Goal: Task Accomplishment & Management: Manage account settings

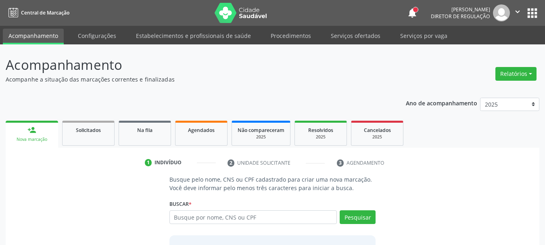
scroll to position [66, 0]
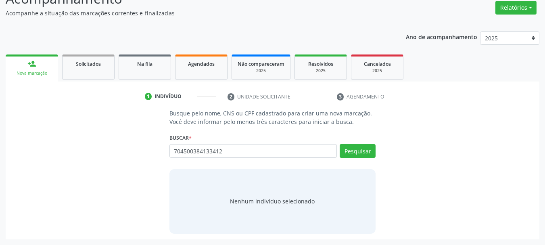
type input "704500384133412"
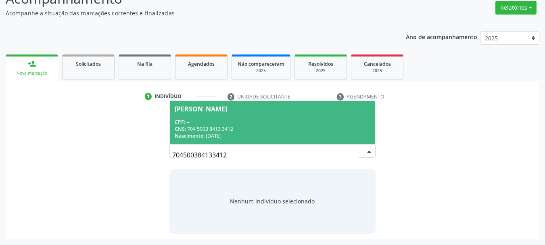
click at [302, 120] on div "CPF: --" at bounding box center [273, 122] width 196 height 7
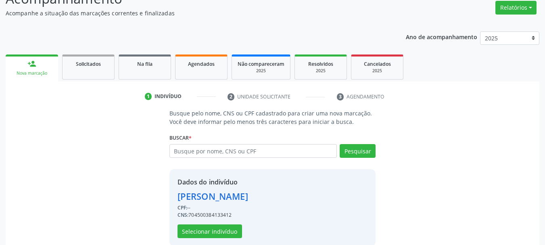
scroll to position [79, 0]
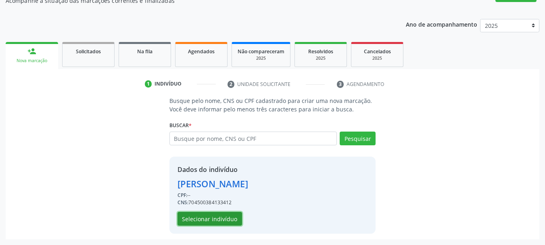
click at [212, 219] on button "Selecionar indivíduo" at bounding box center [209, 219] width 65 height 14
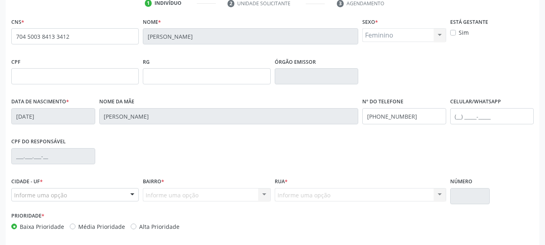
scroll to position [192, 0]
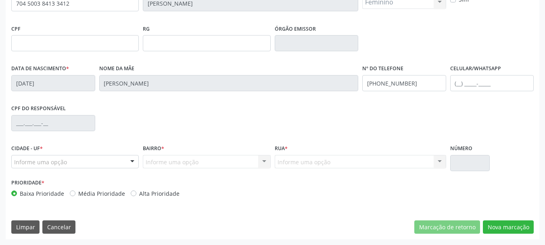
click at [505, 234] on div "CNS * 704 5003 8413 3412 Nome * Luzinete Gomes Rocha Sexo * Feminino Masculino …" at bounding box center [273, 111] width 534 height 256
click at [513, 228] on button "Nova marcação" at bounding box center [508, 227] width 51 height 14
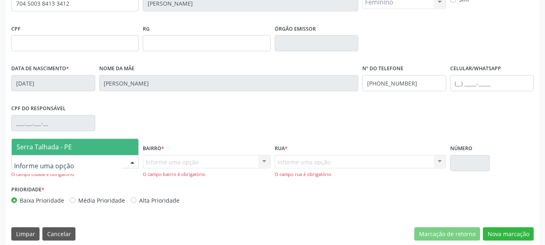
click at [57, 142] on span "Serra Talhada - PE" at bounding box center [44, 146] width 55 height 9
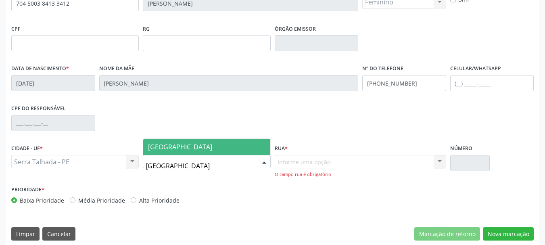
type input "vila bela"
click at [186, 144] on span "[GEOGRAPHIC_DATA]" at bounding box center [206, 147] width 127 height 16
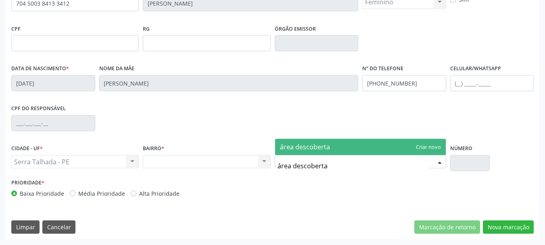
click at [283, 166] on input "área descoberta" at bounding box center [353, 166] width 152 height 16
click at [281, 166] on input "área descoberta" at bounding box center [353, 166] width 152 height 16
type input "area descoberta"
click at [320, 150] on span "area descoberta" at bounding box center [305, 146] width 50 height 9
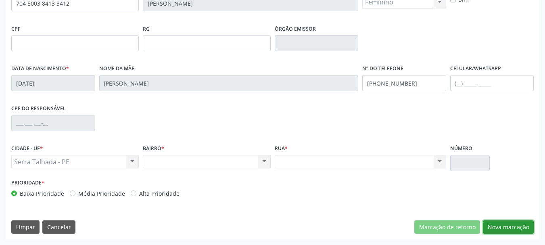
drag, startPoint x: 511, startPoint y: 226, endPoint x: 523, endPoint y: 232, distance: 12.6
click at [513, 226] on button "Nova marcação" at bounding box center [508, 227] width 51 height 14
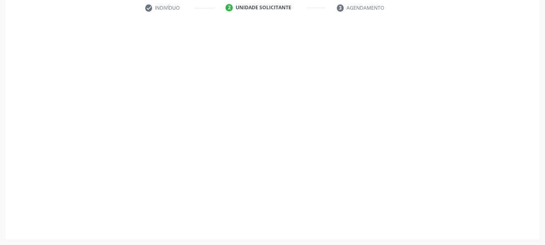
scroll to position [155, 0]
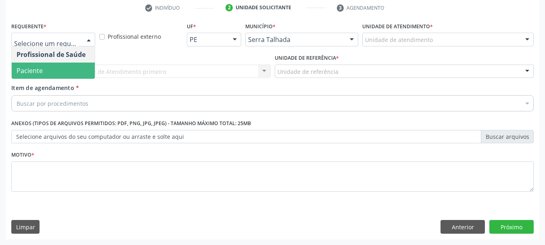
click at [66, 65] on span "Paciente" at bounding box center [53, 71] width 83 height 16
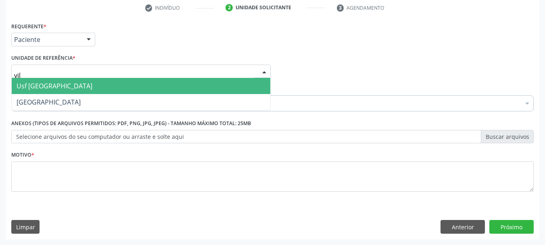
type input "vila"
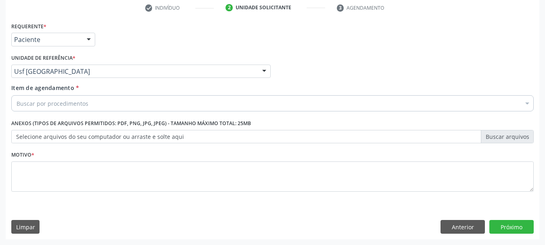
click at [117, 103] on div "Buscar por procedimentos" at bounding box center [272, 103] width 522 height 16
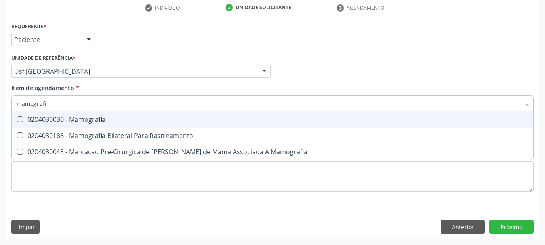
type input "mamografia"
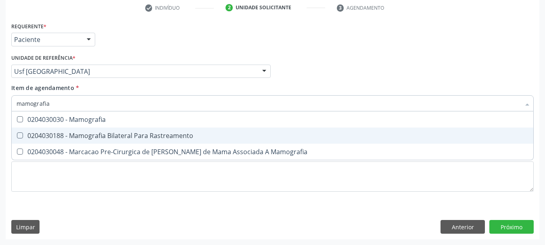
click at [116, 136] on div "0204030188 - Mamografia Bilateral Para Rastreamento" at bounding box center [273, 135] width 512 height 6
checkbox Rastreamento "true"
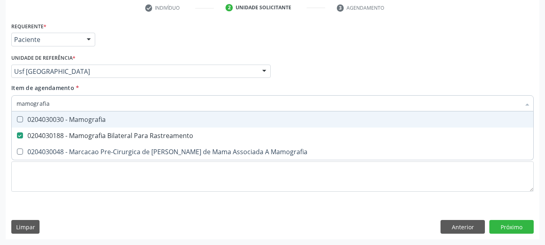
click at [143, 89] on div "Item de agendamento * mamografia Desfazer seleção 0204030030 - Mamografia 02040…" at bounding box center [272, 95] width 522 height 25
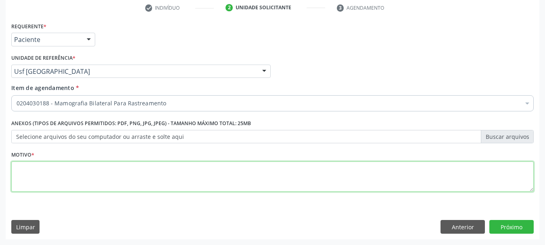
click at [46, 171] on textarea at bounding box center [272, 176] width 522 height 31
type textarea "0204030188"
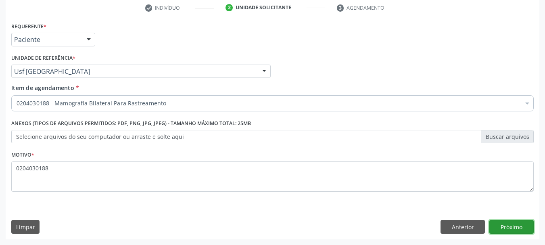
click at [517, 233] on button "Próximo" at bounding box center [511, 227] width 44 height 14
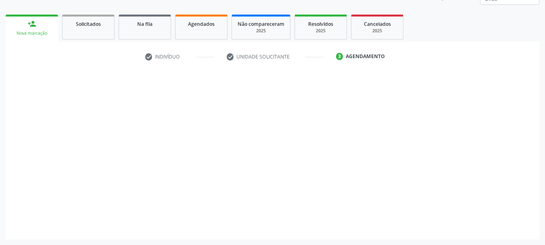
scroll to position [106, 0]
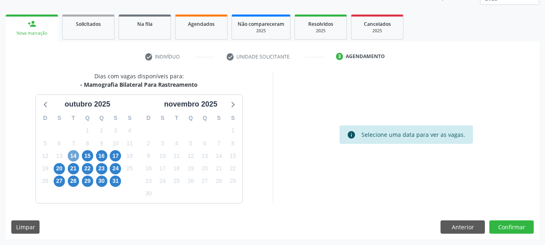
click at [76, 158] on span "14" at bounding box center [73, 155] width 11 height 11
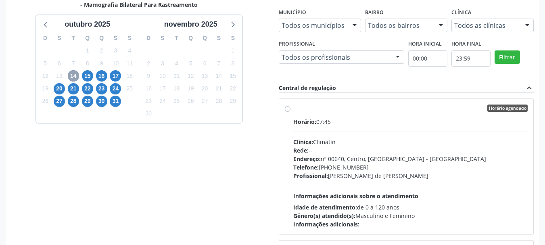
scroll to position [187, 0]
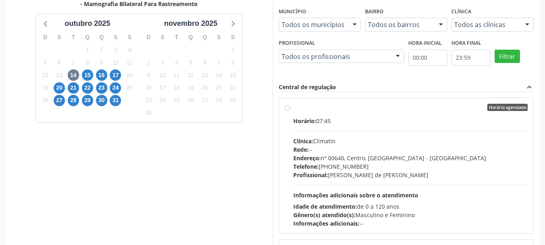
click at [314, 117] on div "Horário: 07:45" at bounding box center [410, 121] width 235 height 8
click at [290, 111] on input "Horário agendado Horário: 07:45 Clínica: Climatin Rede: -- Endereço: nº 00640, …" at bounding box center [288, 107] width 6 height 7
radio input "true"
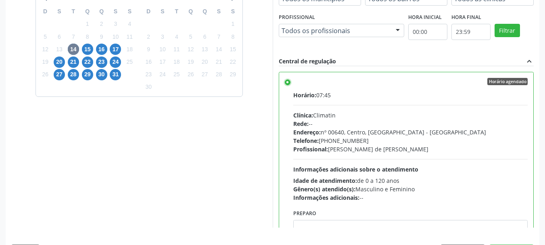
scroll to position [237, 0]
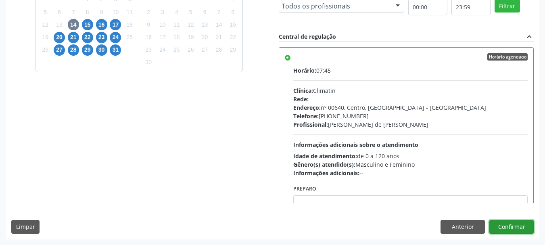
click at [521, 224] on button "Confirmar" at bounding box center [511, 227] width 44 height 14
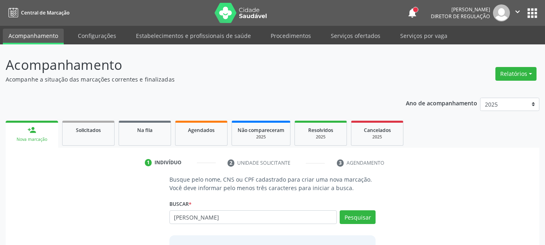
type input "[PERSON_NAME]"
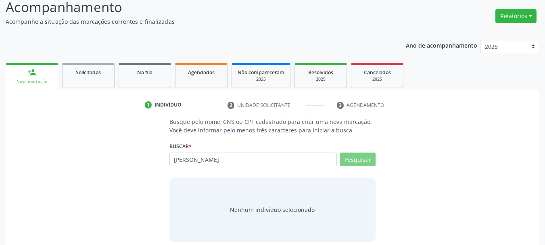
scroll to position [66, 0]
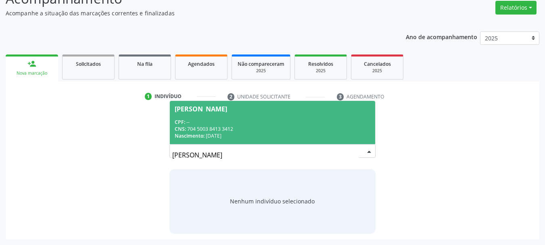
click at [282, 116] on span "Luzinete Gomes Rocha CPF: -- CNS: 704 5003 8413 3412 Nascimento: 12/08/1967" at bounding box center [273, 122] width 206 height 43
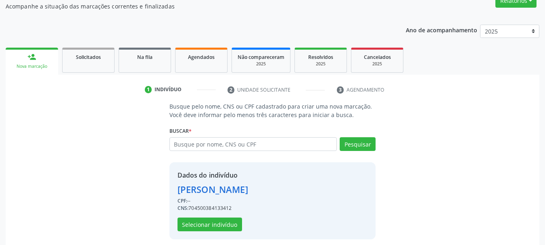
scroll to position [79, 0]
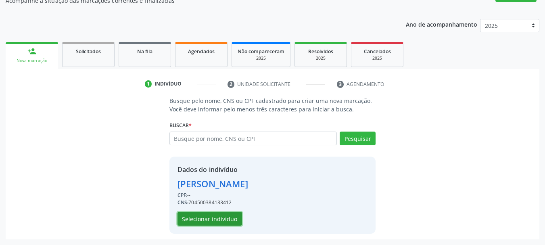
click at [205, 224] on button "Selecionar indivíduo" at bounding box center [209, 219] width 65 height 14
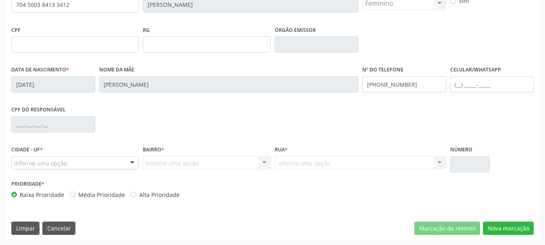
scroll to position [192, 0]
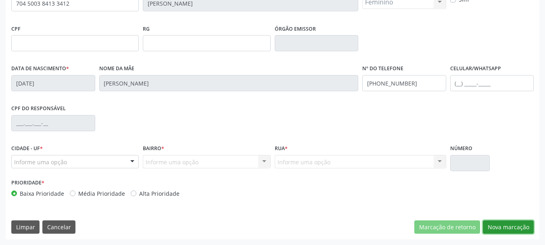
click at [509, 229] on button "Nova marcação" at bounding box center [508, 227] width 51 height 14
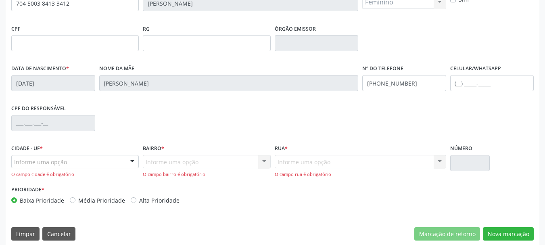
click at [65, 156] on div "Informe uma opção" at bounding box center [74, 162] width 127 height 14
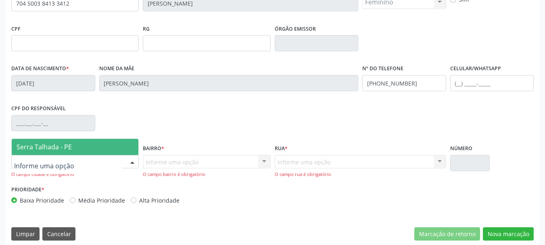
click at [65, 140] on span "Serra Talhada - PE" at bounding box center [75, 147] width 127 height 16
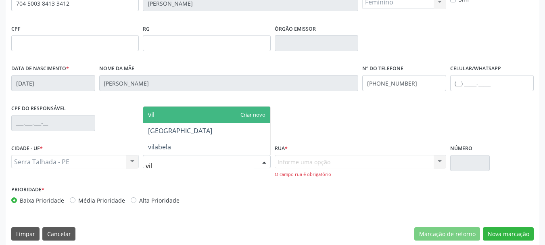
type input "vila"
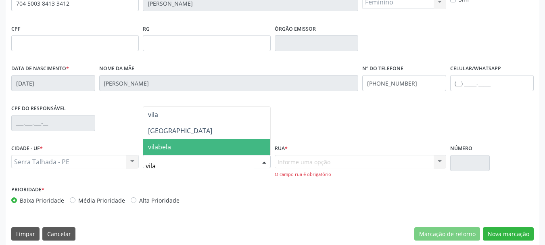
click at [181, 144] on span "vilabela" at bounding box center [206, 147] width 127 height 16
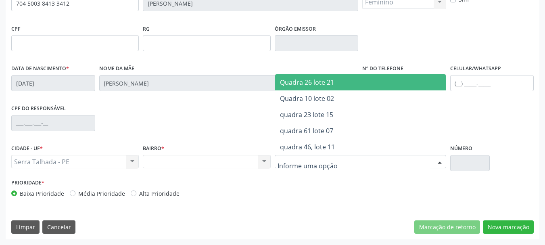
type input "a"
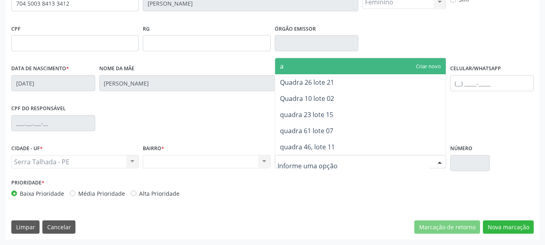
click at [200, 161] on div "Nenhum resultado encontrado para: " " Não há nenhuma opção para ser exibida." at bounding box center [206, 162] width 127 height 14
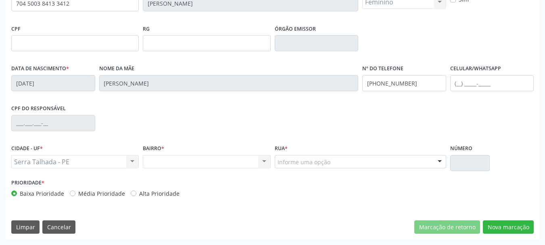
click at [349, 170] on div "Rua * Informe uma opção Quadra 26 lote 21 Quadra 10 lote 02 quadra 23 lote 15 q…" at bounding box center [360, 159] width 175 height 34
click at [182, 158] on div "Nenhum resultado encontrado para: " " Não há nenhuma opção para ser exibida." at bounding box center [206, 162] width 127 height 14
click at [354, 174] on div "Rua * Informe uma opção Quadra 26 lote 21 Quadra 10 lote 02 quadra 23 lote 15 q…" at bounding box center [360, 159] width 175 height 34
click at [350, 169] on div "Rua * Informe uma opção Quadra 26 lote 21 Quadra 10 lote 02 quadra 23 lote 15 q…" at bounding box center [360, 159] width 175 height 34
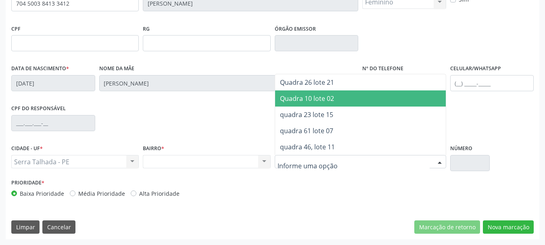
click at [296, 101] on span "Quadra 10 lote 02" at bounding box center [307, 98] width 54 height 9
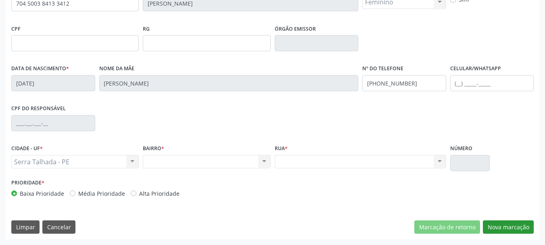
drag, startPoint x: 516, startPoint y: 236, endPoint x: 513, endPoint y: 230, distance: 6.9
click at [515, 235] on div "CNS * 704 5003 8413 3412 Nome * Luzinete Gomes Rocha Sexo * Feminino Masculino …" at bounding box center [273, 111] width 534 height 256
click at [513, 230] on button "Nova marcação" at bounding box center [508, 227] width 51 height 14
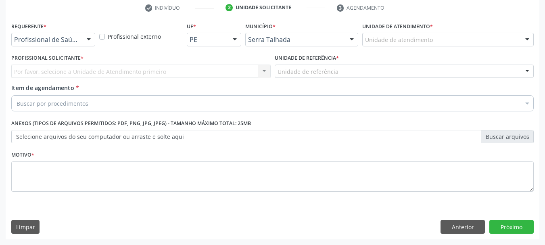
scroll to position [155, 0]
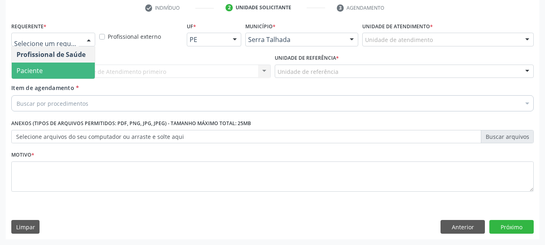
click at [60, 71] on span "Paciente" at bounding box center [53, 71] width 83 height 16
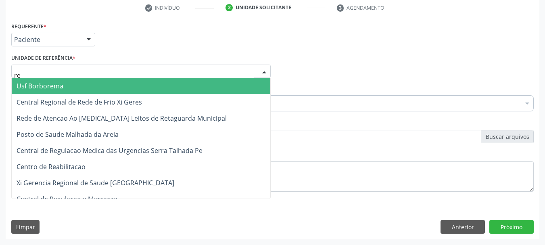
type input "rea"
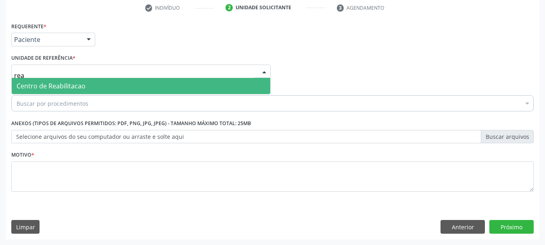
click at [70, 82] on span "Centro de Reabilitacao" at bounding box center [51, 85] width 69 height 9
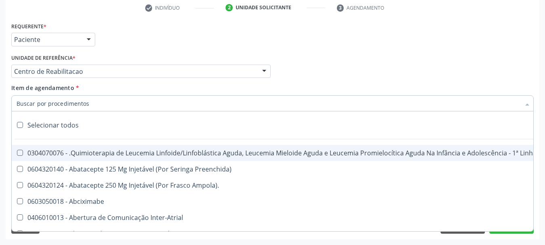
paste input "0204030188"
type input "0204030188"
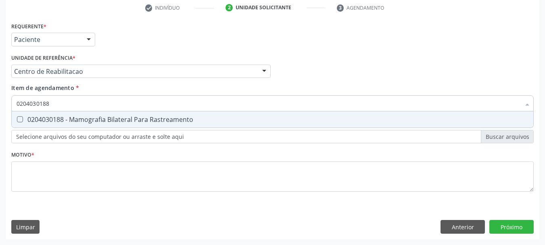
click at [33, 122] on div "0204030188 - Mamografia Bilateral Para Rastreamento" at bounding box center [273, 119] width 512 height 6
checkbox Rastreamento "true"
click at [39, 161] on div "Requerente * Paciente Profissional de Saúde Paciente Nenhum resultado encontrad…" at bounding box center [272, 111] width 522 height 183
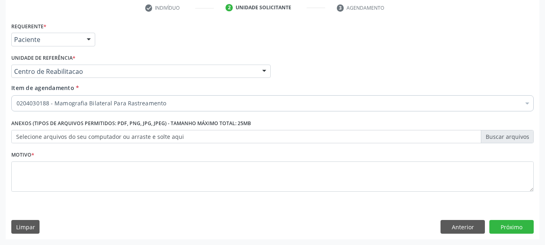
click at [40, 178] on li "Não selecionados" at bounding box center [331, 181] width 638 height 21
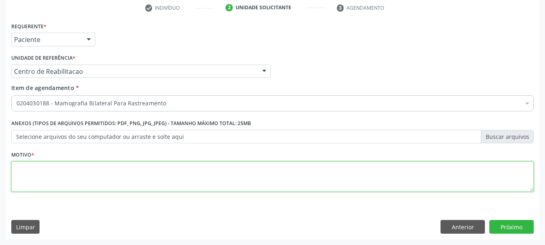
click at [40, 178] on textarea at bounding box center [272, 176] width 522 height 31
paste textarea "0204030188"
type textarea "0204030188"
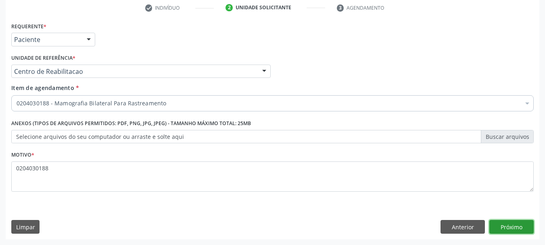
click at [510, 223] on button "Próximo" at bounding box center [511, 227] width 44 height 14
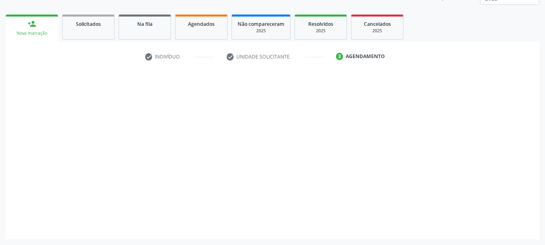
scroll to position [106, 0]
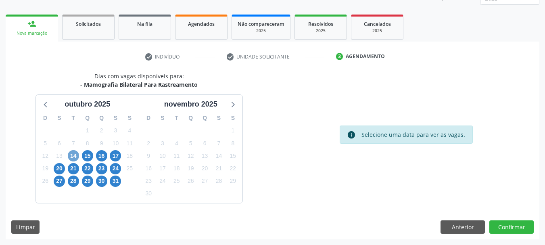
click at [77, 154] on span "14" at bounding box center [73, 155] width 11 height 11
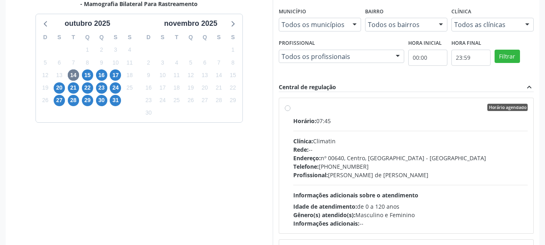
click at [381, 132] on div "Horário: 07:45 Clínica: Climatin Rede: -- Endereço: nº 00640, Centro, Serra Tal…" at bounding box center [410, 172] width 235 height 111
click at [290, 111] on input "Horário agendado Horário: 07:45 Clínica: Climatin Rede: -- Endereço: nº 00640, …" at bounding box center [288, 107] width 6 height 7
radio input "true"
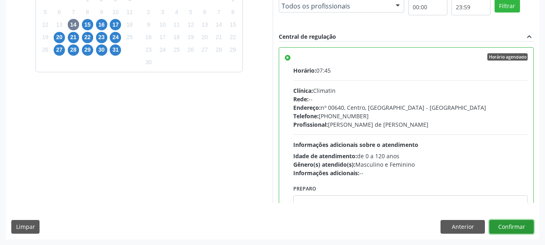
click at [506, 223] on button "Confirmar" at bounding box center [511, 227] width 44 height 14
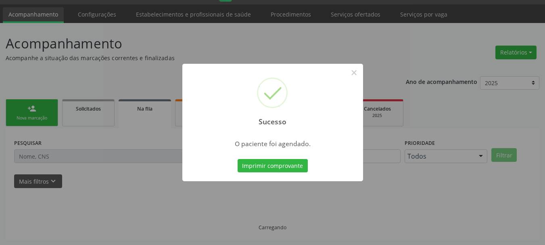
scroll to position [21, 0]
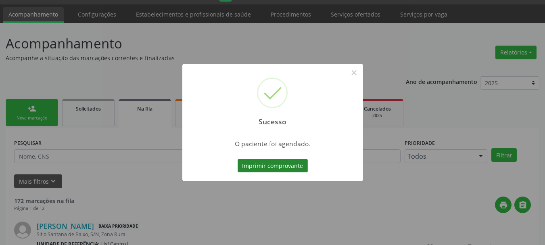
click at [282, 163] on button "Imprimir comprovante" at bounding box center [273, 166] width 70 height 14
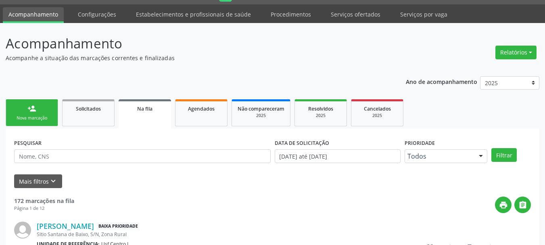
click at [26, 122] on link "person_add Nova marcação" at bounding box center [32, 112] width 52 height 27
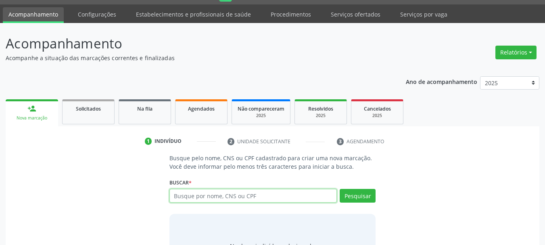
click at [224, 201] on input "text" at bounding box center [253, 196] width 168 height 14
type input "203188276830001"
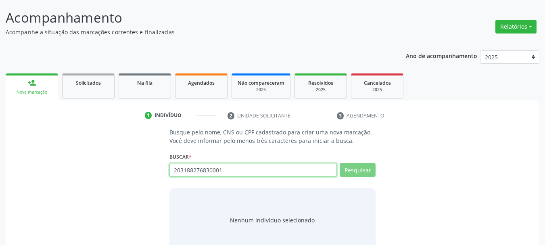
scroll to position [66, 0]
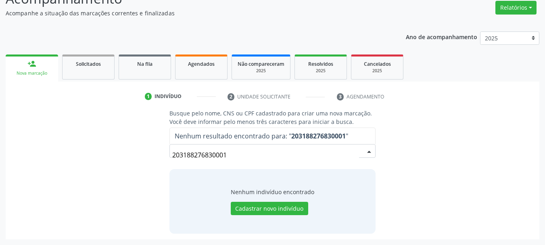
click at [240, 154] on input "203188276830001" at bounding box center [265, 155] width 187 height 16
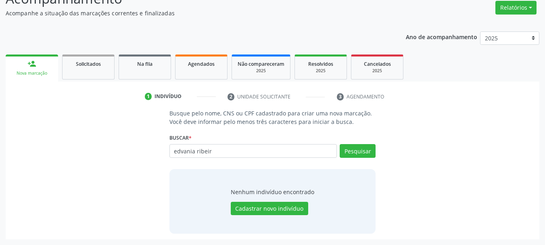
type input "edvania ribeir"
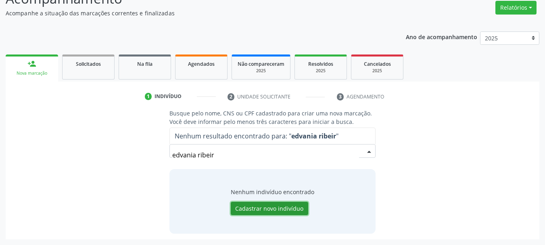
click at [250, 206] on button "Cadastrar novo indivíduo" at bounding box center [269, 209] width 77 height 14
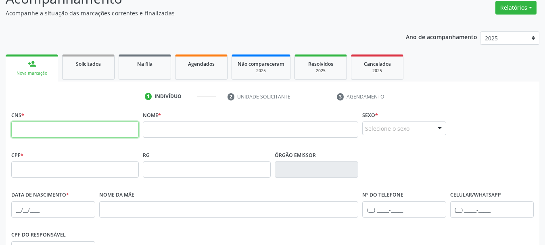
click at [66, 134] on input "text" at bounding box center [74, 129] width 127 height 16
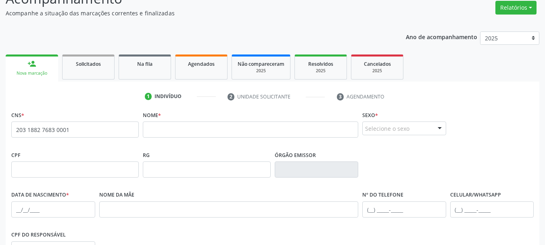
type input "203 1882 7683 0001"
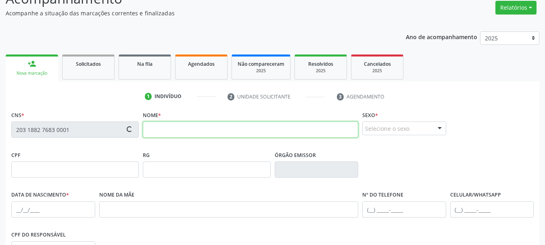
click at [186, 126] on input "text" at bounding box center [250, 129] width 215 height 16
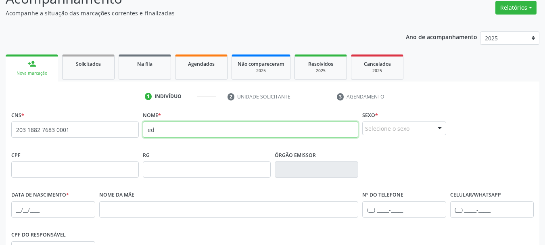
type input "e"
type input "EDVANIA RIBEIRO DOS SANTOS"
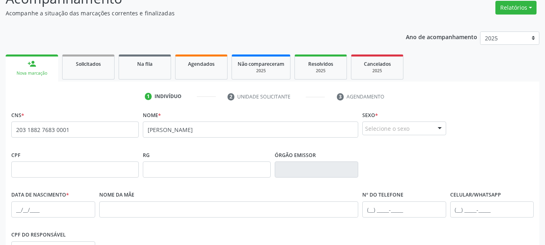
click at [404, 123] on div "Selecione o sexo" at bounding box center [404, 128] width 84 height 14
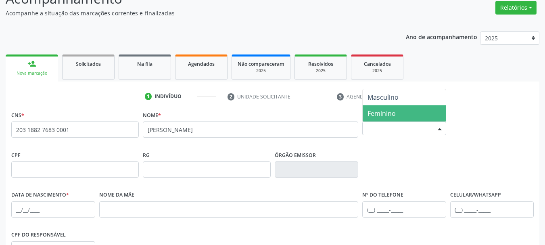
click at [397, 112] on span "Feminino" at bounding box center [404, 113] width 83 height 16
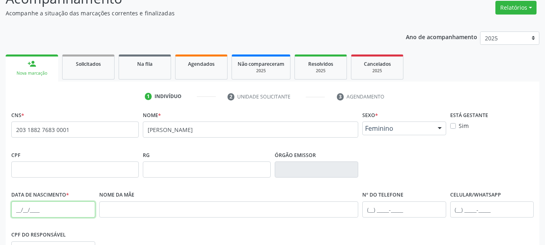
click at [14, 207] on input "text" at bounding box center [53, 209] width 84 height 16
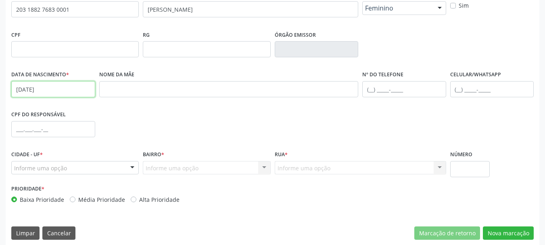
scroll to position [187, 0]
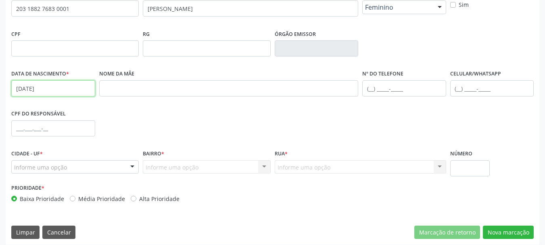
type input "08/02/1979"
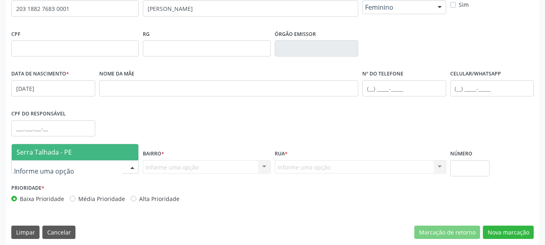
click at [81, 165] on div at bounding box center [74, 167] width 127 height 14
click at [81, 155] on span "Serra Talhada - PE" at bounding box center [75, 152] width 127 height 16
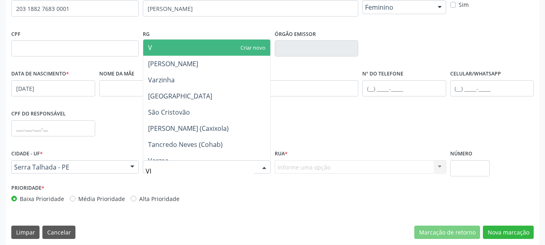
type input "VIL"
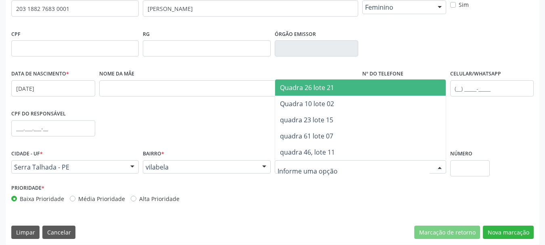
click at [339, 166] on div at bounding box center [360, 167] width 171 height 14
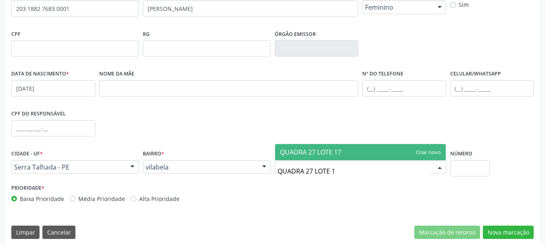
type input "QUADRA 27 LOTE 17"
click at [396, 152] on span "QUADRA 27 LOTE 17" at bounding box center [360, 152] width 171 height 16
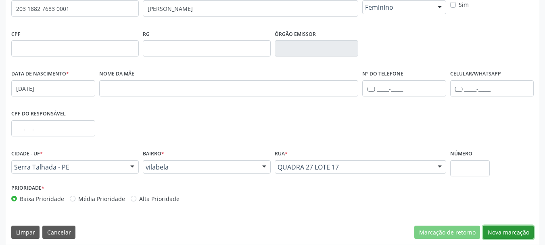
click at [529, 236] on button "Nova marcação" at bounding box center [508, 232] width 51 height 14
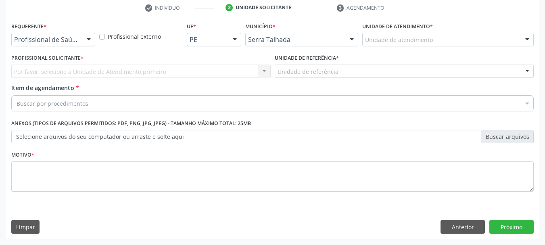
scroll to position [155, 0]
click at [61, 34] on div "Profissional de Saúde" at bounding box center [53, 40] width 84 height 14
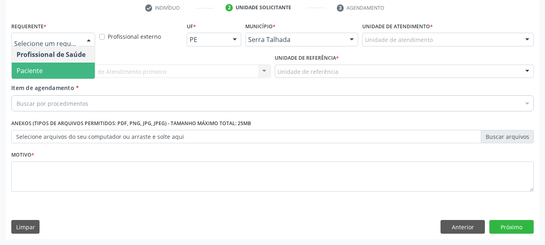
click at [51, 69] on span "Paciente" at bounding box center [53, 71] width 83 height 16
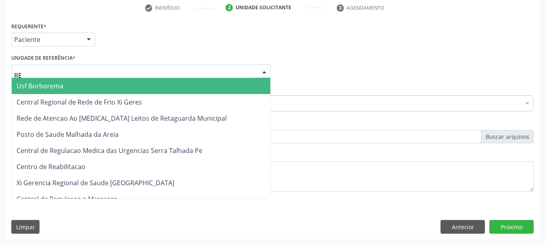
type input "REA"
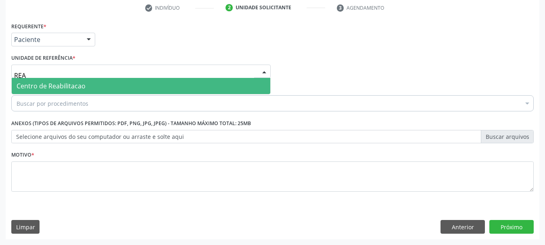
click at [87, 87] on span "Centro de Reabilitacao" at bounding box center [141, 86] width 259 height 16
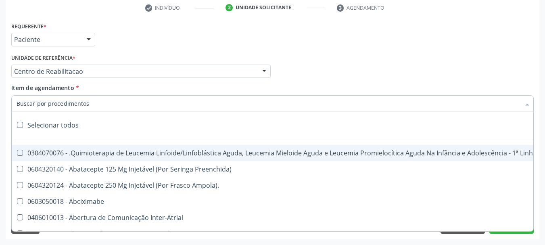
paste input "0204030188"
type input "0204030188"
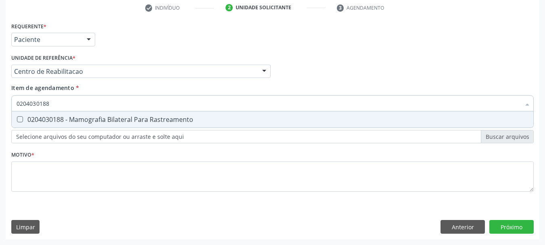
click at [83, 113] on span "0204030188 - Mamografia Bilateral Para Rastreamento" at bounding box center [272, 119] width 521 height 16
checkbox Rastreamento "true"
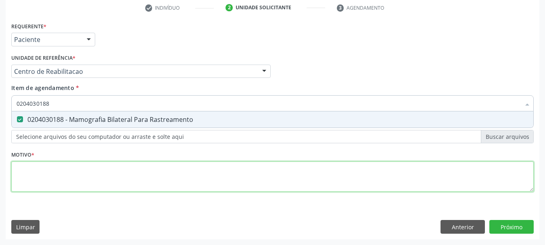
click at [62, 175] on div "Requerente * Paciente Profissional de Saúde Paciente Nenhum resultado encontrad…" at bounding box center [272, 111] width 522 height 183
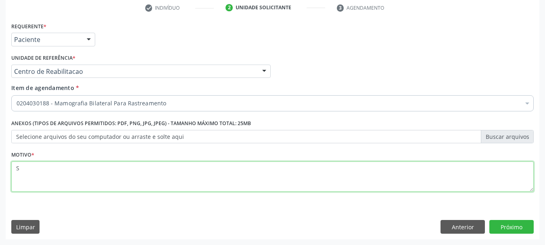
type textarea "S"
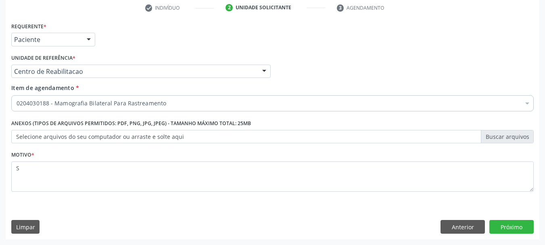
click at [521, 234] on div "Requerente * Paciente Profissional de Saúde Paciente Nenhum resultado encontrad…" at bounding box center [273, 129] width 534 height 219
click at [519, 230] on button "Próximo" at bounding box center [511, 227] width 44 height 14
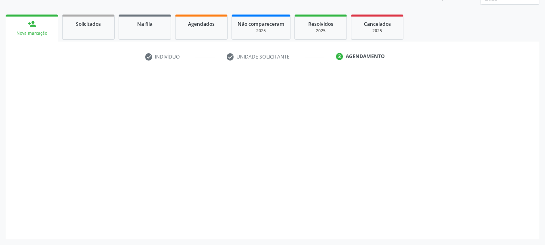
scroll to position [106, 0]
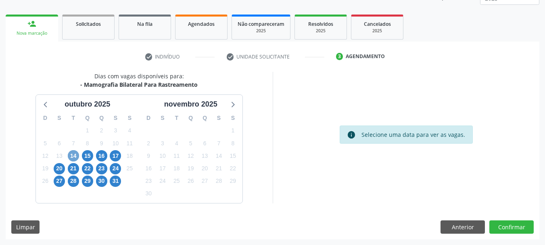
click at [71, 157] on span "14" at bounding box center [73, 155] width 11 height 11
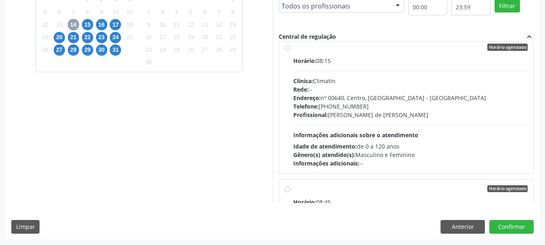
scroll to position [0, 0]
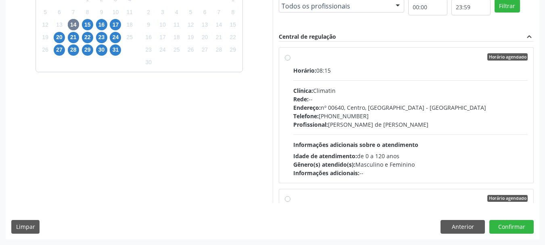
click at [357, 92] on div "Clínica: Climatin" at bounding box center [410, 90] width 235 height 8
click at [290, 60] on input "Horário agendado Horário: 08:15 Clínica: Climatin Rede: -- Endereço: nº 00640, …" at bounding box center [288, 56] width 6 height 7
radio input "true"
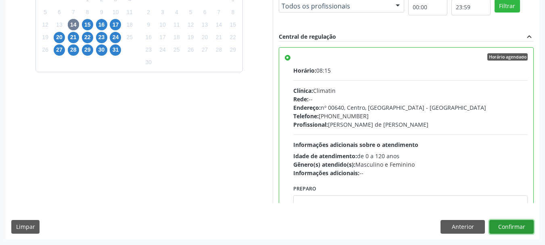
click at [516, 229] on button "Confirmar" at bounding box center [511, 227] width 44 height 14
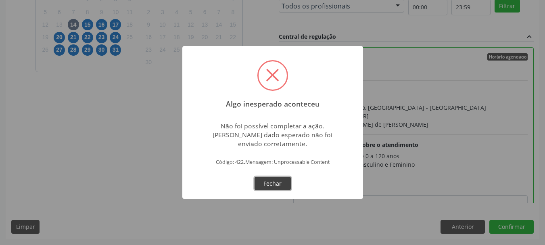
click at [273, 179] on button "Fechar" at bounding box center [272, 184] width 36 height 14
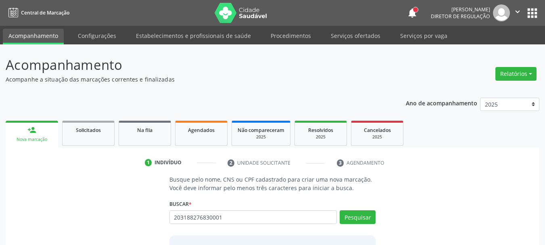
type input "203188276830001"
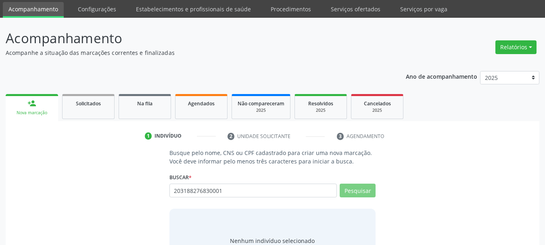
scroll to position [40, 0]
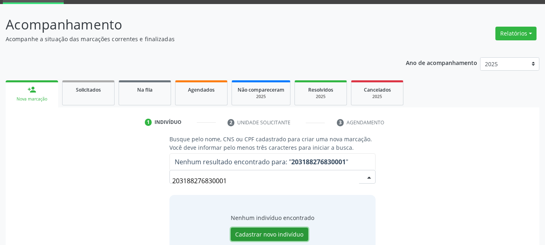
click at [288, 236] on button "Cadastrar novo indivíduo" at bounding box center [269, 234] width 77 height 14
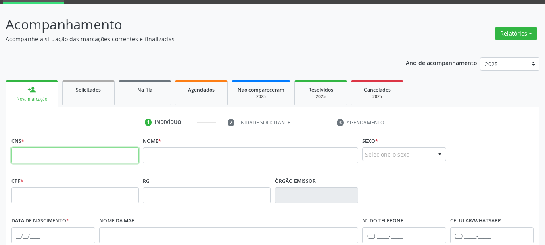
click at [100, 156] on input "text" at bounding box center [74, 155] width 127 height 16
type input "203 1882 7683 0001"
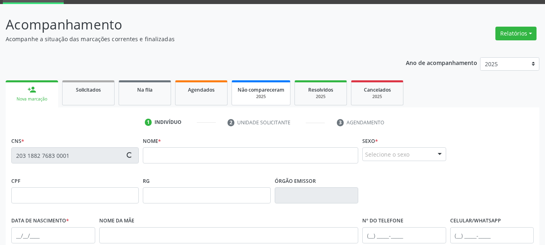
scroll to position [81, 0]
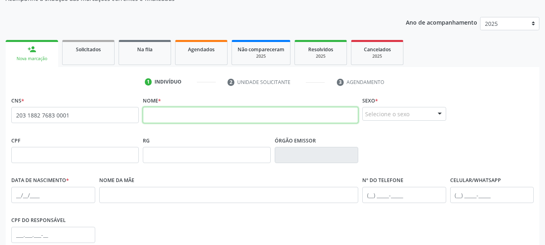
click at [215, 115] on input "text" at bounding box center [250, 115] width 215 height 16
type input "e"
type input "EDIVANIA RIBEIRO DOS SANTOS"
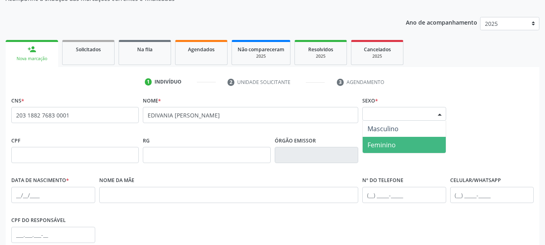
click at [386, 146] on span "Feminino" at bounding box center [381, 144] width 28 height 9
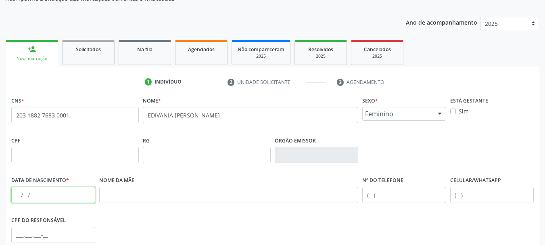
click at [37, 195] on input "text" at bounding box center [53, 195] width 84 height 16
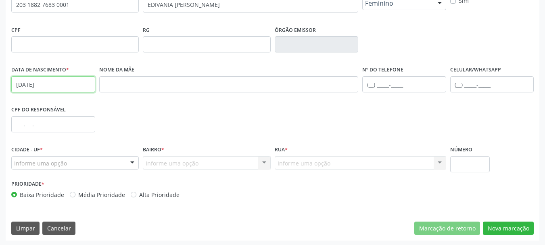
scroll to position [192, 0]
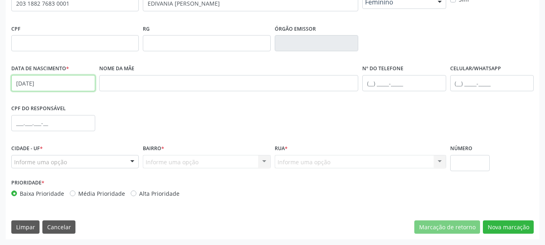
type input "08/02/1979"
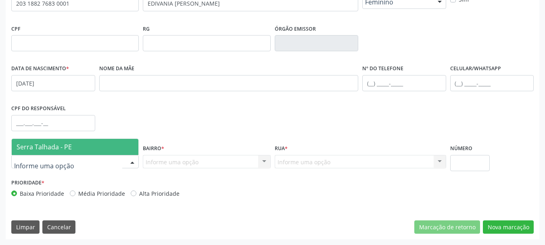
click at [72, 165] on div at bounding box center [74, 162] width 127 height 14
click at [74, 154] on span "Serra Talhada - PE" at bounding box center [75, 147] width 127 height 16
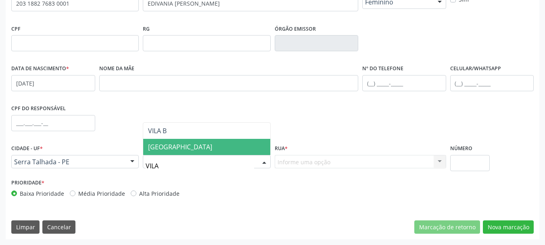
type input "VILA B"
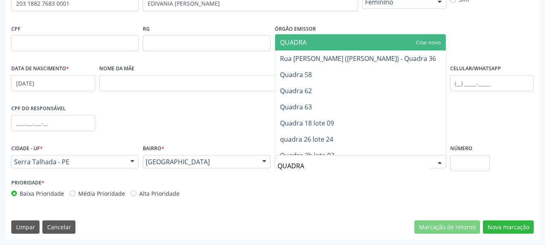
type input "QUADRA 2"
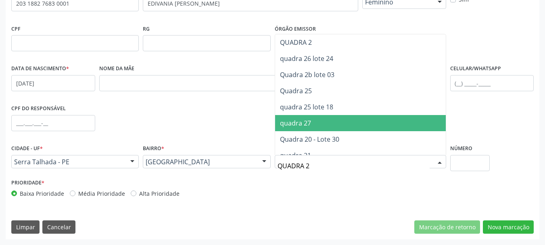
click at [300, 119] on span "quadra 27" at bounding box center [295, 123] width 31 height 9
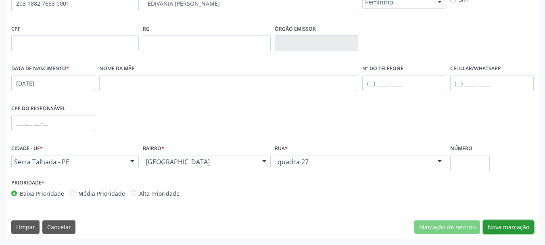
click at [515, 231] on button "Nova marcação" at bounding box center [508, 227] width 51 height 14
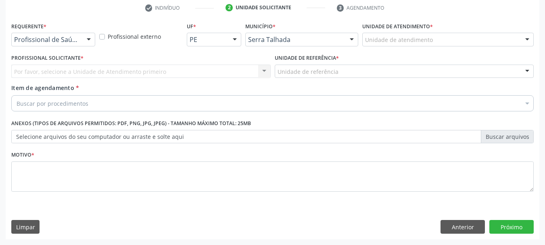
scroll to position [155, 0]
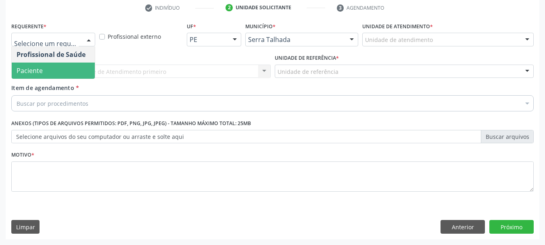
click at [48, 63] on span "Paciente" at bounding box center [53, 71] width 83 height 16
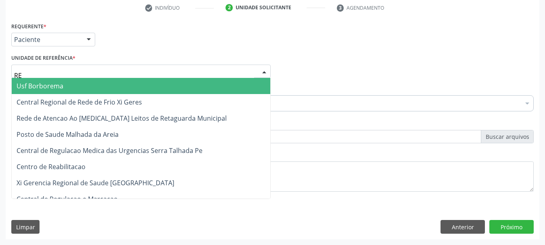
type input "REA"
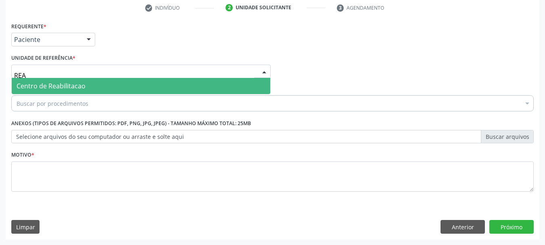
click at [63, 90] on span "Centro de Reabilitacao" at bounding box center [51, 85] width 69 height 9
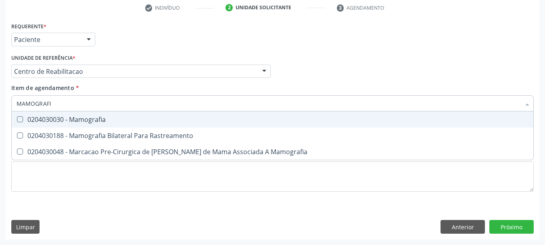
type input "MAMOGRAFIA"
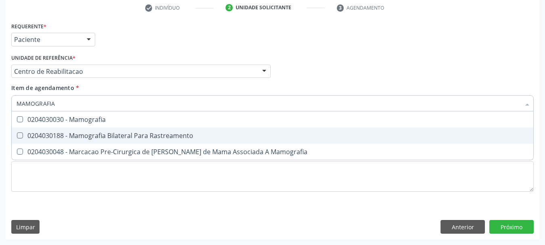
click at [167, 133] on div "0204030188 - Mamografia Bilateral Para Rastreamento" at bounding box center [273, 135] width 512 height 6
checkbox Rastreamento "true"
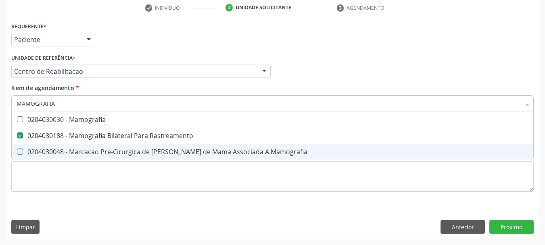
click at [131, 196] on div "Requerente * Paciente Profissional de Saúde Paciente Nenhum resultado encontrad…" at bounding box center [272, 111] width 522 height 183
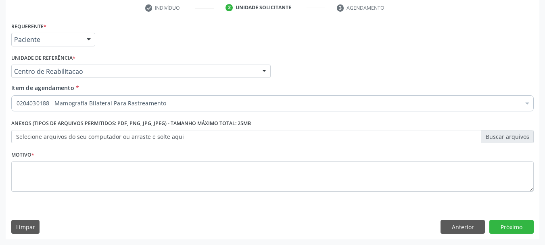
click at [124, 179] on li "Não selecionados" at bounding box center [331, 181] width 638 height 21
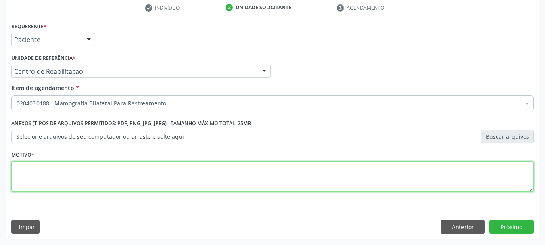
click at [149, 184] on textarea at bounding box center [272, 176] width 522 height 31
type textarea "A"
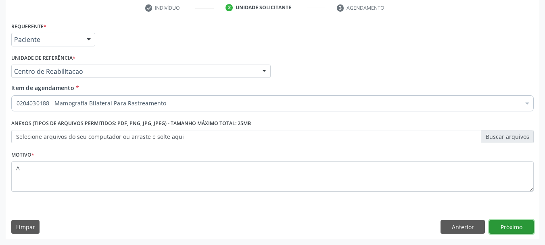
click at [509, 231] on button "Próximo" at bounding box center [511, 227] width 44 height 14
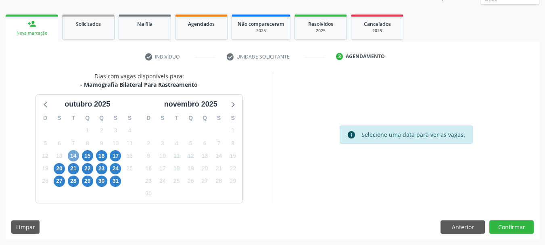
click at [71, 156] on span "14" at bounding box center [73, 155] width 11 height 11
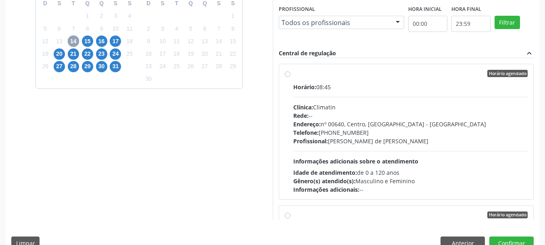
scroll to position [227, 0]
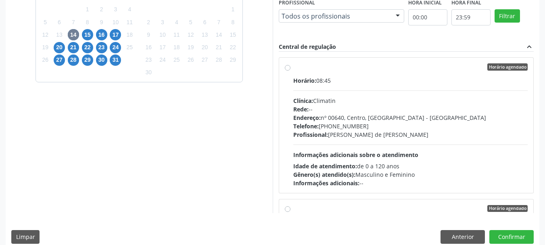
click at [313, 104] on span "Clínica:" at bounding box center [303, 101] width 20 height 8
click at [290, 71] on input "Horário agendado Horário: 08:45 Clínica: Climatin Rede: -- Endereço: nº 00640, …" at bounding box center [288, 66] width 6 height 7
radio input "true"
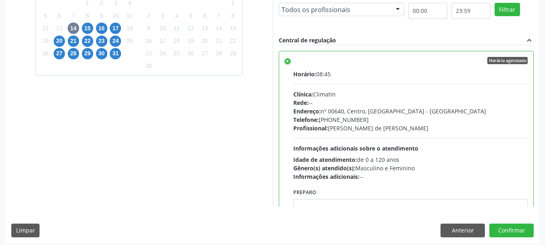
scroll to position [237, 0]
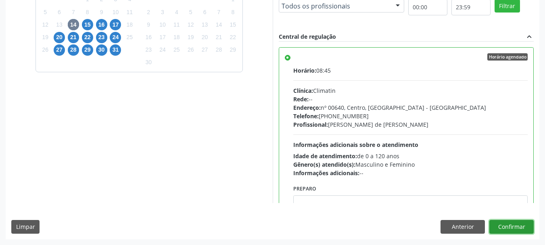
click at [515, 225] on button "Confirmar" at bounding box center [511, 227] width 44 height 14
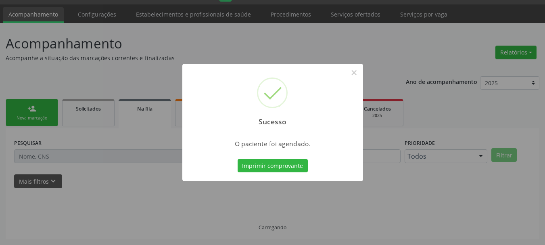
scroll to position [21, 0]
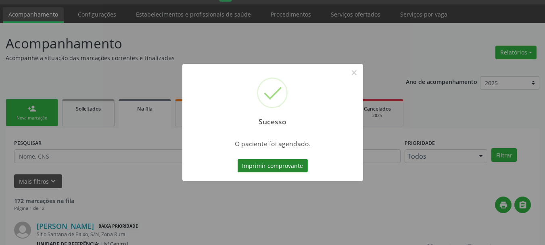
click at [272, 163] on button "Imprimir comprovante" at bounding box center [273, 166] width 70 height 14
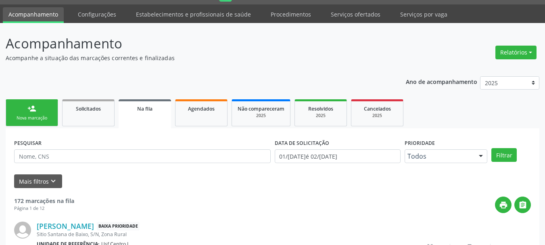
click at [34, 127] on ul "person_add Nova marcação Solicitados Na fila Agendados Não compareceram 2025 Re…" at bounding box center [273, 112] width 534 height 31
click at [33, 116] on div "Nova marcação" at bounding box center [32, 118] width 40 height 6
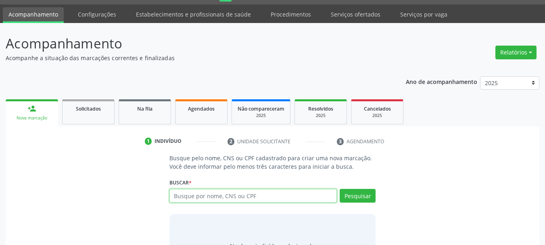
click at [174, 199] on input "text" at bounding box center [253, 196] width 168 height 14
type input "708600058301180"
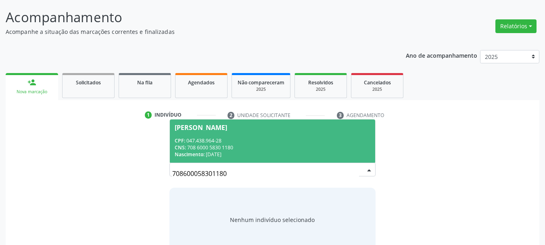
scroll to position [66, 0]
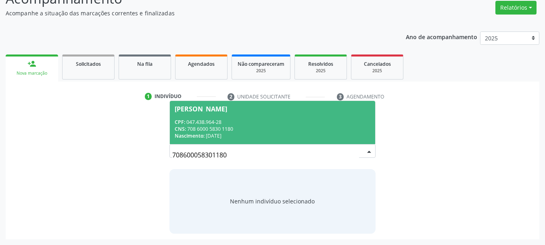
click at [251, 125] on div "CNS: 708 6000 5830 1180" at bounding box center [273, 128] width 196 height 7
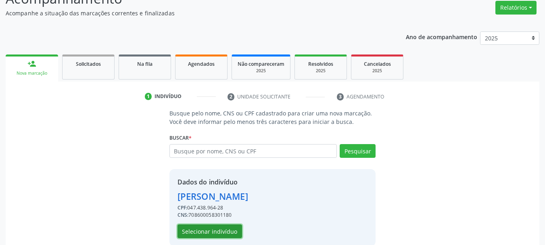
click at [216, 229] on button "Selecionar indivíduo" at bounding box center [209, 231] width 65 height 14
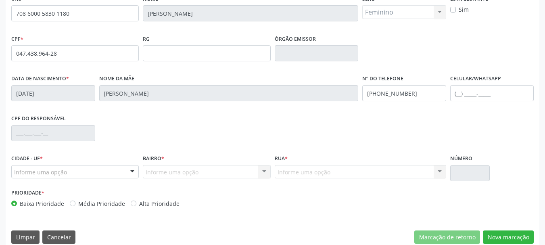
scroll to position [187, 0]
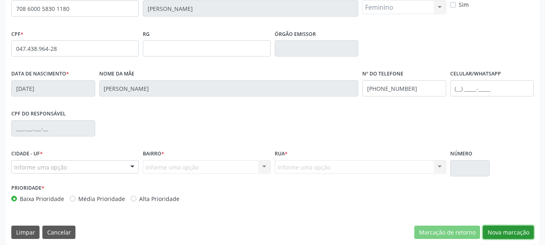
click at [500, 233] on button "Nova marcação" at bounding box center [508, 232] width 51 height 14
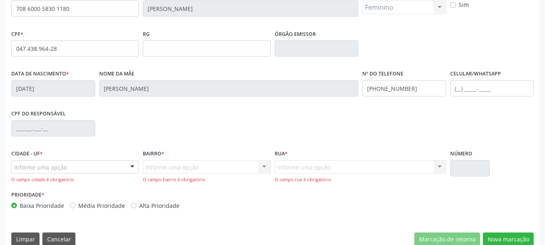
click at [69, 167] on div "Informe uma opção" at bounding box center [74, 167] width 127 height 14
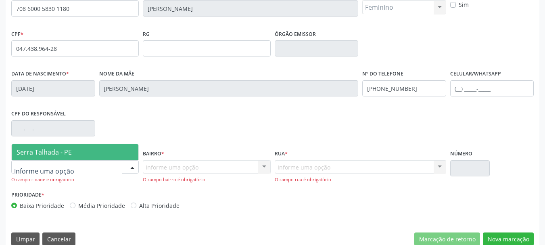
click at [67, 154] on span "Serra Talhada - PE" at bounding box center [44, 152] width 55 height 9
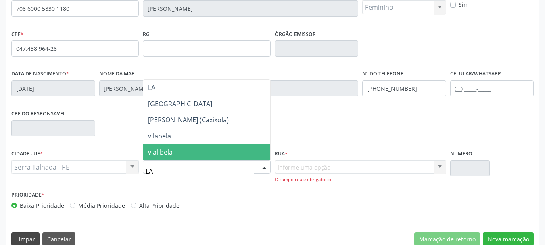
type input "L"
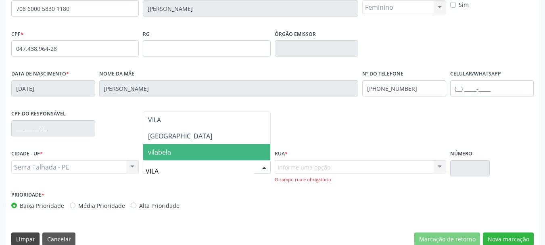
type input "VILA B"
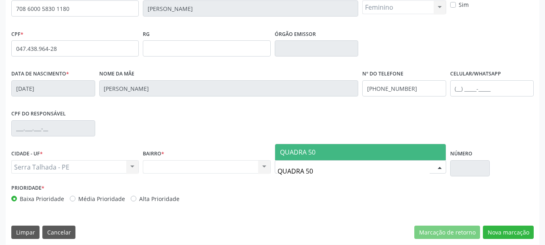
type input "QUADRA 5"
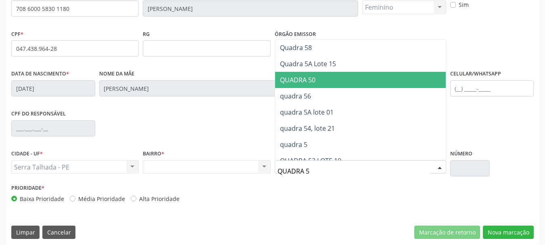
click at [319, 81] on span "QUADRA 50" at bounding box center [360, 80] width 171 height 16
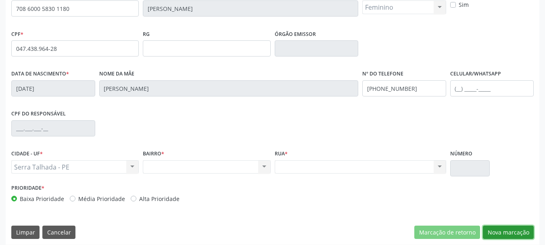
click at [498, 236] on button "Nova marcação" at bounding box center [508, 232] width 51 height 14
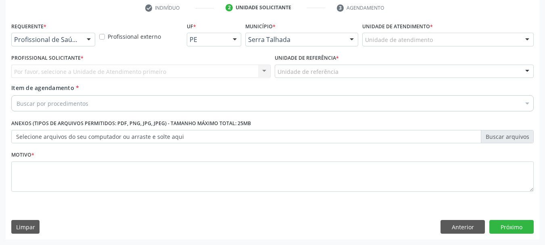
scroll to position [155, 0]
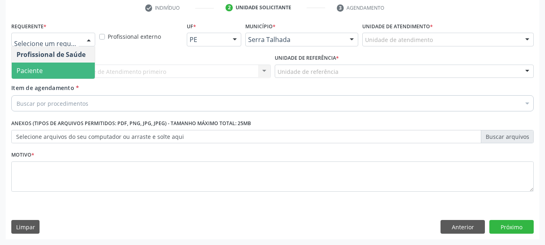
click at [36, 74] on span "Paciente" at bounding box center [30, 70] width 26 height 9
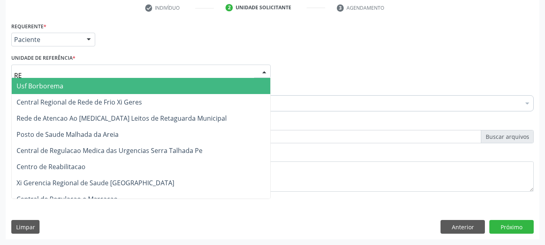
type input "REA"
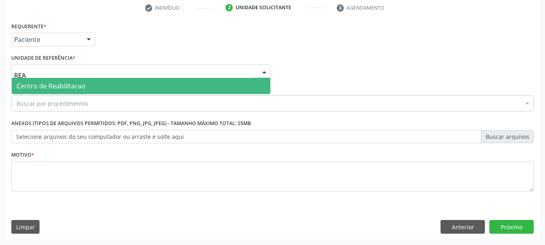
click at [40, 84] on span "Centro de Reabilitacao" at bounding box center [51, 85] width 69 height 9
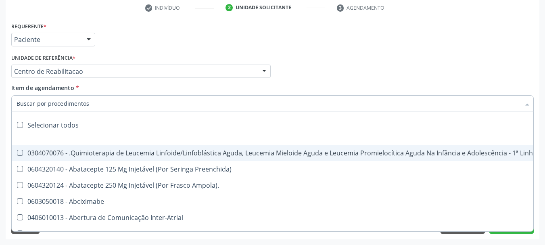
click at [46, 104] on input "Item de agendamento *" at bounding box center [269, 103] width 504 height 16
paste input "M"
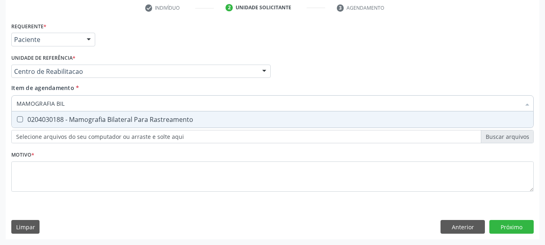
type input "MAMOGRAFIA BILA"
click at [143, 125] on span "0204030188 - Mamografia Bilateral Para Rastreamento" at bounding box center [272, 119] width 521 height 16
checkbox Rastreamento "true"
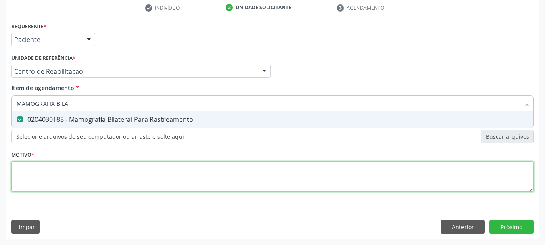
click at [100, 169] on div "Requerente * Paciente Profissional de Saúde Paciente Nenhum resultado encontrad…" at bounding box center [272, 111] width 522 height 183
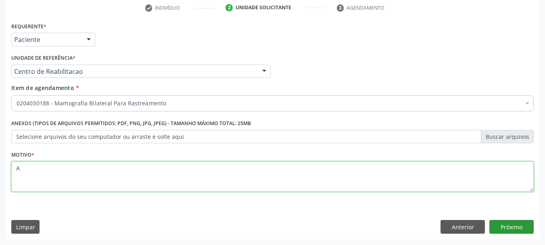
type textarea "A"
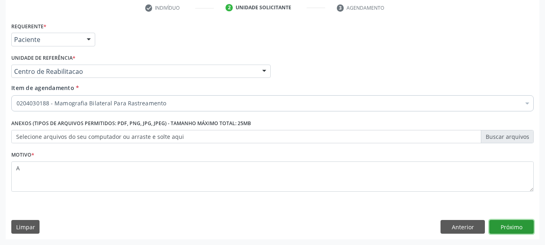
click at [503, 223] on button "Próximo" at bounding box center [511, 227] width 44 height 14
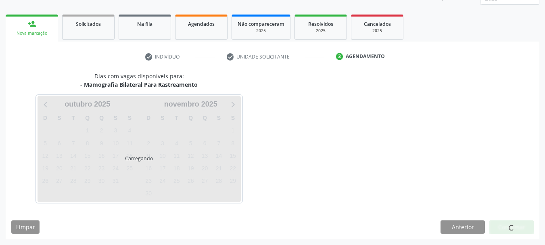
scroll to position [106, 0]
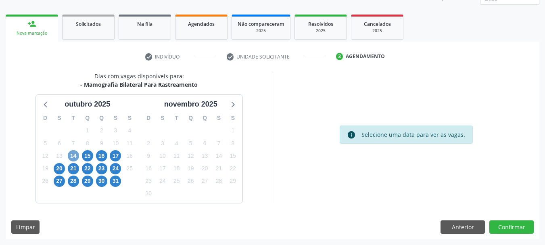
click at [73, 152] on span "14" at bounding box center [73, 155] width 11 height 11
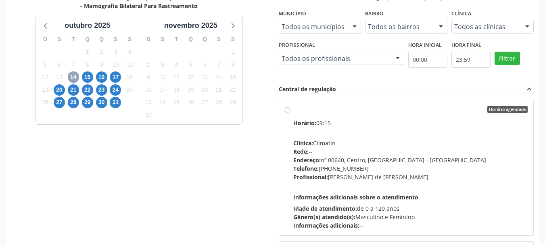
scroll to position [187, 0]
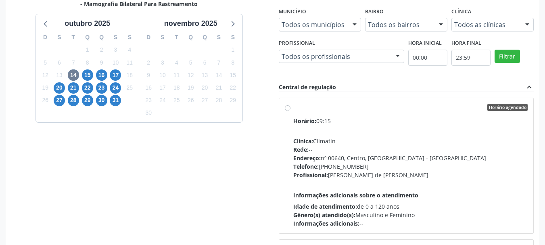
click at [333, 128] on div "Horário: 09:15 Clínica: Climatin Rede: -- Endereço: nº 00640, Centro, Serra Tal…" at bounding box center [410, 172] width 235 height 111
click at [290, 111] on input "Horário agendado Horário: 09:15 Clínica: Climatin Rede: -- Endereço: nº 00640, …" at bounding box center [288, 107] width 6 height 7
radio input "true"
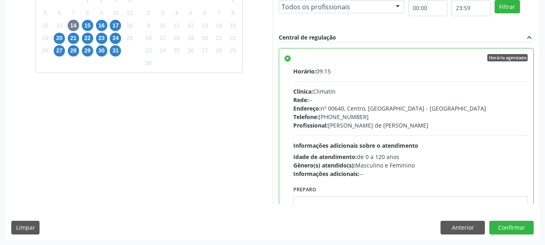
scroll to position [237, 0]
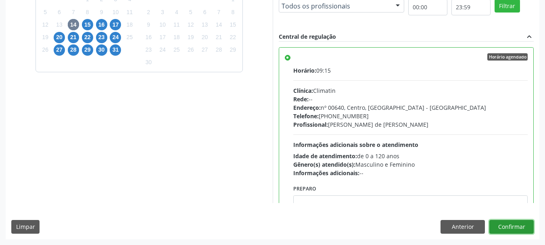
click at [522, 229] on button "Confirmar" at bounding box center [511, 227] width 44 height 14
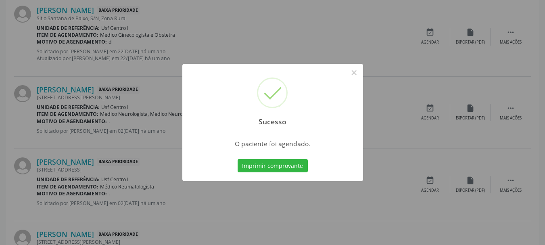
scroll to position [21, 0]
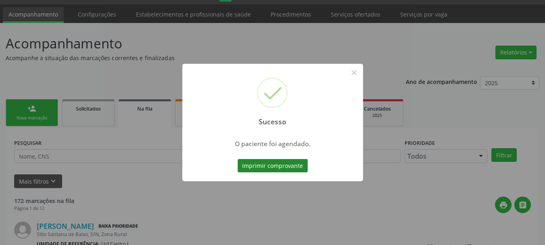
click at [285, 163] on button "Imprimir comprovante" at bounding box center [273, 166] width 70 height 14
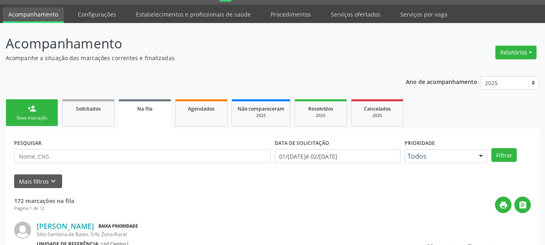
click at [33, 115] on link "person_add Nova marcação" at bounding box center [32, 112] width 52 height 27
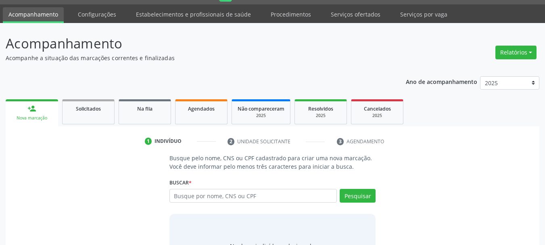
click at [221, 206] on div "Busque por nome, CNS ou CPF Nenhum resultado encontrado para: " " Digite nome, …" at bounding box center [272, 198] width 206 height 19
click at [213, 200] on input "text" at bounding box center [253, 196] width 168 height 14
type input "707404016115572"
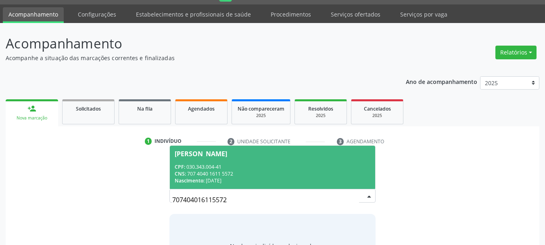
click at [220, 167] on div "CPF: 030.343.004-41" at bounding box center [273, 166] width 196 height 7
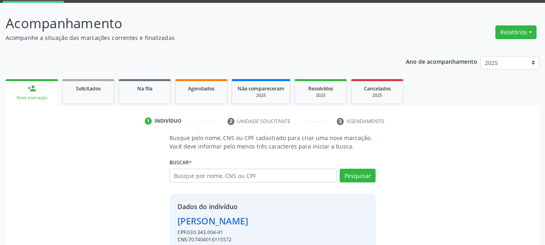
scroll to position [79, 0]
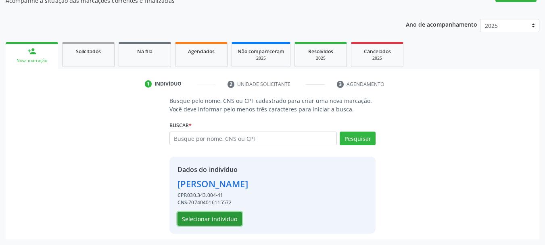
click at [233, 218] on button "Selecionar indivíduo" at bounding box center [209, 219] width 65 height 14
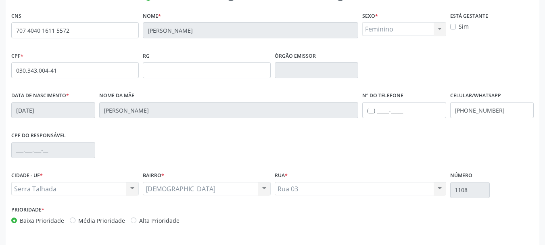
scroll to position [192, 0]
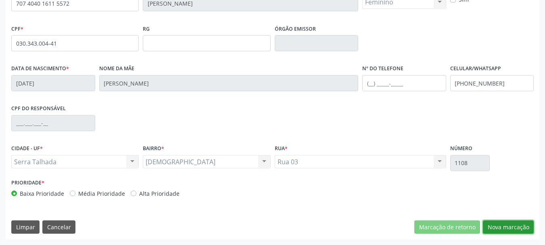
click at [509, 230] on button "Nova marcação" at bounding box center [508, 227] width 51 height 14
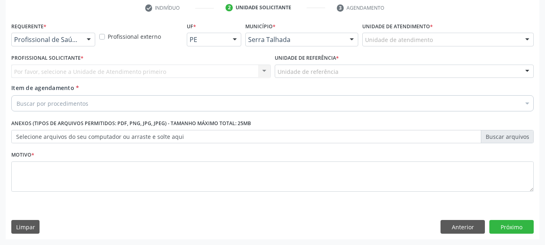
scroll to position [155, 0]
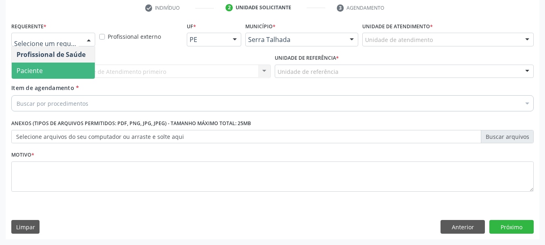
click at [48, 69] on span "Paciente" at bounding box center [53, 71] width 83 height 16
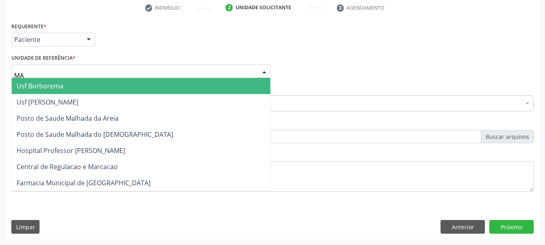
type input "M"
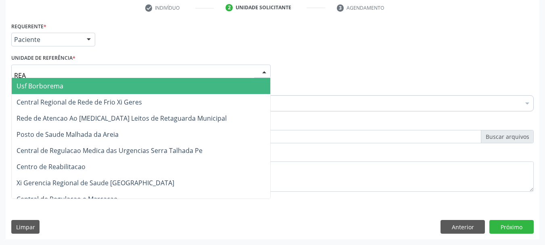
type input "REAB"
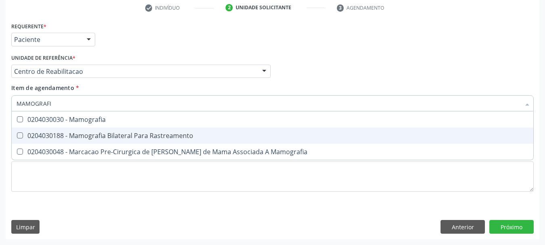
type input "MAMOGRAFIA"
click at [34, 129] on span "0204030188 - Mamografia Bilateral Para Rastreamento" at bounding box center [272, 135] width 521 height 16
checkbox Rastreamento "true"
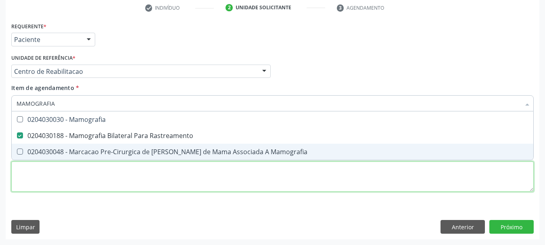
click at [29, 178] on div "Requerente * Paciente Profissional de Saúde Paciente Nenhum resultado encontrad…" at bounding box center [272, 111] width 522 height 183
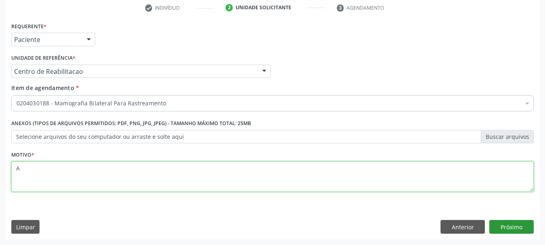
type textarea "A"
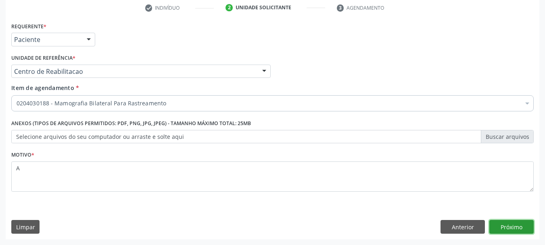
click at [507, 229] on button "Próximo" at bounding box center [511, 227] width 44 height 14
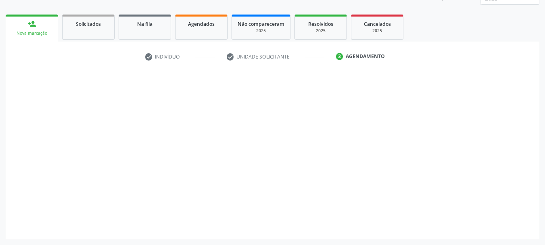
scroll to position [106, 0]
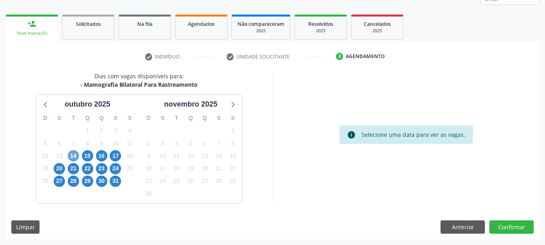
click at [75, 150] on span "14" at bounding box center [73, 155] width 11 height 11
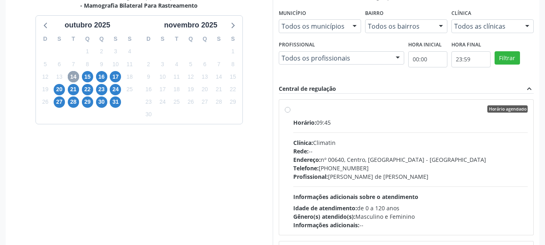
scroll to position [187, 0]
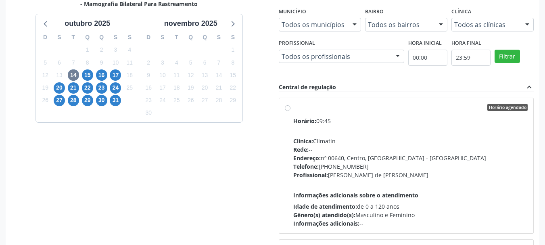
click at [370, 144] on div "Clínica: Climatin" at bounding box center [410, 141] width 235 height 8
click at [290, 111] on input "Horário agendado Horário: 09:45 Clínica: Climatin Rede: -- Endereço: nº 00640, …" at bounding box center [288, 107] width 6 height 7
radio input "true"
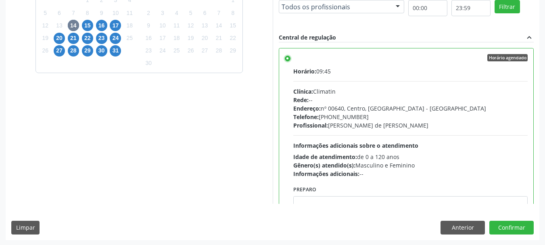
scroll to position [237, 0]
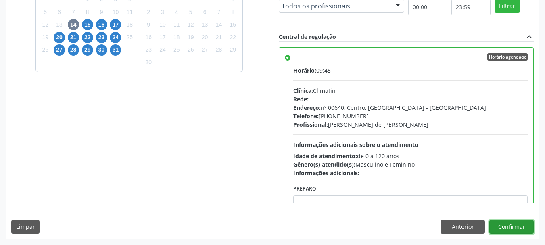
click at [521, 226] on button "Confirmar" at bounding box center [511, 227] width 44 height 14
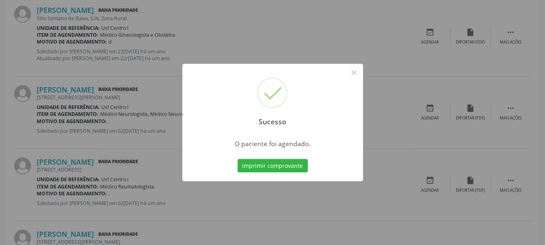
scroll to position [21, 0]
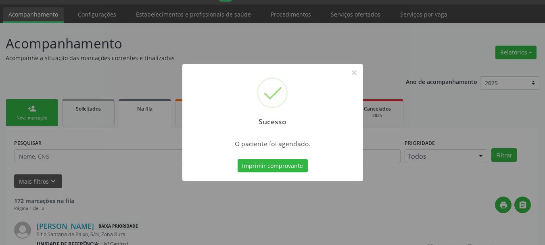
click at [238, 159] on button "Imprimir comprovante" at bounding box center [273, 166] width 70 height 14
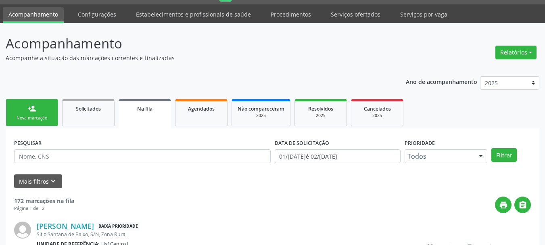
click at [27, 117] on div "Nova marcação" at bounding box center [32, 118] width 40 height 6
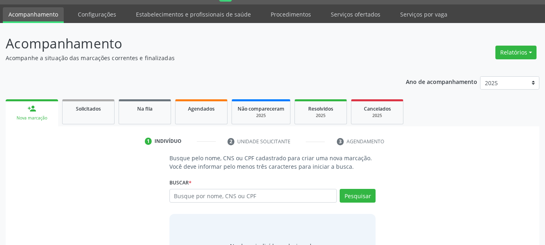
click at [194, 188] on div "Buscar * Busque por nome, CNS ou CPF Nenhum resultado encontrado para: " " Digi…" at bounding box center [272, 191] width 206 height 31
click at [192, 186] on label "Buscar *" at bounding box center [180, 182] width 22 height 13
click at [187, 197] on input "text" at bounding box center [253, 196] width 168 height 14
type input "709600669631577"
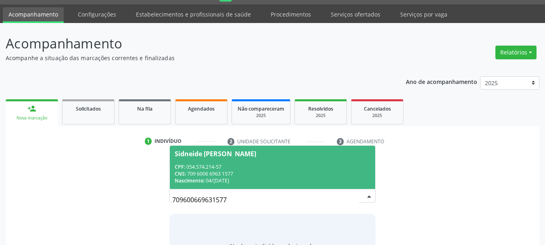
click at [204, 178] on span "Nascimento:" at bounding box center [190, 180] width 30 height 7
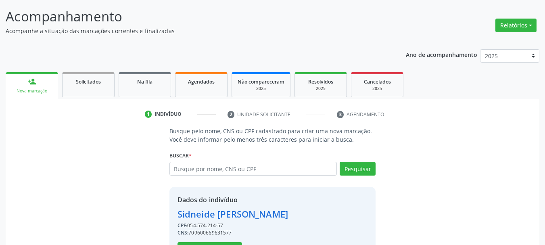
scroll to position [79, 0]
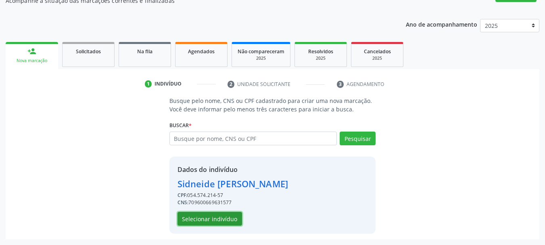
click at [232, 214] on button "Selecionar indivíduo" at bounding box center [209, 219] width 65 height 14
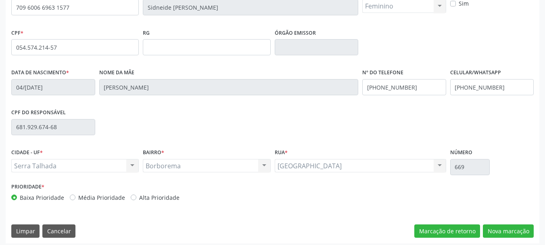
scroll to position [192, 0]
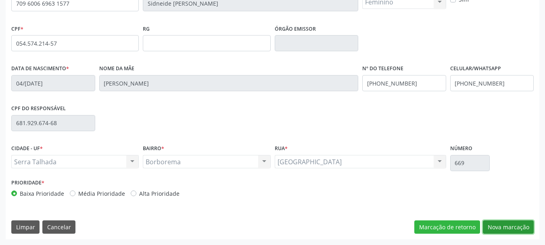
click at [509, 228] on button "Nova marcação" at bounding box center [508, 227] width 51 height 14
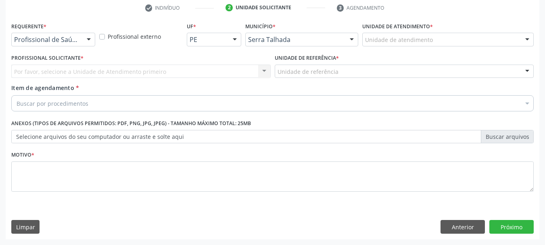
scroll to position [155, 0]
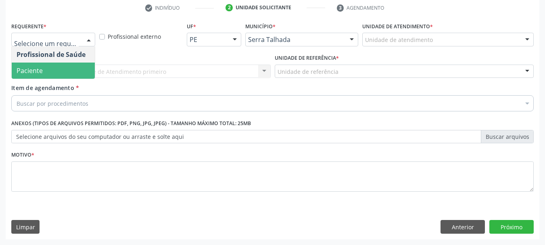
click at [59, 71] on span "Paciente" at bounding box center [53, 71] width 83 height 16
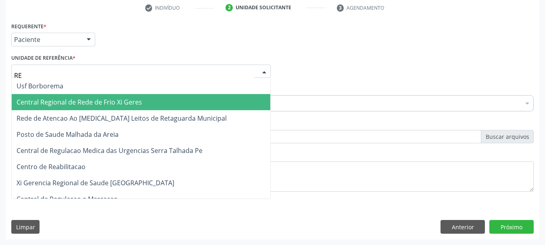
type input "REA"
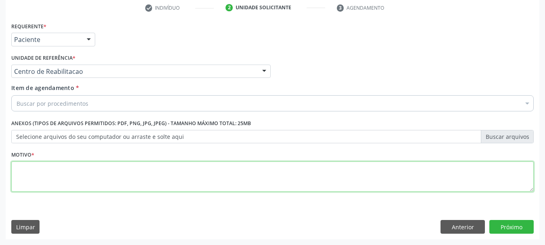
click at [45, 175] on textarea at bounding box center [272, 176] width 522 height 31
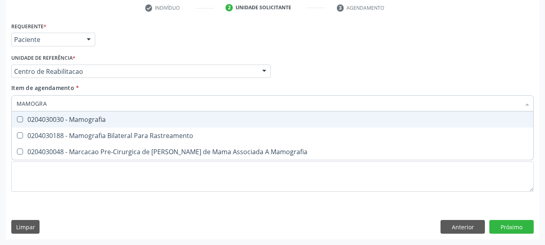
type input "MAMOGRAF"
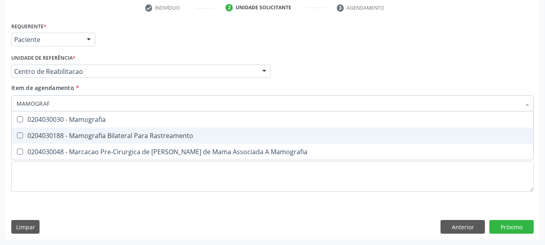
click at [35, 136] on div "0204030188 - Mamografia Bilateral Para Rastreamento" at bounding box center [273, 135] width 512 height 6
checkbox Rastreamento "true"
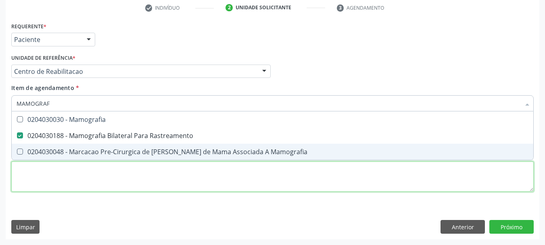
click at [39, 178] on div "Requerente * Paciente Profissional de Saúde Paciente Nenhum resultado encontrad…" at bounding box center [272, 111] width 522 height 183
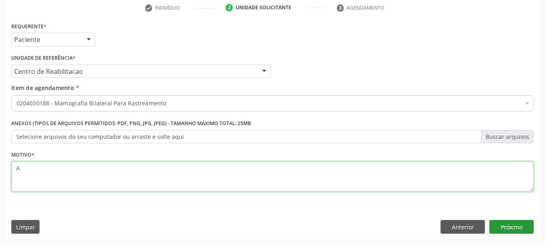
type textarea "A"
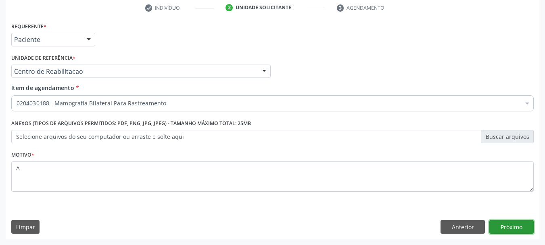
click at [530, 231] on button "Próximo" at bounding box center [511, 227] width 44 height 14
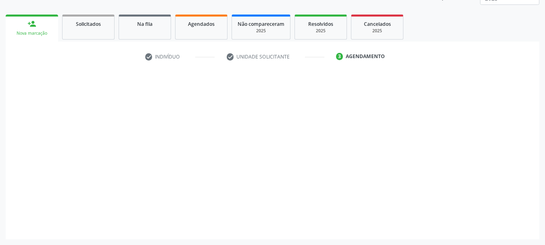
scroll to position [106, 0]
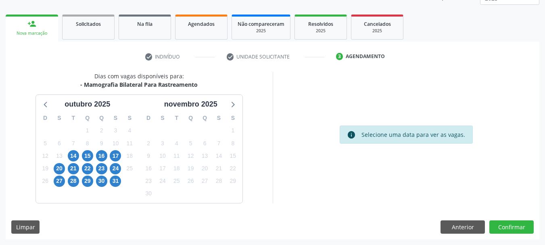
click at [67, 157] on div "14" at bounding box center [73, 156] width 14 height 13
click at [71, 156] on span "14" at bounding box center [73, 155] width 11 height 11
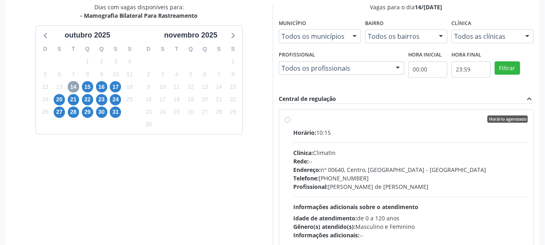
scroll to position [187, 0]
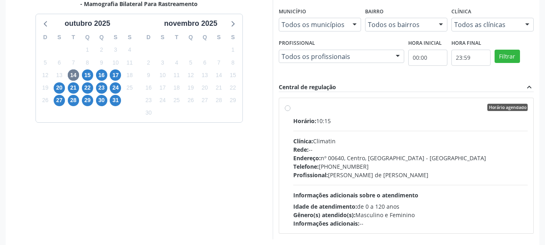
click at [357, 100] on div "Horário agendado Horário: 10:15 Clínica: Climatin Rede: -- Endereço: nº 00640, …" at bounding box center [406, 165] width 254 height 135
radio input "true"
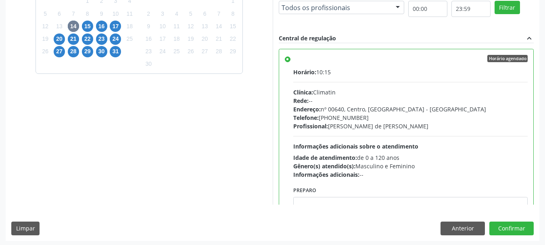
scroll to position [237, 0]
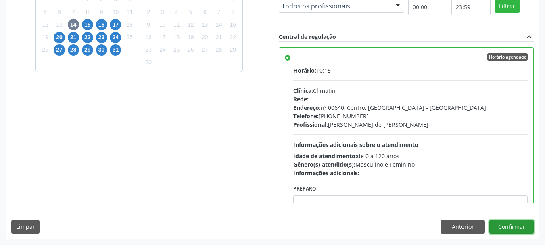
click at [530, 229] on button "Confirmar" at bounding box center [511, 227] width 44 height 14
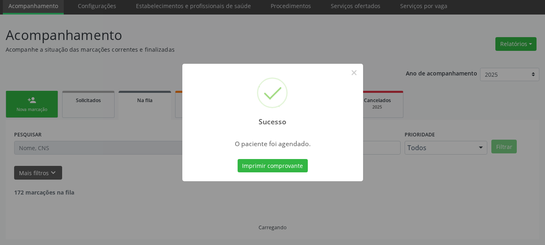
scroll to position [21, 0]
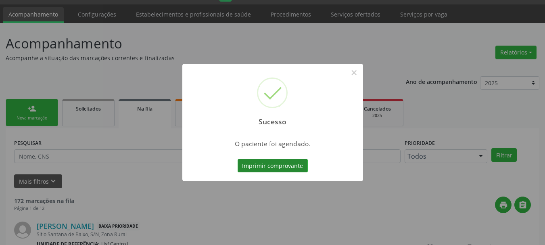
click at [269, 165] on button "Imprimir comprovante" at bounding box center [273, 166] width 70 height 14
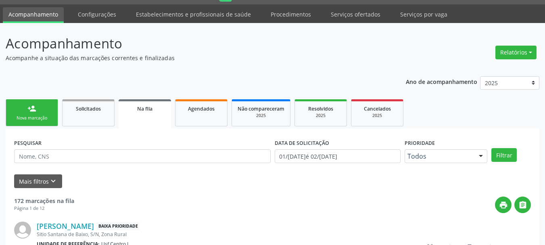
click at [27, 119] on div "Nova marcação" at bounding box center [32, 118] width 40 height 6
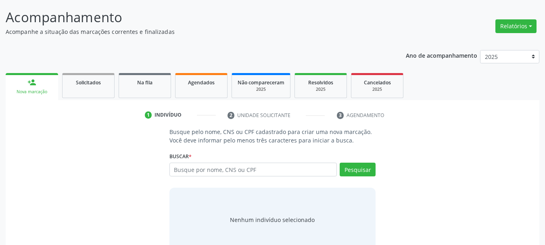
scroll to position [66, 0]
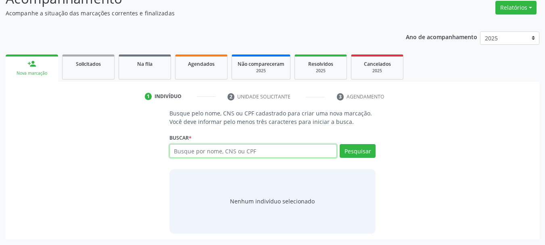
click at [183, 151] on input "text" at bounding box center [253, 151] width 168 height 14
type input "705207443038475"
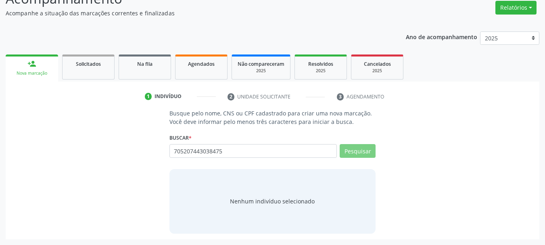
click at [0, 0] on input "705207443038475" at bounding box center [0, 0] width 0 height 0
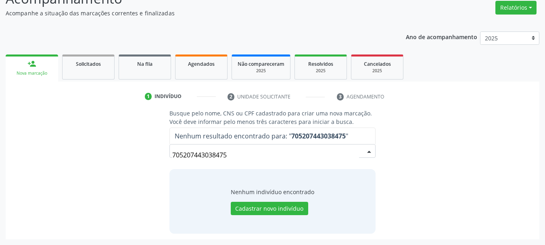
click at [353, 148] on input "705207443038475" at bounding box center [265, 155] width 187 height 16
click at [262, 207] on button "Cadastrar novo indivíduo" at bounding box center [269, 209] width 77 height 14
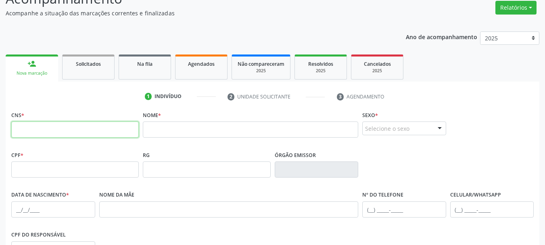
click at [110, 127] on input "text" at bounding box center [74, 129] width 127 height 16
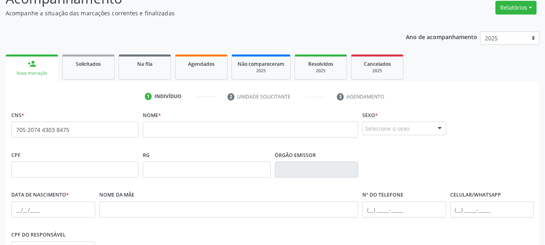
type input "705 2074 4303 8475"
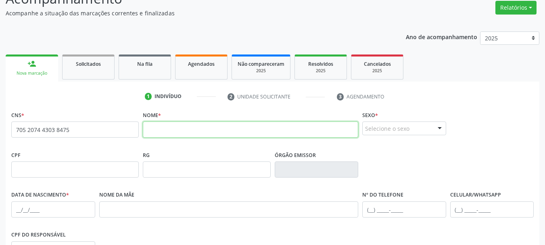
click at [167, 128] on input "text" at bounding box center [250, 129] width 215 height 16
click at [165, 128] on input "MAA RI XAVIER DE MORAIS" at bounding box center [250, 129] width 215 height 16
click at [156, 129] on input "MAA RITA XAVIER DE MORAIS" at bounding box center [250, 129] width 215 height 16
type input "MARIA RITA XAVIER DE MORAIS"
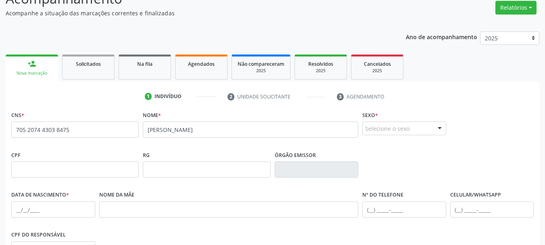
click at [365, 133] on div "Selecione o sexo" at bounding box center [404, 128] width 84 height 14
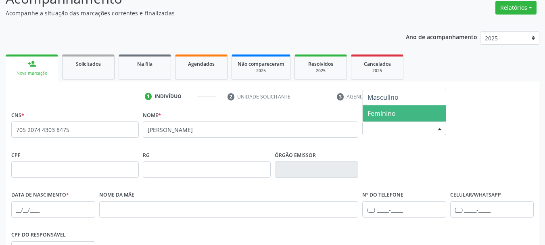
click at [387, 112] on span "Feminino" at bounding box center [381, 113] width 28 height 9
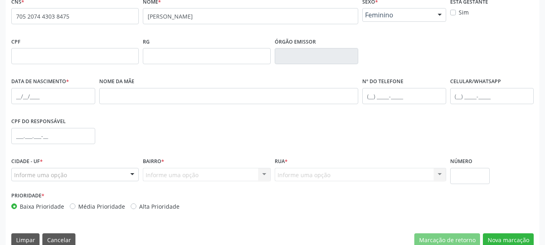
scroll to position [187, 0]
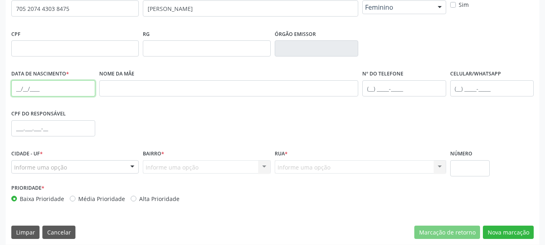
click at [12, 90] on input "text" at bounding box center [53, 88] width 84 height 16
type input "18/02/1982"
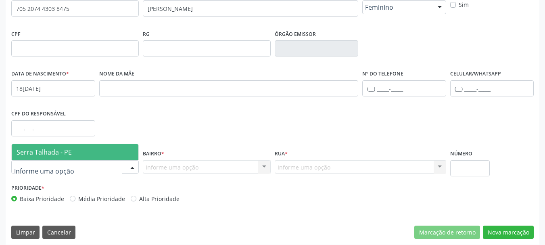
click at [42, 156] on span "Serra Talhada - PE" at bounding box center [75, 152] width 127 height 16
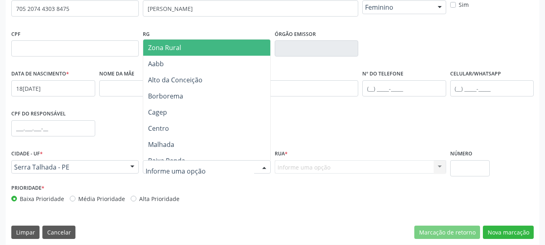
click at [169, 172] on div at bounding box center [206, 167] width 127 height 14
click at [189, 52] on span "Zona Rural" at bounding box center [207, 48] width 129 height 16
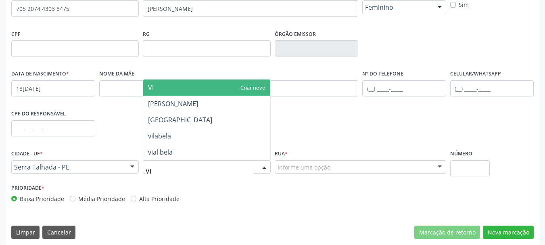
type input "VIL"
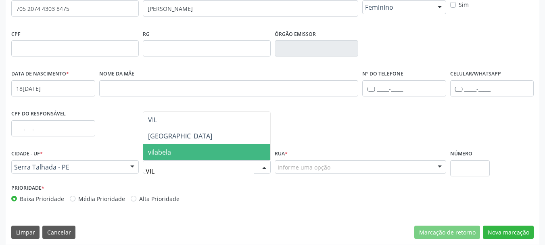
click at [179, 154] on span "vilabela" at bounding box center [206, 152] width 127 height 16
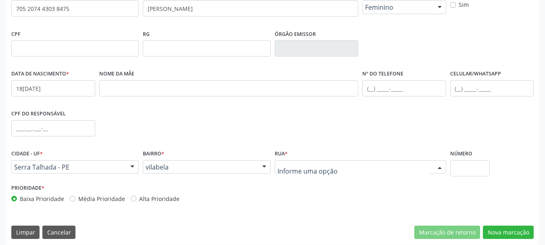
click at [349, 167] on div at bounding box center [360, 167] width 171 height 14
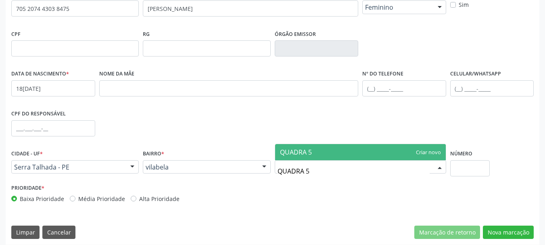
type input "QUADRA 57"
click at [324, 156] on span "QUADRA 57" at bounding box center [360, 152] width 171 height 16
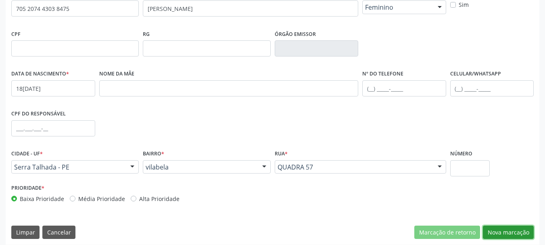
click at [496, 231] on button "Nova marcação" at bounding box center [508, 232] width 51 height 14
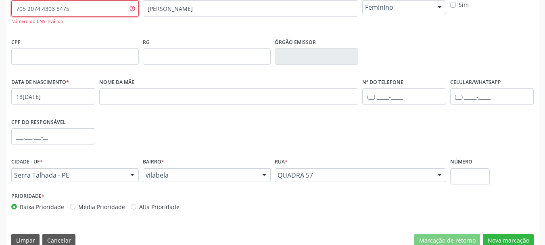
click at [46, 11] on input "705 2074 4303 8475" at bounding box center [74, 8] width 127 height 16
paste input "898 0037 0304 7889"
type input "898 0037 0304 7889"
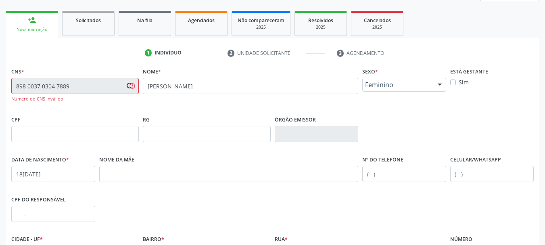
scroll to position [106, 0]
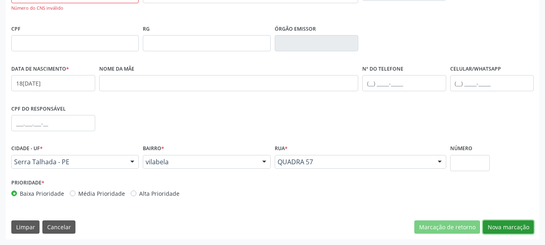
click at [511, 226] on button "Nova marcação" at bounding box center [508, 227] width 51 height 14
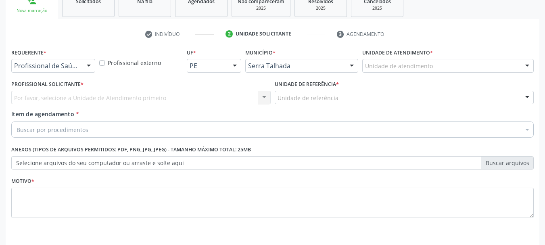
scroll to position [115, 0]
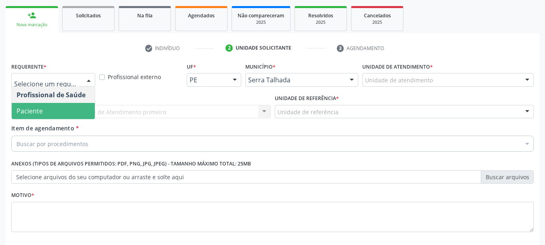
click at [43, 110] on span "Paciente" at bounding box center [53, 111] width 83 height 16
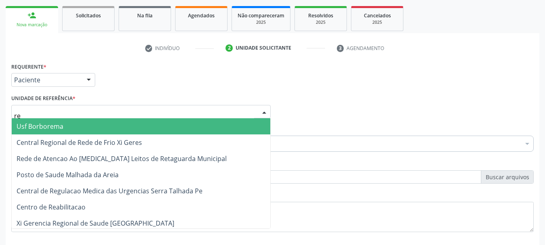
type input "rea"
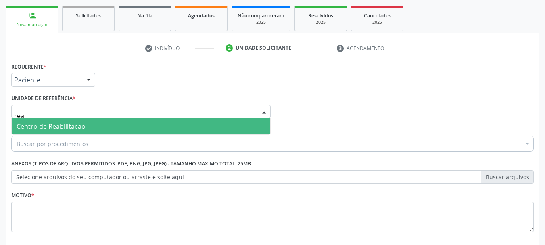
click at [46, 121] on span "Centro de Reabilitacao" at bounding box center [141, 126] width 259 height 16
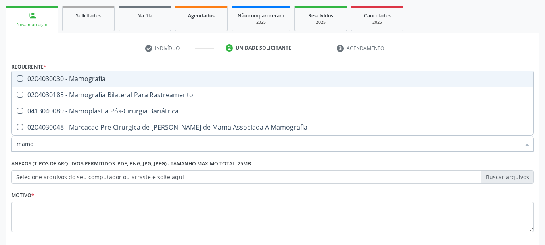
type input "mamog"
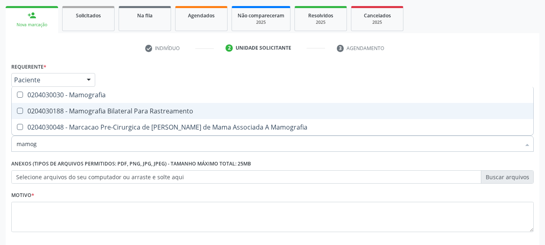
click at [54, 113] on div "0204030188 - Mamografia Bilateral Para Rastreamento" at bounding box center [273, 111] width 512 height 6
checkbox Rastreamento "true"
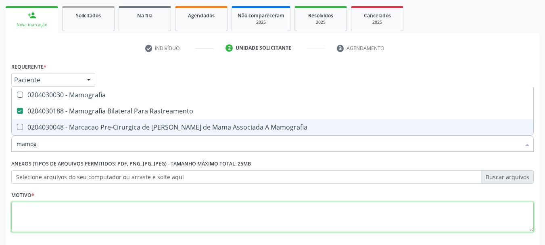
click at [60, 220] on textarea at bounding box center [272, 217] width 522 height 31
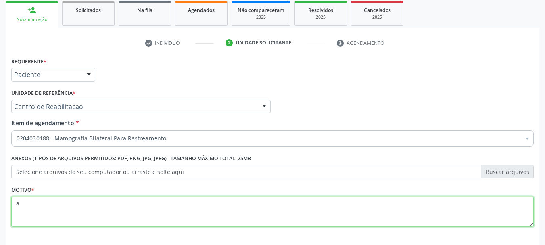
scroll to position [155, 0]
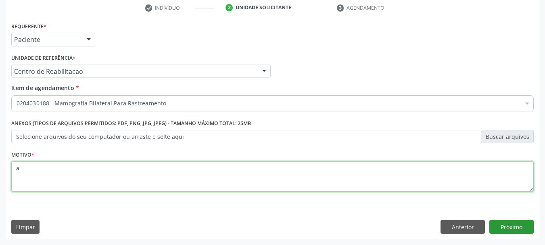
type textarea "a"
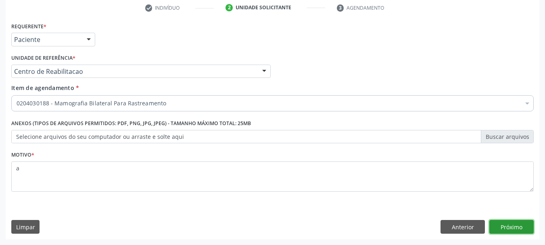
click at [521, 222] on button "Próximo" at bounding box center [511, 227] width 44 height 14
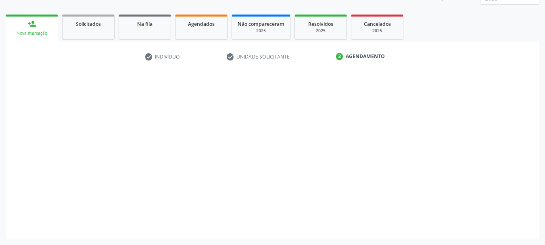
scroll to position [106, 0]
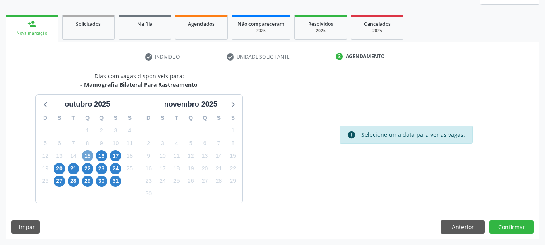
click at [84, 157] on span "15" at bounding box center [87, 155] width 11 height 11
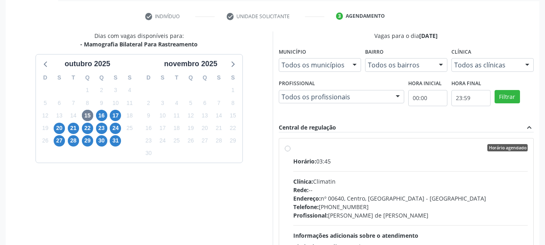
click at [348, 180] on div "Clínica: Climatin" at bounding box center [410, 181] width 235 height 8
click at [290, 151] on input "Horário agendado Horário: 03:45 Clínica: Climatin Rede: -- Endereço: nº 00640, …" at bounding box center [288, 147] width 6 height 7
radio input "true"
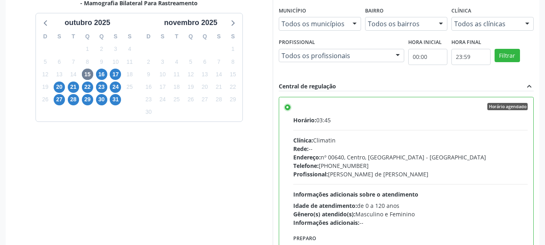
scroll to position [237, 0]
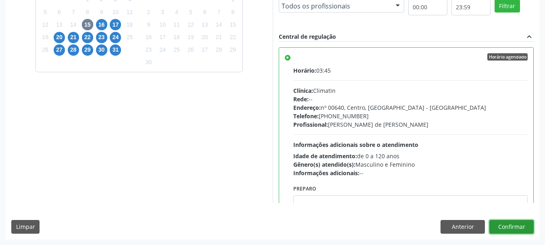
click at [522, 225] on button "Confirmar" at bounding box center [511, 227] width 44 height 14
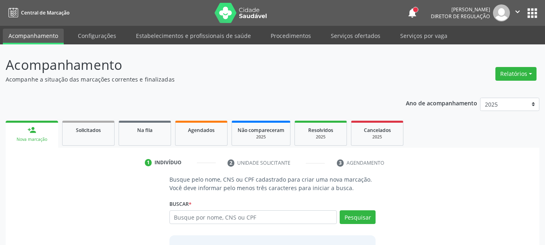
scroll to position [66, 0]
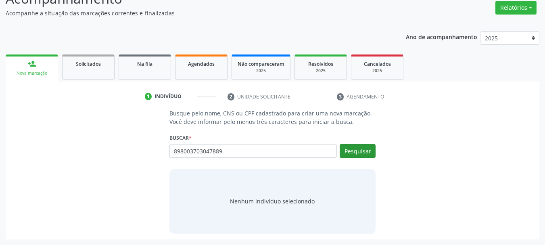
type input "898003703047889"
click at [365, 149] on button "Pesquisar" at bounding box center [358, 151] width 36 height 14
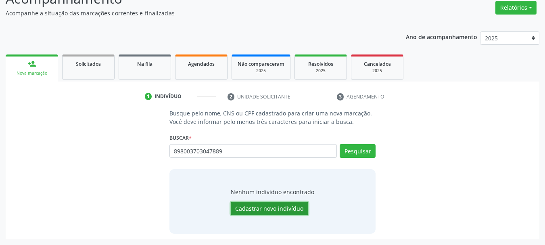
click at [276, 209] on button "Cadastrar novo indivíduo" at bounding box center [269, 209] width 77 height 14
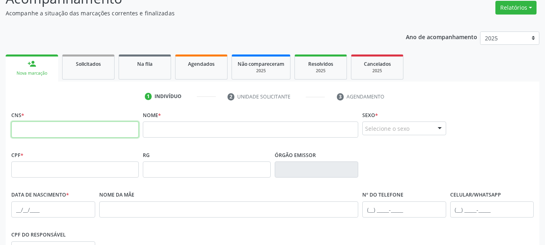
click at [90, 125] on input "text" at bounding box center [74, 129] width 127 height 16
paste input "898 0037 0304 7889"
type input "898 0037 0304 7889"
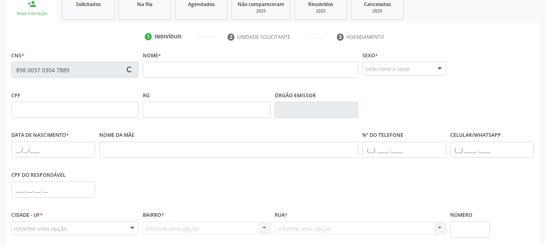
scroll to position [147, 0]
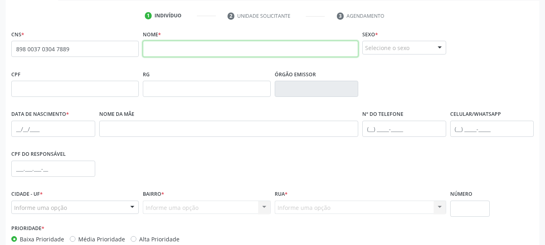
click at [163, 50] on input "text" at bounding box center [250, 49] width 215 height 16
type input "m"
type input "MARIA RITA A DE MORAIS"
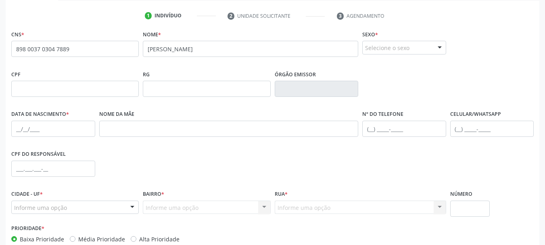
click at [368, 50] on div "Selecione o sexo" at bounding box center [404, 48] width 84 height 14
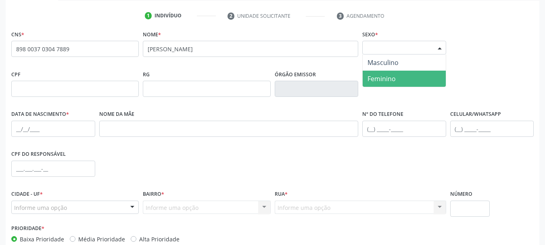
click at [373, 78] on span "Feminino" at bounding box center [381, 78] width 28 height 9
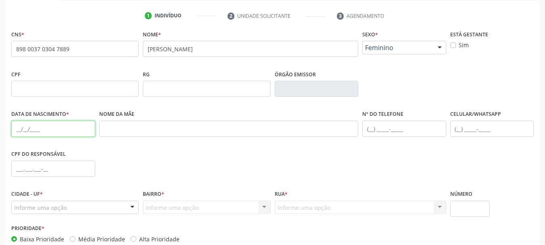
click at [16, 125] on input "text" at bounding box center [53, 129] width 84 height 16
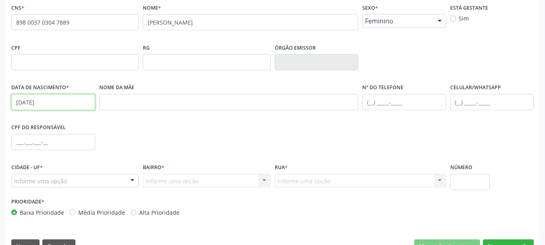
scroll to position [187, 0]
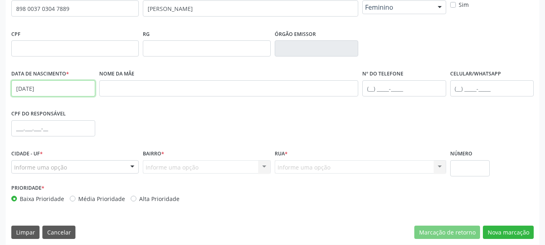
type input "18/02/1982"
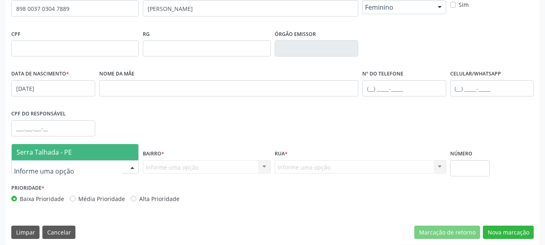
click at [61, 150] on span "Serra Talhada - PE" at bounding box center [44, 152] width 55 height 9
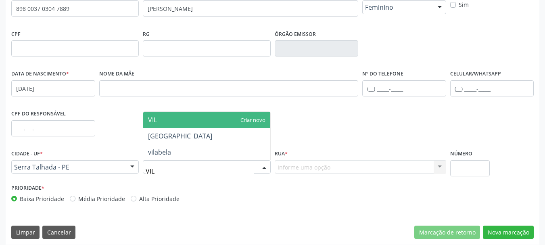
type input "VILA"
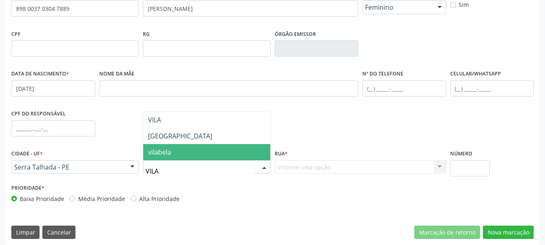
click at [153, 154] on span "vilabela" at bounding box center [159, 152] width 23 height 9
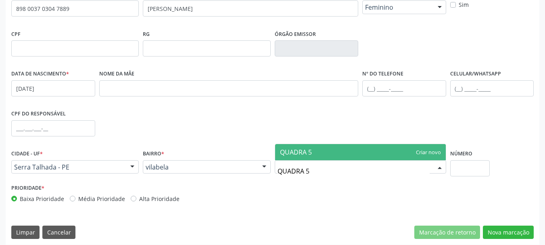
type input "QUADRA 57"
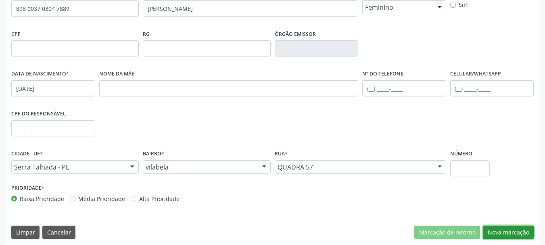
click at [513, 237] on button "Nova marcação" at bounding box center [508, 232] width 51 height 14
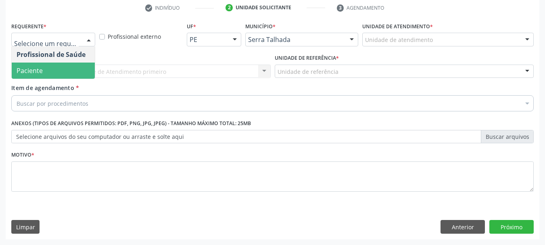
click at [24, 68] on span "Paciente" at bounding box center [30, 70] width 26 height 9
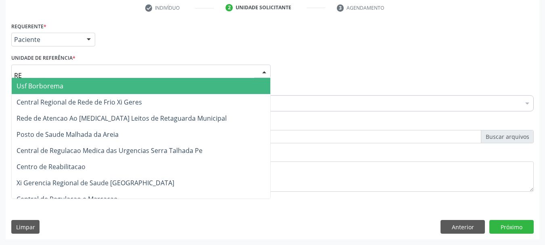
type input "REA"
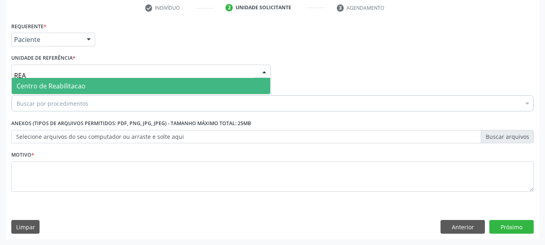
click at [33, 81] on span "Centro de Reabilitacao" at bounding box center [51, 85] width 69 height 9
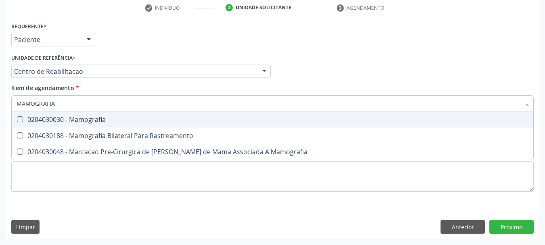
type input "MAMOGRAFIA"
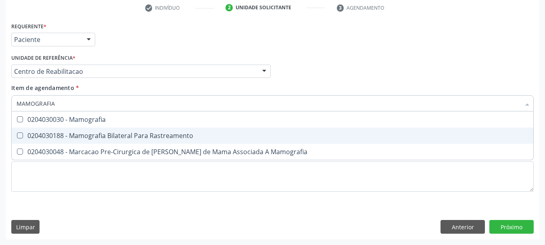
click at [26, 135] on div "0204030188 - Mamografia Bilateral Para Rastreamento" at bounding box center [273, 135] width 512 height 6
checkbox Rastreamento "true"
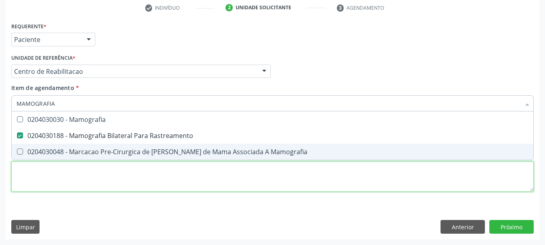
click at [37, 183] on div "Requerente * Paciente Profissional de Saúde Paciente Nenhum resultado encontrad…" at bounding box center [272, 111] width 522 height 183
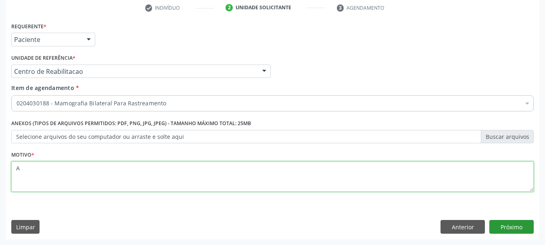
type textarea "A"
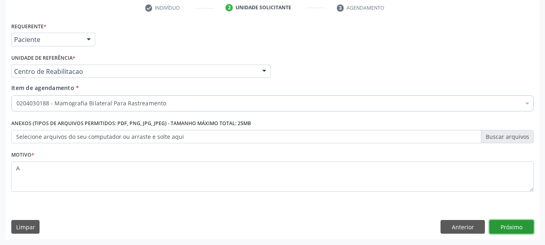
click at [498, 226] on button "Próximo" at bounding box center [511, 227] width 44 height 14
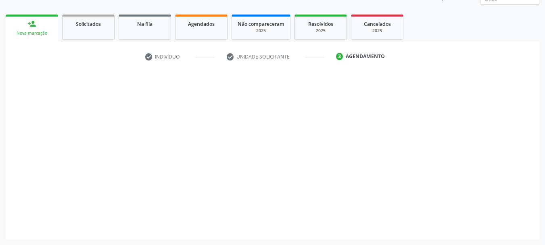
scroll to position [106, 0]
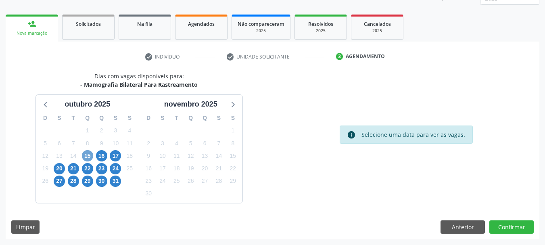
click at [87, 154] on span "15" at bounding box center [87, 155] width 11 height 11
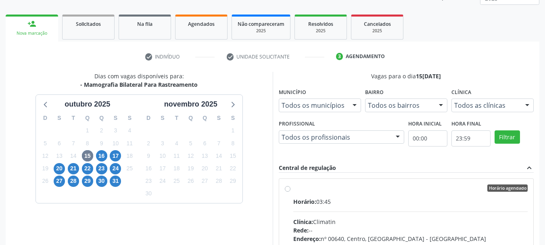
drag, startPoint x: 355, startPoint y: 202, endPoint x: 362, endPoint y: 194, distance: 10.3
click at [355, 202] on div "Horário: 03:45" at bounding box center [410, 201] width 235 height 8
click at [290, 192] on input "Horário agendado Horário: 03:45 Clínica: Climatin Rede: -- Endereço: nº 00640, …" at bounding box center [288, 187] width 6 height 7
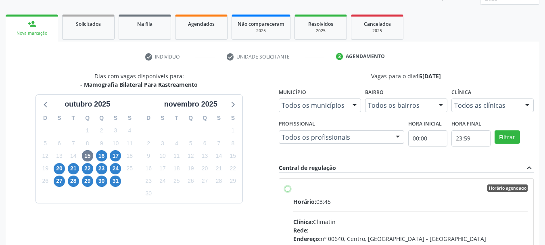
radio input "true"
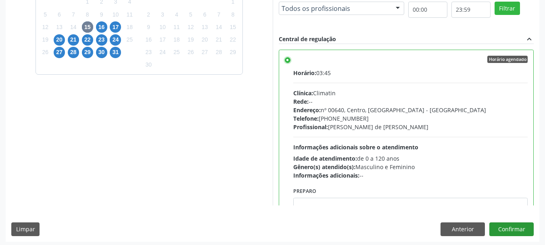
scroll to position [237, 0]
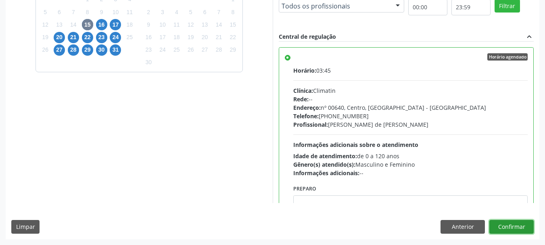
click at [506, 223] on button "Confirmar" at bounding box center [511, 227] width 44 height 14
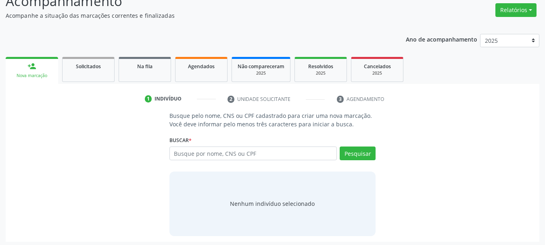
scroll to position [66, 0]
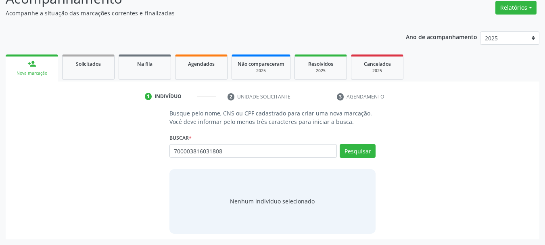
type input "700003816031808"
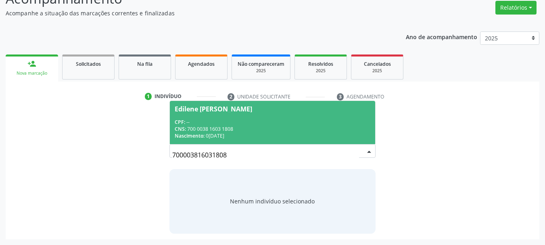
click at [310, 126] on div "CNS: 700 0038 1603 1808" at bounding box center [273, 128] width 196 height 7
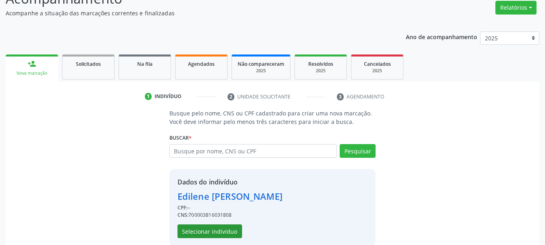
drag, startPoint x: 223, startPoint y: 240, endPoint x: 220, endPoint y: 237, distance: 4.3
click at [222, 240] on div "Dados do indivíduo [PERSON_NAME] CPF: -- CNS: 700003816031808 Selecionar indiví…" at bounding box center [272, 207] width 206 height 77
click at [219, 236] on button "Selecionar indivíduo" at bounding box center [209, 231] width 65 height 14
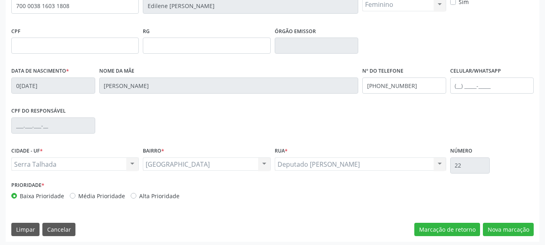
scroll to position [192, 0]
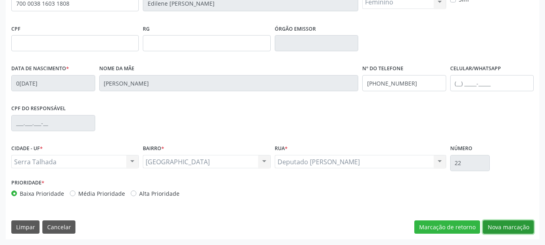
click at [498, 225] on button "Nova marcação" at bounding box center [508, 227] width 51 height 14
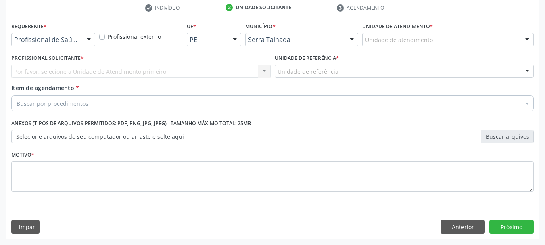
scroll to position [155, 0]
click at [81, 40] on div "Profissional de Saúde" at bounding box center [53, 40] width 84 height 14
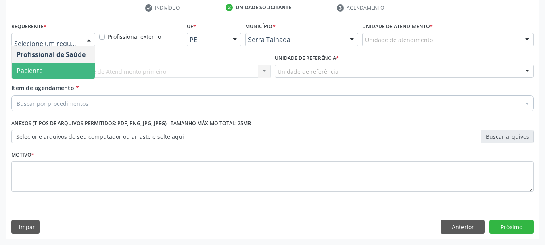
click at [64, 69] on span "Paciente" at bounding box center [53, 71] width 83 height 16
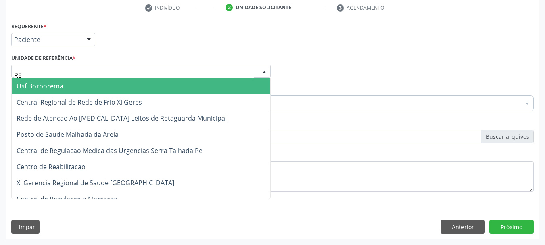
type input "REA"
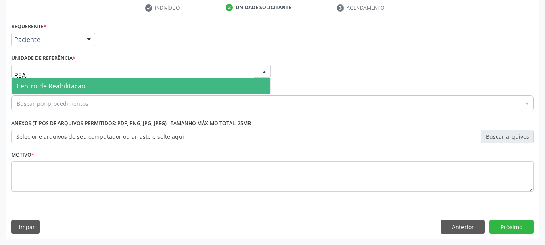
click at [68, 83] on span "Centro de Reabilitacao" at bounding box center [51, 85] width 69 height 9
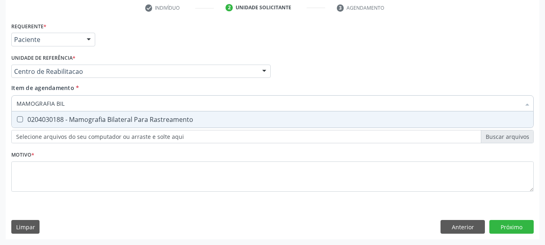
type input "MAMOGRAFIA BILA"
click at [127, 118] on div "0204030188 - Mamografia Bilateral Para Rastreamento" at bounding box center [273, 119] width 512 height 6
checkbox Rastreamento "true"
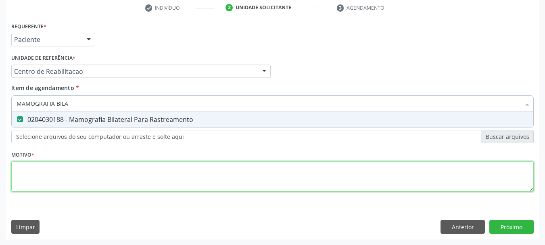
click at [91, 169] on div "Requerente * Paciente Profissional de Saúde Paciente Nenhum resultado encontrad…" at bounding box center [272, 111] width 522 height 183
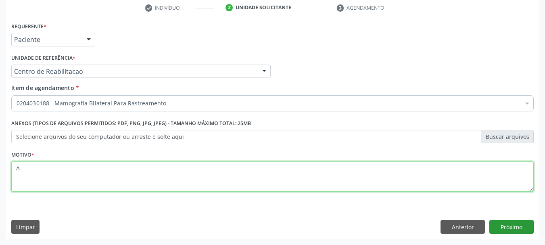
type textarea "A"
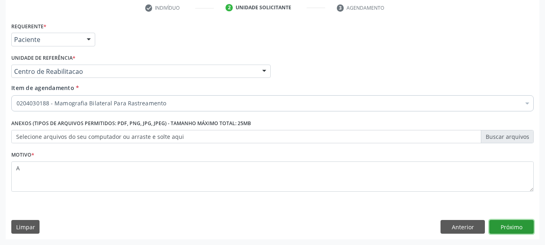
click at [523, 226] on button "Próximo" at bounding box center [511, 227] width 44 height 14
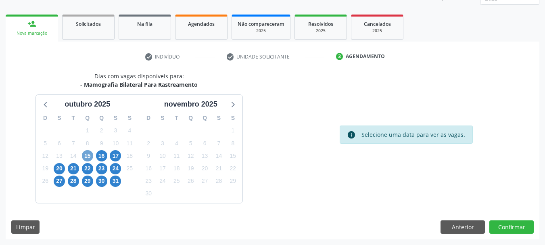
click at [84, 156] on span "15" at bounding box center [87, 155] width 11 height 11
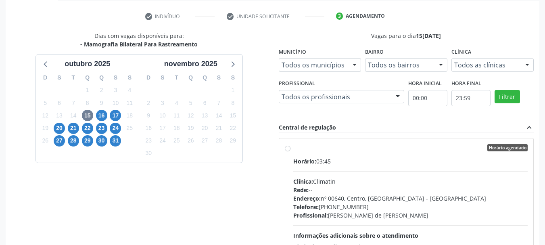
click at [332, 161] on div "Horário: 03:45" at bounding box center [410, 161] width 235 height 8
click at [290, 151] on input "Horário agendado Horário: 03:45 Clínica: Climatin Rede: -- Endereço: nº 00640, …" at bounding box center [288, 147] width 6 height 7
radio input "true"
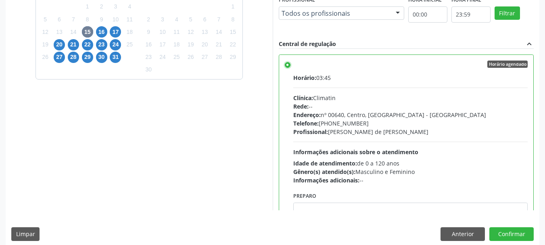
scroll to position [237, 0]
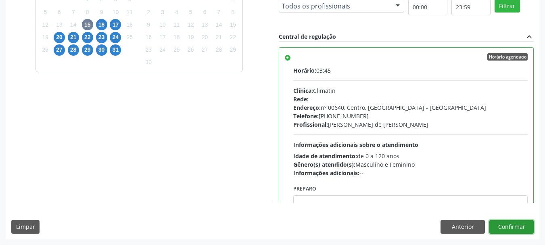
click at [514, 224] on button "Confirmar" at bounding box center [511, 227] width 44 height 14
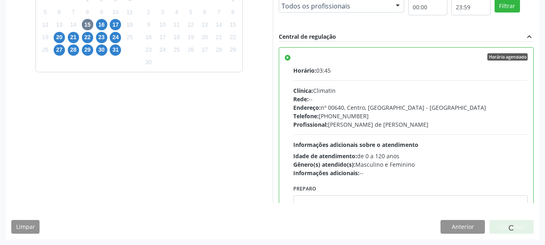
scroll to position [21, 0]
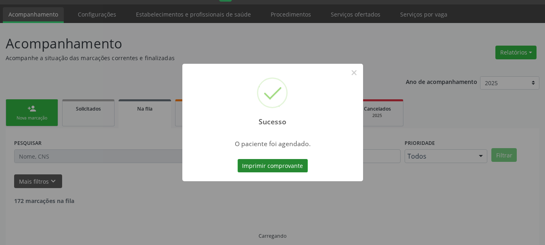
click at [250, 168] on button "Imprimir comprovante" at bounding box center [273, 166] width 70 height 14
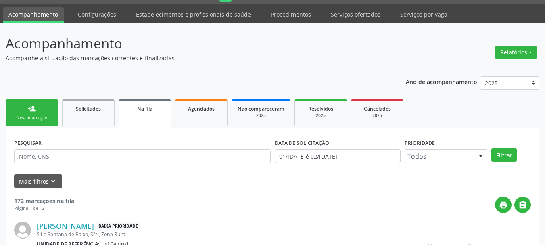
click at [42, 119] on div "Nova marcação" at bounding box center [32, 118] width 40 height 6
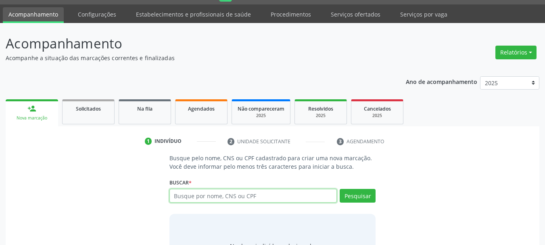
click at [191, 196] on input "text" at bounding box center [253, 196] width 168 height 14
type input "7"
type input "[PERSON_NAME]"
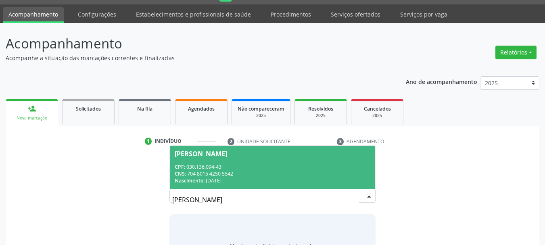
click at [204, 176] on div "CNS: 704 8015 4250 5542" at bounding box center [273, 173] width 196 height 7
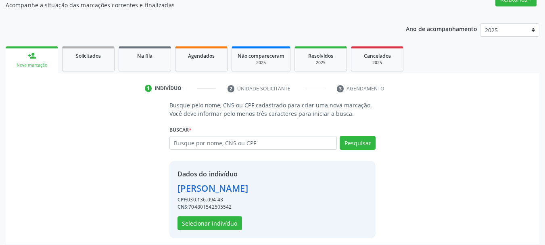
scroll to position [79, 0]
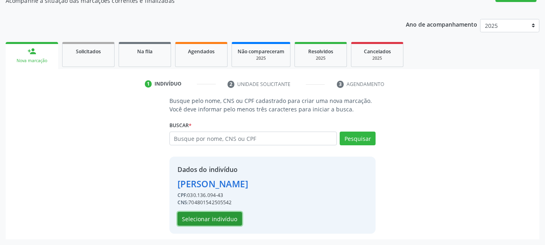
click at [217, 217] on button "Selecionar indivíduo" at bounding box center [209, 219] width 65 height 14
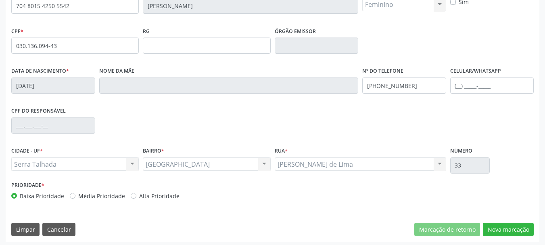
scroll to position [192, 0]
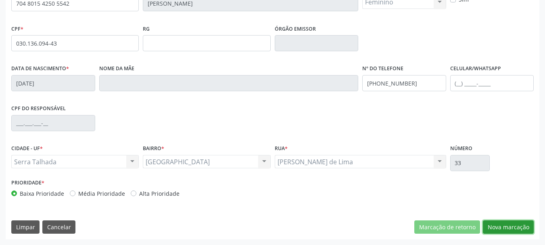
click at [515, 231] on button "Nova marcação" at bounding box center [508, 227] width 51 height 14
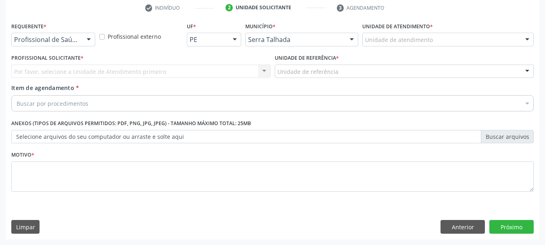
scroll to position [155, 0]
click at [62, 44] on div "Profissional de Saúde" at bounding box center [53, 40] width 84 height 14
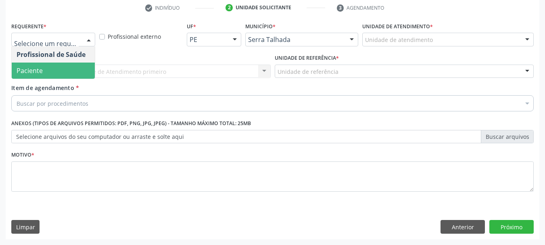
click at [48, 68] on span "Paciente" at bounding box center [53, 71] width 83 height 16
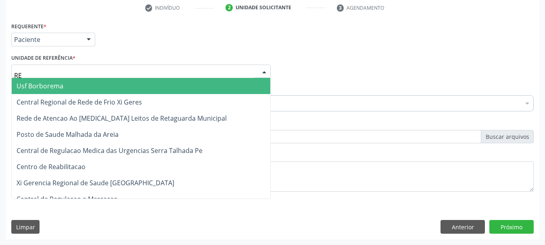
type input "REA"
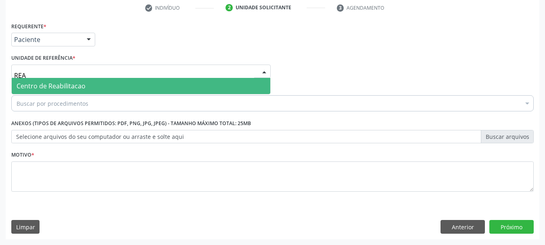
click at [49, 80] on span "Centro de Reabilitacao" at bounding box center [141, 86] width 259 height 16
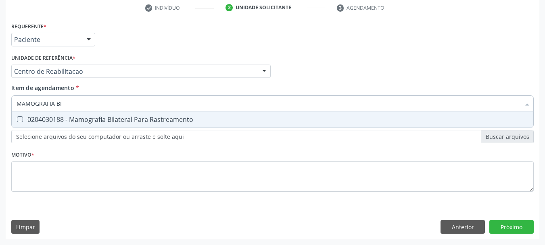
type input "MAMOGRAFIA BIL"
click at [72, 121] on div "0204030188 - Mamografia Bilateral Para Rastreamento" at bounding box center [273, 119] width 512 height 6
checkbox Rastreamento "true"
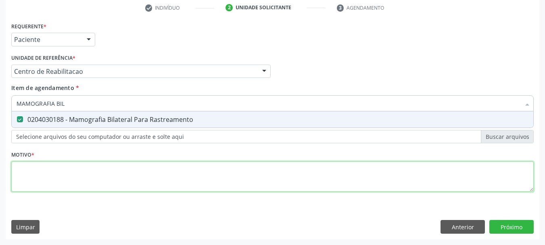
click at [67, 179] on div "Requerente * Paciente Profissional de Saúde Paciente Nenhum resultado encontrad…" at bounding box center [272, 111] width 522 height 183
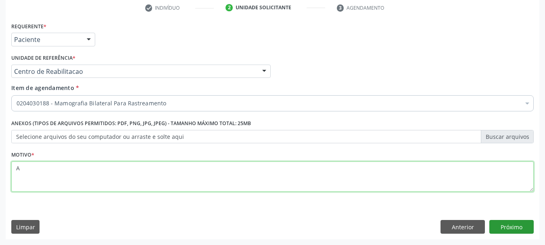
type textarea "A"
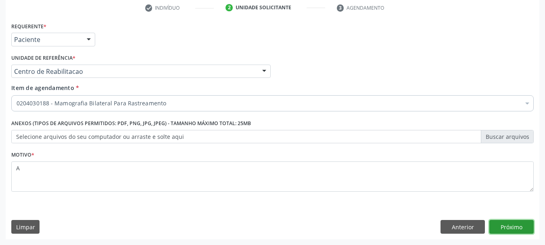
click at [527, 223] on button "Próximo" at bounding box center [511, 227] width 44 height 14
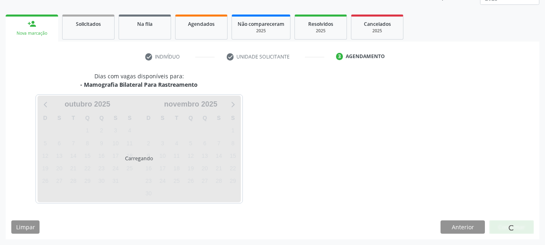
scroll to position [106, 0]
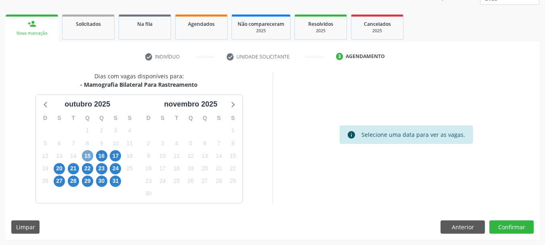
click at [88, 153] on span "15" at bounding box center [87, 155] width 11 height 11
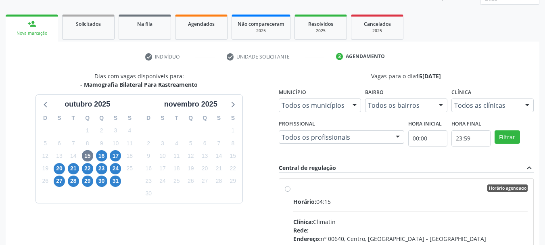
click at [353, 164] on div "Central de regulação expand_less" at bounding box center [406, 167] width 255 height 9
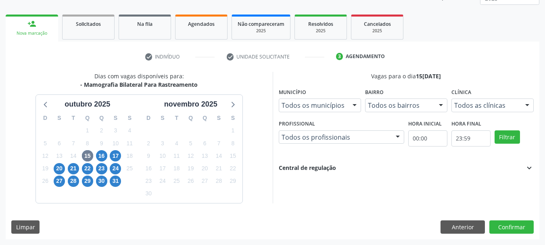
click at [357, 204] on div "Dias com vagas disponíveis para: - Mamografia Bilateral Para Rastreamento outub…" at bounding box center [273, 155] width 534 height 167
click at [350, 155] on div "Profissional Todos os profissionais Todos os profissionais Ana Carolina Barboza…" at bounding box center [341, 136] width 129 height 37
click at [349, 165] on div "Central de regulação expand_more" at bounding box center [406, 167] width 255 height 9
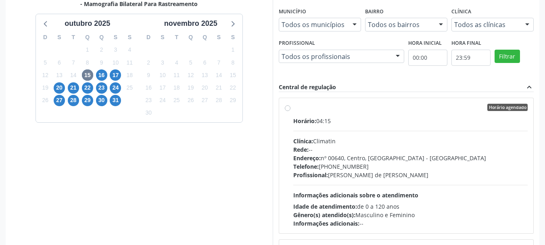
click at [342, 142] on div "Clínica: Climatin" at bounding box center [410, 141] width 235 height 8
click at [290, 111] on input "Horário agendado Horário: 04:15 Clínica: Climatin Rede: -- Endereço: nº 00640, …" at bounding box center [288, 107] width 6 height 7
radio input "true"
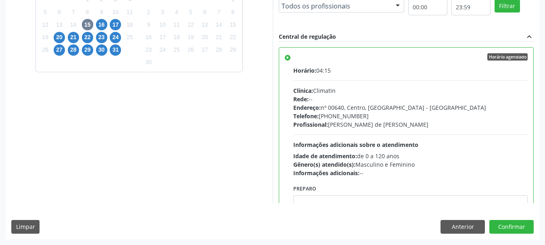
click at [517, 217] on div "Dias com vagas disponíveis para: - Mamografia Bilateral Para Rastreamento outub…" at bounding box center [273, 90] width 534 height 298
click at [521, 223] on button "Confirmar" at bounding box center [511, 227] width 44 height 14
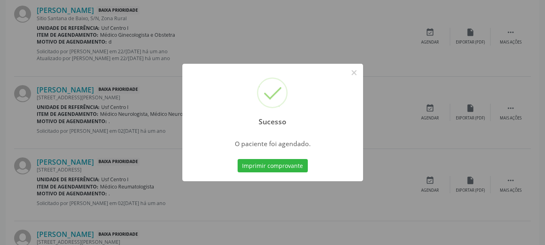
scroll to position [21, 0]
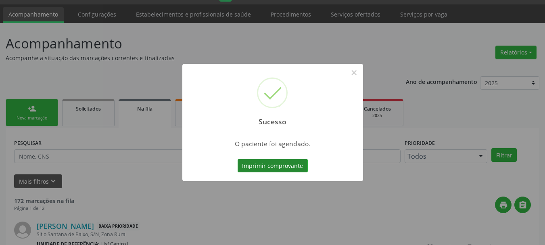
click at [286, 167] on button "Imprimir comprovante" at bounding box center [273, 166] width 70 height 14
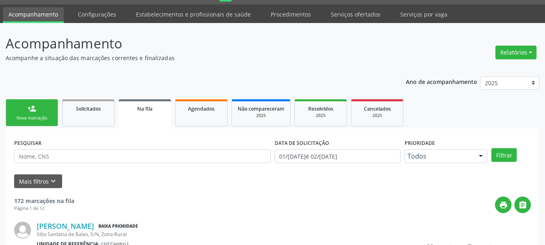
click at [33, 127] on ul "person_add Nova marcação Solicitados Na fila Agendados Não compareceram 2025 Re…" at bounding box center [273, 112] width 534 height 31
click at [35, 119] on div "Nova marcação" at bounding box center [32, 118] width 40 height 6
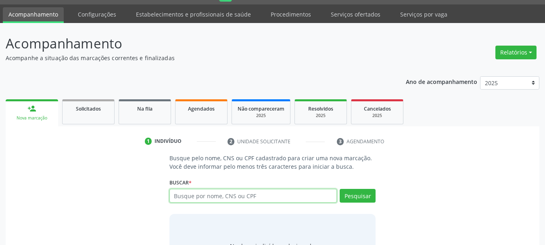
click at [205, 197] on input "text" at bounding box center [253, 196] width 168 height 14
type input "AURELIANA DE SOU"
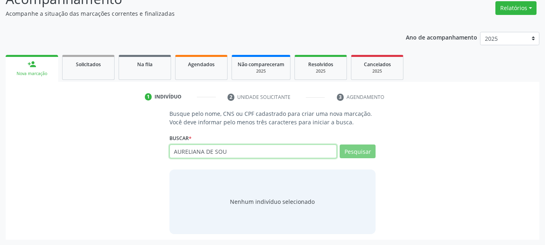
scroll to position [66, 0]
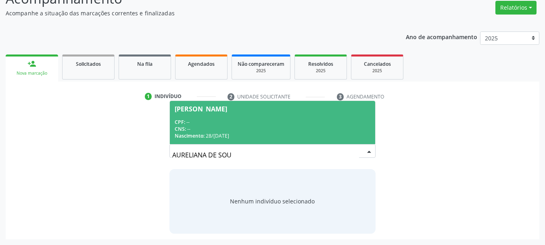
click at [311, 127] on div "CNS: --" at bounding box center [273, 128] width 196 height 7
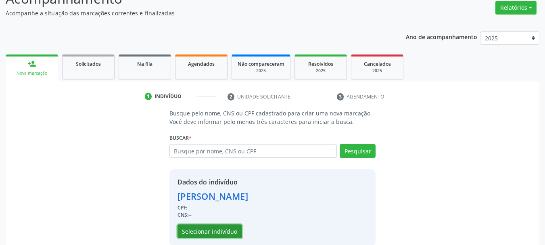
click at [200, 229] on button "Selecionar indivíduo" at bounding box center [209, 231] width 65 height 14
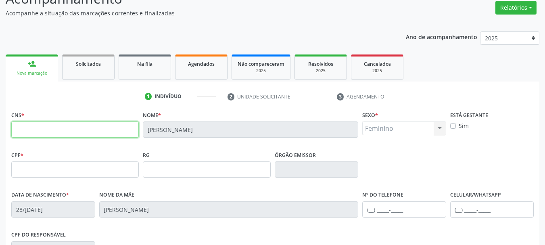
click at [94, 136] on input "text" at bounding box center [74, 129] width 127 height 16
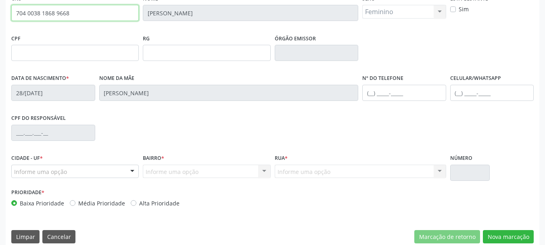
scroll to position [187, 0]
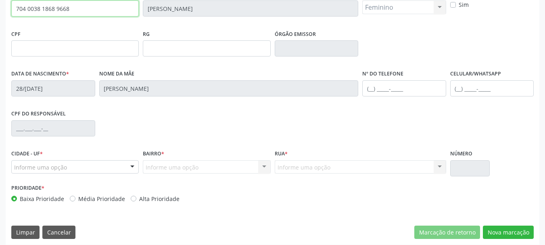
type input "704 0038 1868 9668"
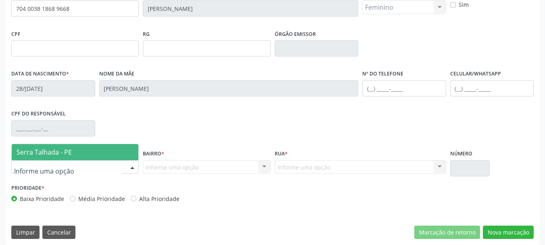
click at [98, 170] on div at bounding box center [74, 167] width 127 height 14
click at [85, 150] on span "Serra Talhada - PE" at bounding box center [75, 152] width 127 height 16
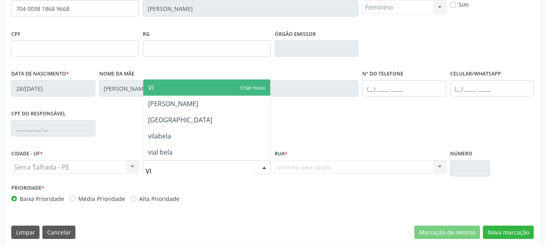
type input "VIL"
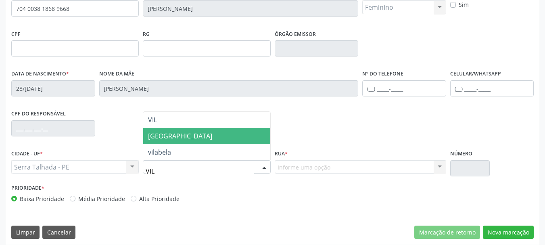
click at [175, 136] on span "Vila Bela" at bounding box center [206, 136] width 127 height 16
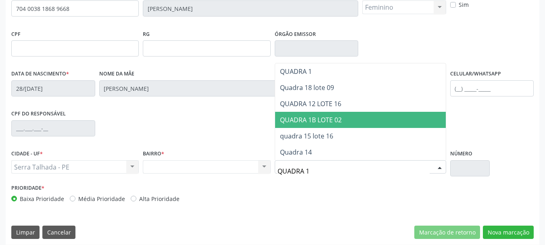
type input "QUADRA 16"
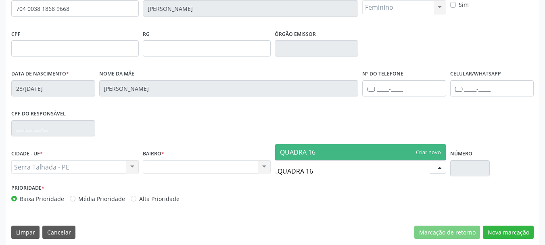
click at [323, 148] on span "QUADRA 16" at bounding box center [360, 152] width 171 height 16
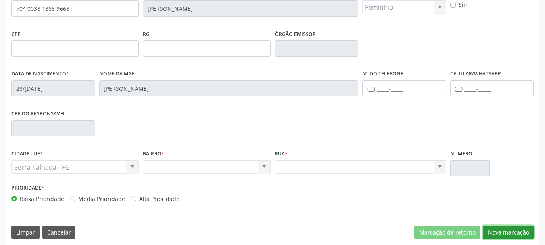
click at [498, 226] on button "Nova marcação" at bounding box center [508, 232] width 51 height 14
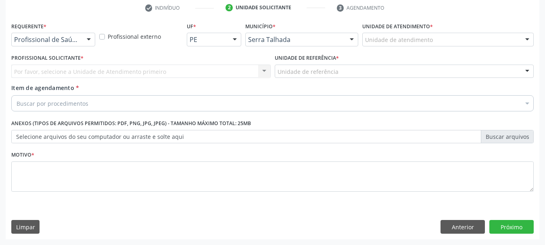
scroll to position [155, 0]
click at [39, 34] on div at bounding box center [53, 40] width 84 height 14
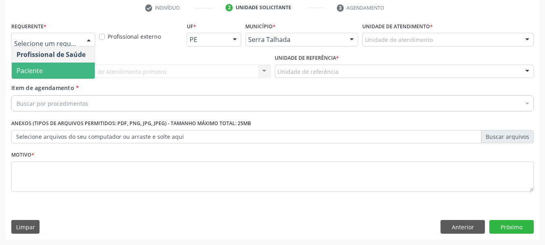
click at [40, 66] on span "Paciente" at bounding box center [30, 70] width 26 height 9
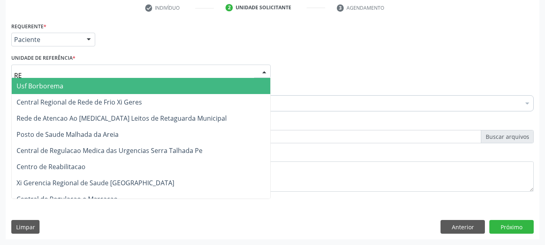
type input "REA"
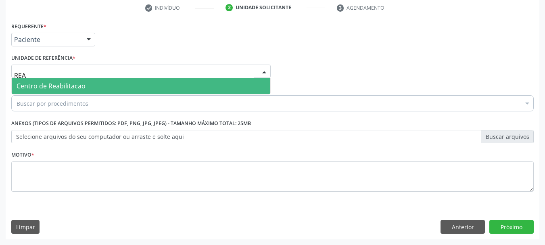
click at [46, 78] on span "Centro de Reabilitacao" at bounding box center [141, 86] width 259 height 16
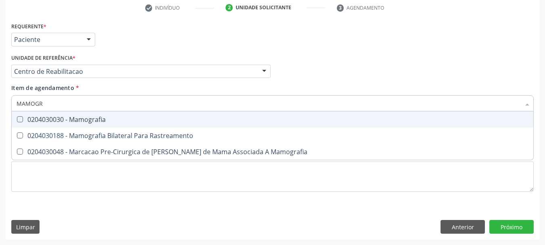
type input "MAMOGRA"
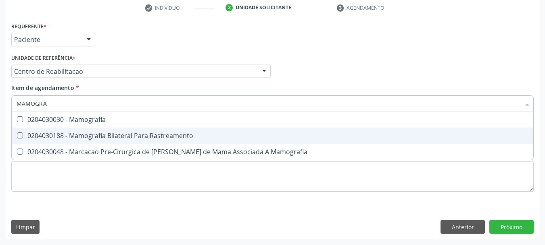
click at [190, 133] on div "0204030188 - Mamografia Bilateral Para Rastreamento" at bounding box center [273, 135] width 512 height 6
checkbox Rastreamento "true"
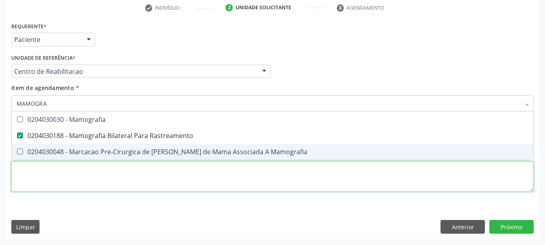
click at [108, 188] on div "Requerente * Paciente Profissional de Saúde Paciente Nenhum resultado encontrad…" at bounding box center [272, 111] width 522 height 183
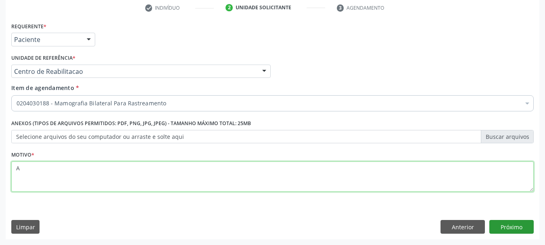
type textarea "A"
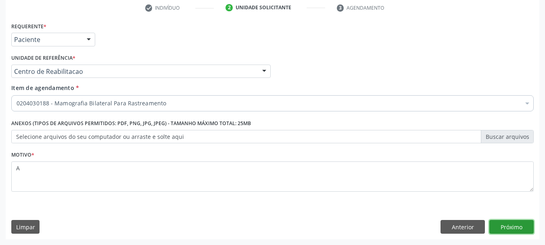
click at [502, 232] on button "Próximo" at bounding box center [511, 227] width 44 height 14
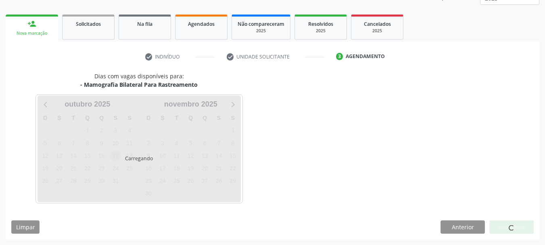
scroll to position [106, 0]
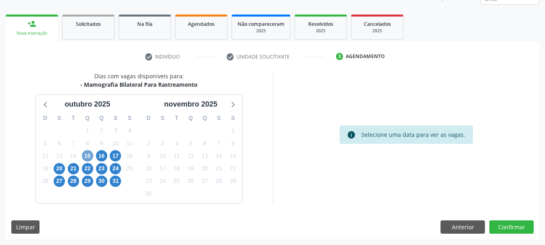
click at [89, 156] on span "15" at bounding box center [87, 155] width 11 height 11
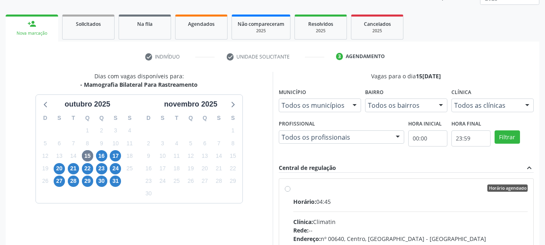
click at [314, 200] on span "Horário:" at bounding box center [304, 202] width 23 height 8
click at [290, 192] on input "Horário agendado Horário: 04:45 Clínica: Climatin Rede: -- Endereço: nº 00640, …" at bounding box center [288, 187] width 6 height 7
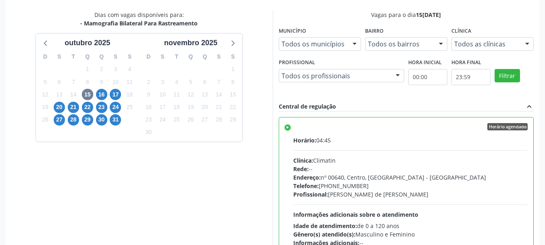
scroll to position [237, 0]
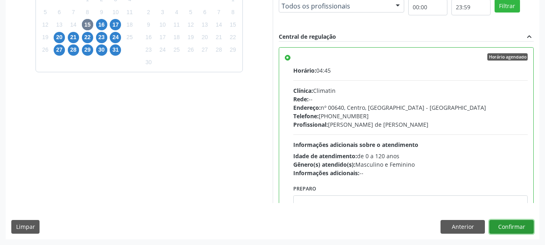
click at [513, 230] on button "Confirmar" at bounding box center [511, 227] width 44 height 14
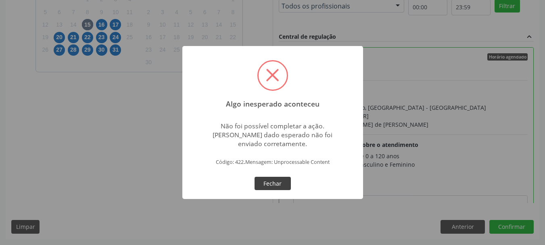
click at [277, 181] on button "Fechar" at bounding box center [272, 184] width 36 height 14
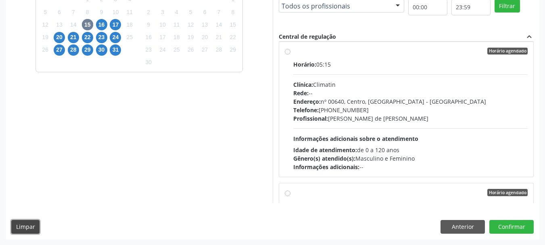
click at [13, 225] on button "Limpar" at bounding box center [25, 227] width 28 height 14
radio input "false"
click at [29, 227] on button "Limpar" at bounding box center [25, 227] width 28 height 14
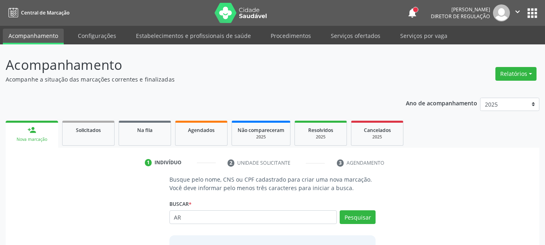
type input "A"
type input "[PERSON_NAME]"
click at [362, 222] on button "Pesquisar" at bounding box center [358, 217] width 36 height 14
type input "[PERSON_NAME]"
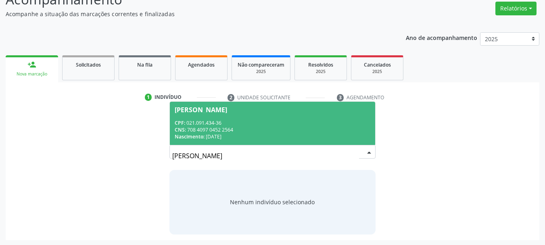
scroll to position [66, 0]
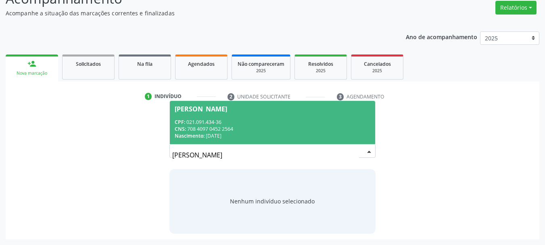
click at [185, 150] on input "[PERSON_NAME]" at bounding box center [265, 155] width 187 height 16
click at [186, 150] on input "[PERSON_NAME]" at bounding box center [265, 155] width 187 height 16
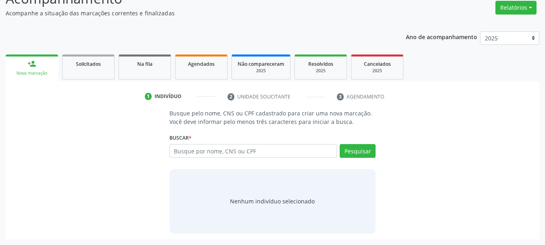
click at [211, 150] on input "text" at bounding box center [253, 151] width 168 height 14
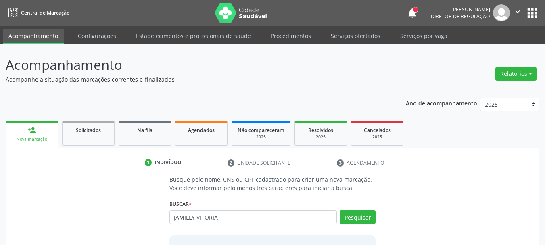
type input "JAMILLY VITORIA"
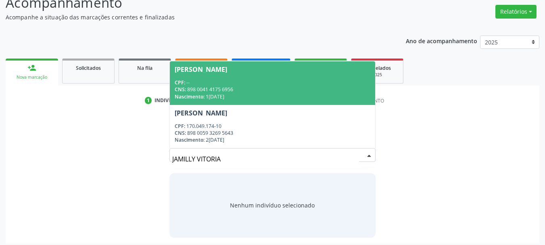
scroll to position [66, 0]
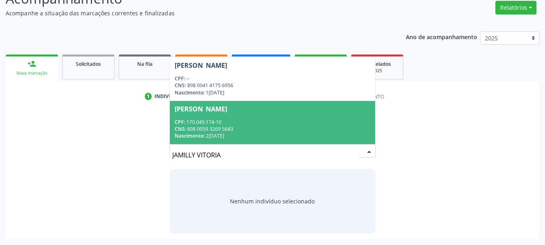
click at [189, 156] on input "JAMILLY VITORIA" at bounding box center [265, 155] width 187 height 16
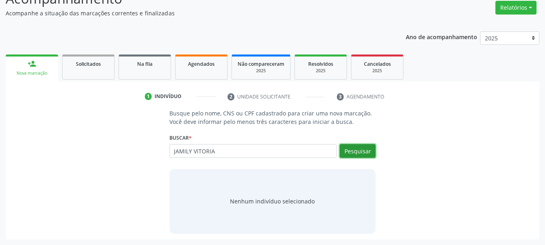
click at [371, 154] on button "Pesquisar" at bounding box center [358, 151] width 36 height 14
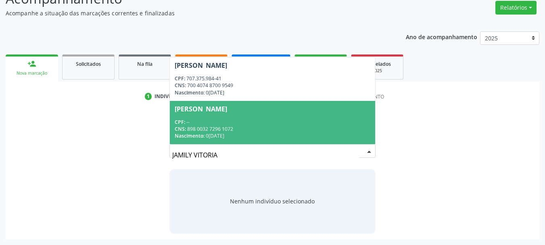
click at [438, 162] on div "Busque pelo nome, CNS ou CPF cadastrado para criar uma nova marcação. Você deve…" at bounding box center [272, 171] width 522 height 124
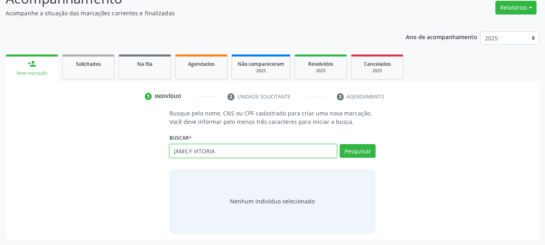
click at [246, 150] on input "JAMILY VITORIA" at bounding box center [253, 151] width 168 height 14
type input "15397315451"
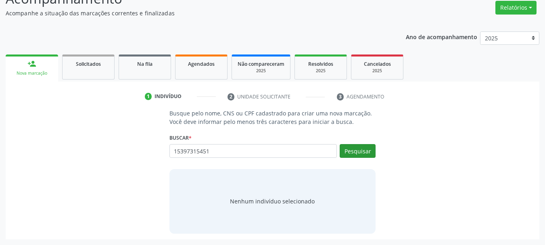
drag, startPoint x: 383, startPoint y: 148, endPoint x: 368, endPoint y: 151, distance: 14.9
click at [380, 148] on div "Busque pelo nome, CNS ou CPF cadastrado para criar uma nova marcação. Você deve…" at bounding box center [272, 171] width 522 height 124
click at [352, 148] on button "Pesquisar" at bounding box center [358, 151] width 36 height 14
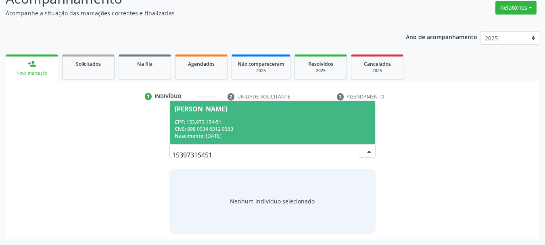
click at [220, 122] on div "CPF: 153.973.154-51" at bounding box center [273, 122] width 196 height 7
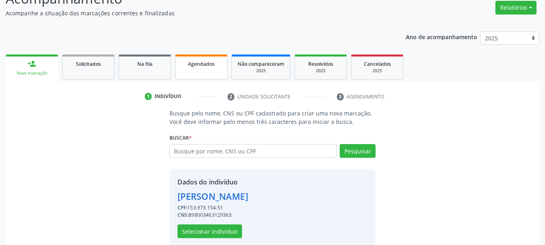
scroll to position [79, 0]
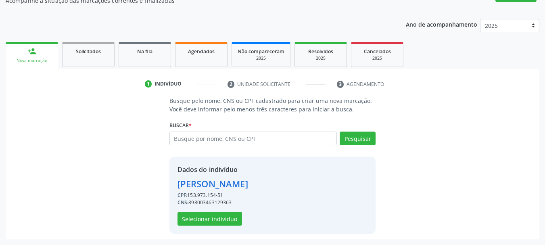
click at [217, 226] on div "Dados do indivíduo [PERSON_NAME] CPF: 153.973.154-51 CNS: 898003463129363 Selec…" at bounding box center [272, 194] width 206 height 77
click at [216, 218] on button "Selecionar indivíduo" at bounding box center [209, 219] width 65 height 14
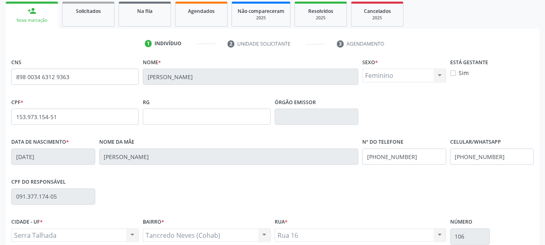
scroll to position [192, 0]
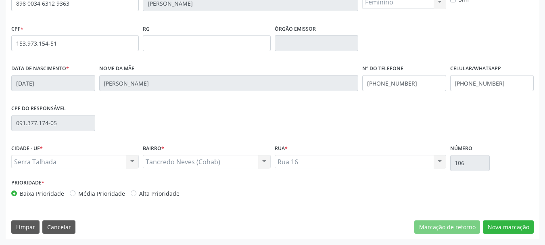
click at [501, 219] on div "CNS 898 0034 6312 9363 [GEOGRAPHIC_DATA] * [PERSON_NAME] * Feminino Masculino F…" at bounding box center [273, 111] width 534 height 256
click at [516, 221] on button "Nova marcação" at bounding box center [508, 227] width 51 height 14
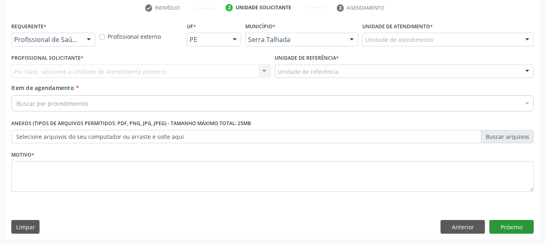
scroll to position [155, 0]
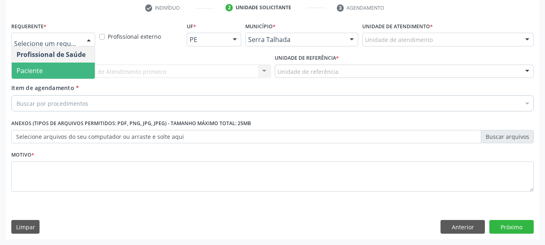
click at [48, 67] on span "Paciente" at bounding box center [53, 71] width 83 height 16
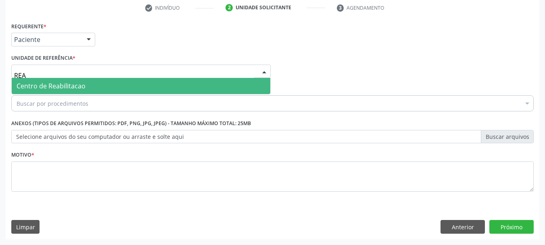
type input "REAB"
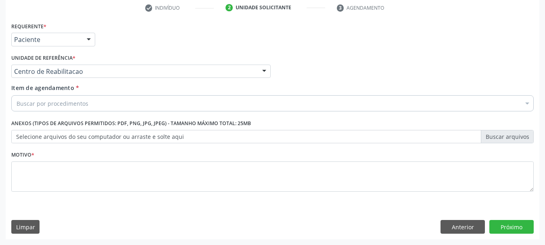
click at [26, 97] on div "Buscar por procedimentos" at bounding box center [272, 103] width 522 height 16
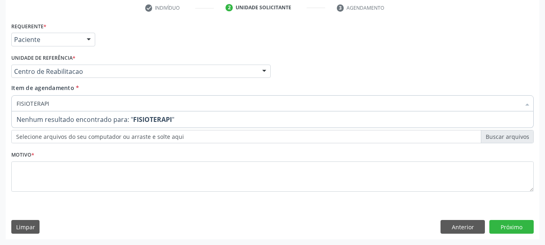
type input "FISIOTERAP"
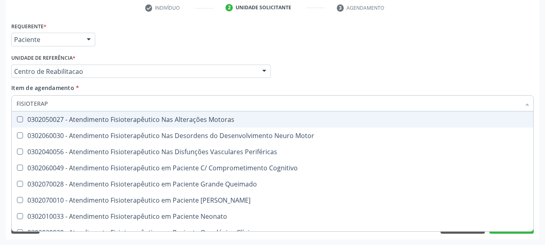
click at [107, 120] on div "0302050027 - Atendimento Fisioterapêutico Nas Alterações Motoras" at bounding box center [273, 119] width 512 height 6
checkbox Motoras "true"
click at [372, 87] on div "Item de agendamento * FISIOTERAP Desfazer seleção 0302050027 - Atendimento Fisi…" at bounding box center [272, 95] width 522 height 25
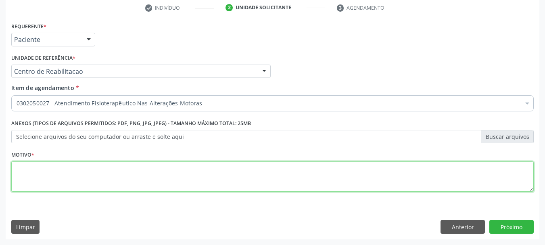
click at [55, 179] on textarea at bounding box center [272, 176] width 522 height 31
type textarea "A"
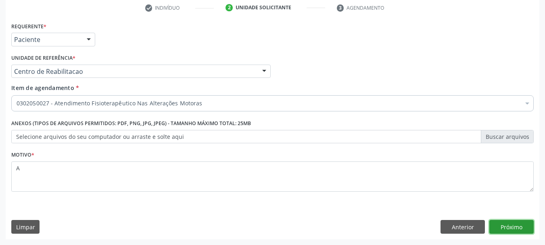
click at [493, 228] on button "Próximo" at bounding box center [511, 227] width 44 height 14
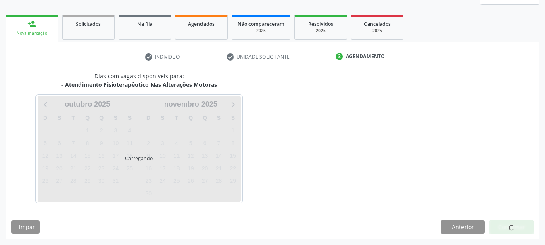
scroll to position [106, 0]
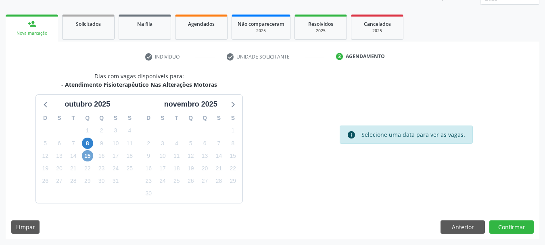
click at [92, 156] on span "15" at bounding box center [87, 155] width 11 height 11
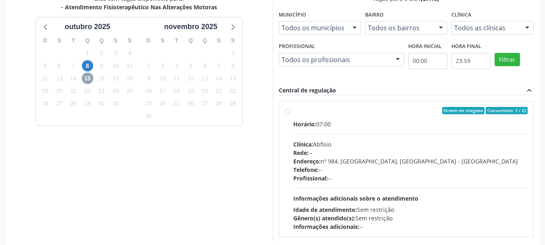
scroll to position [187, 0]
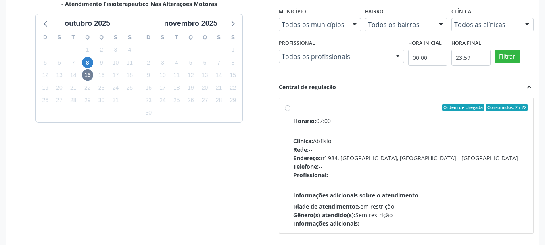
click at [344, 166] on div "Telefone: --" at bounding box center [410, 166] width 235 height 8
click at [290, 111] on input "Ordem de chegada Consumidos: 2 / 22 Horário: 07:00 Clínica: Abfisio Rede: -- En…" at bounding box center [288, 107] width 6 height 7
radio input "true"
click at [86, 65] on span "8" at bounding box center [87, 62] width 11 height 11
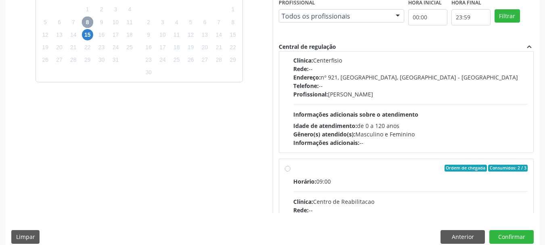
scroll to position [0, 0]
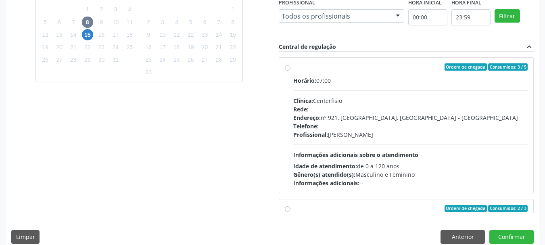
click at [356, 70] on div "Ordem de chegada Consumidos: 3 / 5" at bounding box center [410, 66] width 235 height 7
click at [290, 70] on input "Ordem de chegada Consumidos: 3 / 5 Horário: 07:00 Clínica: Centerfisio Rede: --…" at bounding box center [288, 66] width 6 height 7
radio input "true"
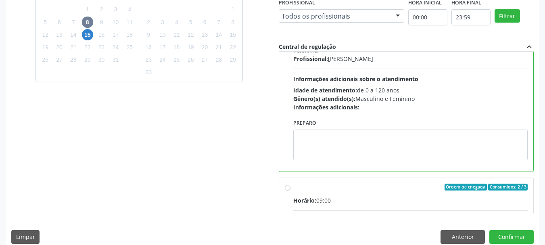
scroll to position [81, 0]
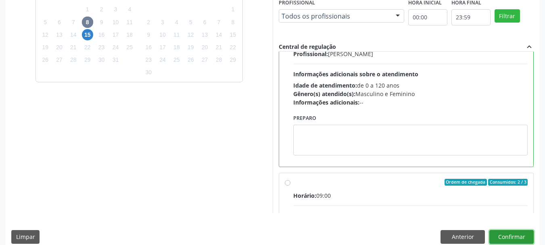
click at [510, 236] on button "Confirmar" at bounding box center [511, 237] width 44 height 14
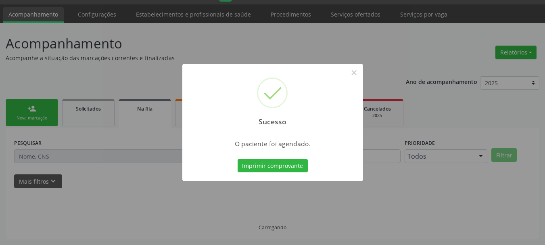
scroll to position [21, 0]
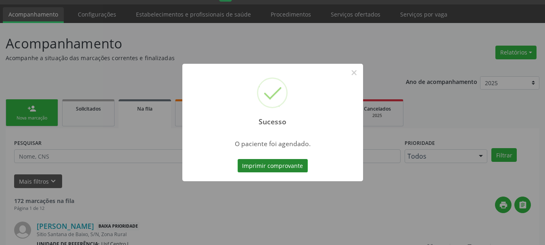
click at [265, 165] on button "Imprimir comprovante" at bounding box center [273, 166] width 70 height 14
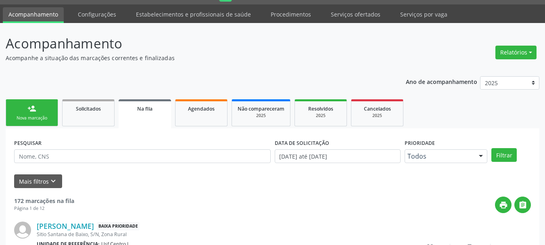
click at [44, 118] on div "Nova marcação" at bounding box center [32, 118] width 40 height 6
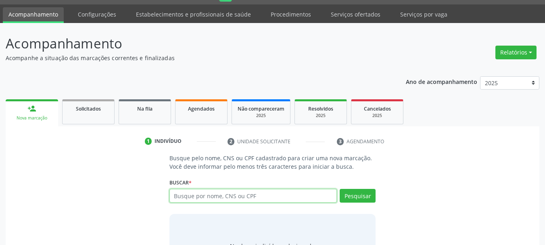
click at [251, 198] on input "text" at bounding box center [253, 196] width 168 height 14
type input "708001840815329"
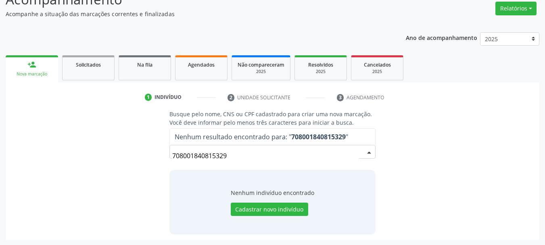
scroll to position [66, 0]
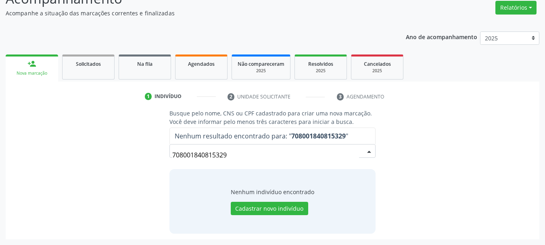
click at [224, 154] on input "708001840815329" at bounding box center [265, 155] width 187 height 16
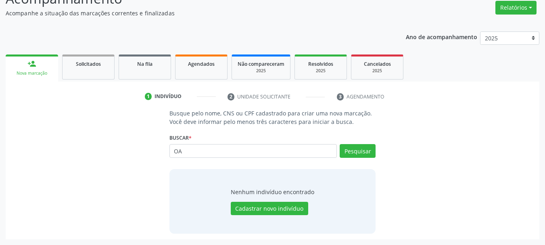
type input "O"
type input "JOAO VINICIUS"
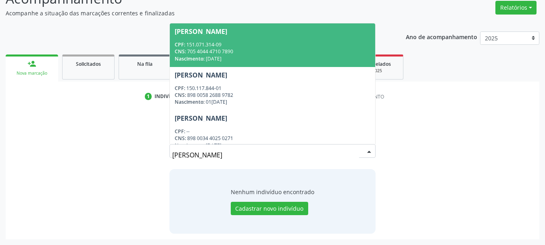
type input "JOAO VINICIUS"
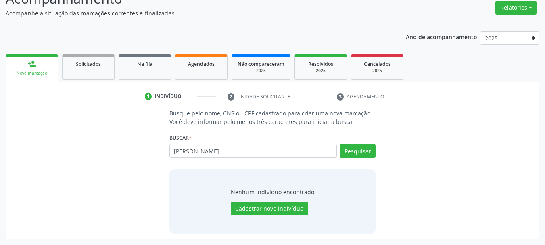
type input "JOAO VINICIUS FERR"
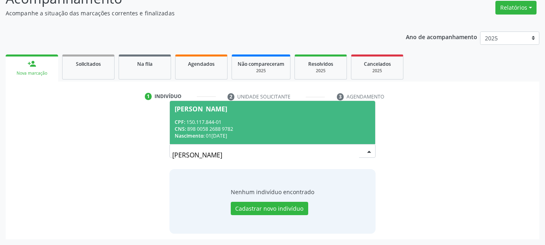
click at [266, 125] on div "CNS: 898 0058 2688 9782" at bounding box center [273, 128] width 196 height 7
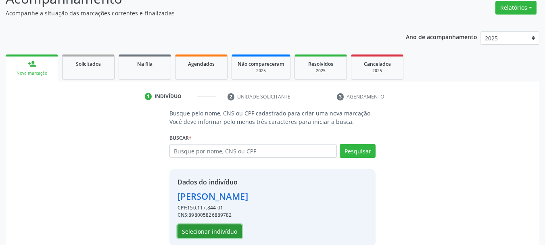
click at [234, 234] on button "Selecionar indivíduo" at bounding box center [209, 231] width 65 height 14
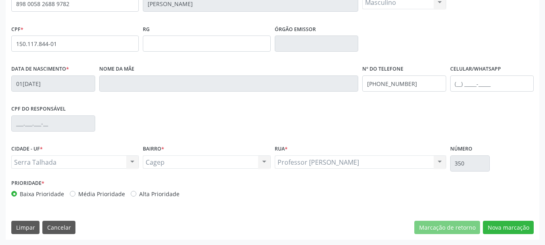
scroll to position [192, 0]
click at [507, 229] on button "Nova marcação" at bounding box center [508, 227] width 51 height 14
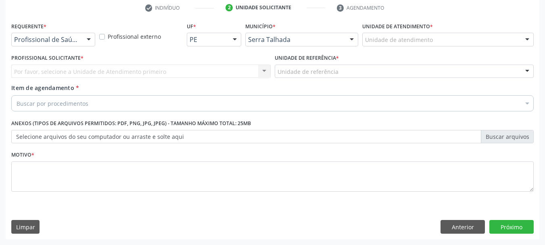
scroll to position [155, 0]
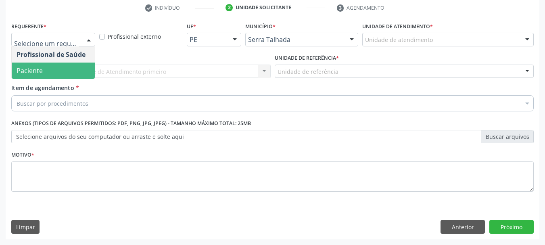
click at [51, 69] on span "Paciente" at bounding box center [53, 71] width 83 height 16
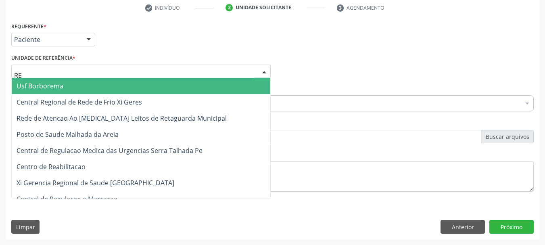
type input "REA"
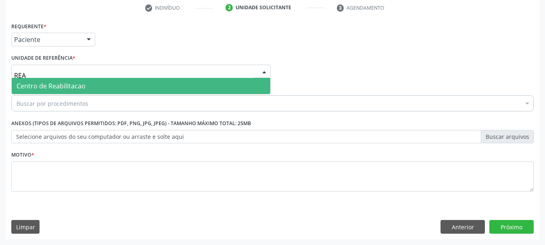
click at [54, 82] on span "Centro de Reabilitacao" at bounding box center [51, 85] width 69 height 9
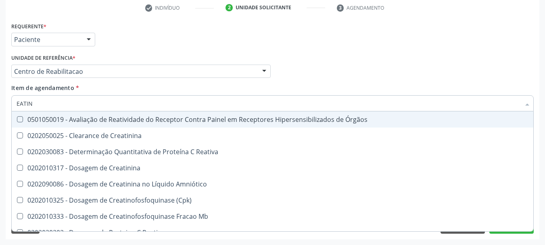
type input "EATINI"
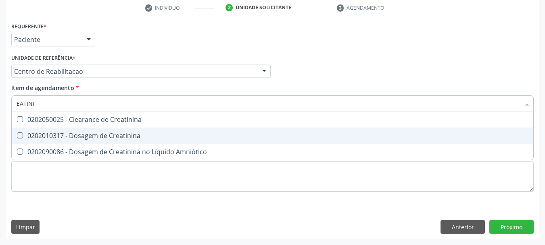
click at [54, 138] on div "0202010317 - Dosagem de Creatinina" at bounding box center [273, 135] width 512 height 6
checkbox Creatinina "true"
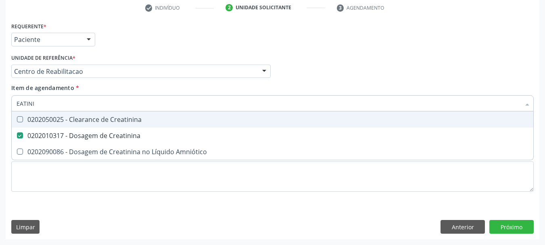
click at [47, 103] on input "EATINI" at bounding box center [269, 103] width 504 height 16
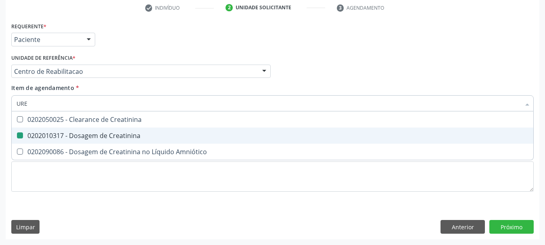
type input "UREI"
checkbox Creatinina "false"
type input "UREIA"
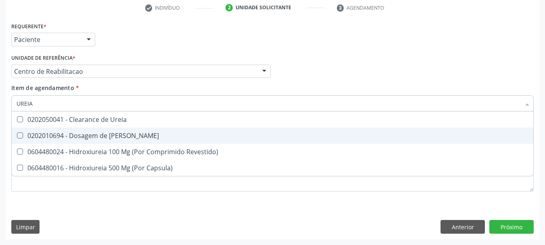
click at [37, 133] on div "0202010694 - Dosagem de Ureia" at bounding box center [273, 135] width 512 height 6
checkbox Ureia "true"
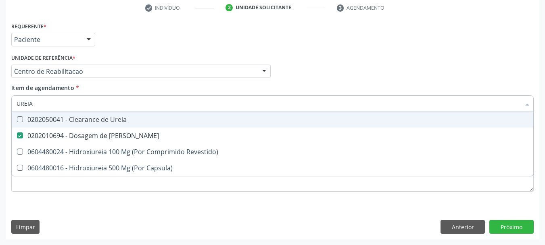
click at [40, 107] on input "UREIA" at bounding box center [269, 103] width 504 height 16
type input "COL"
checkbox Ureia "false"
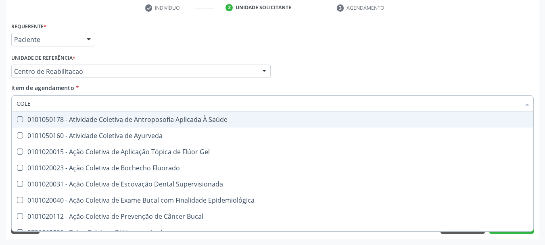
type input "COLES"
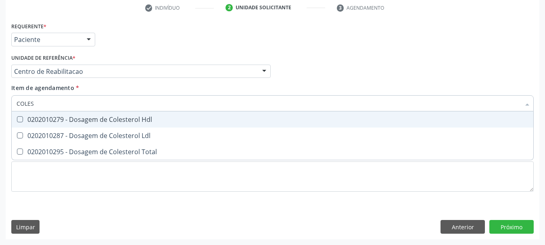
click at [46, 118] on div "0202010279 - Dosagem de Colesterol Hdl" at bounding box center [273, 119] width 512 height 6
checkbox Hdl "true"
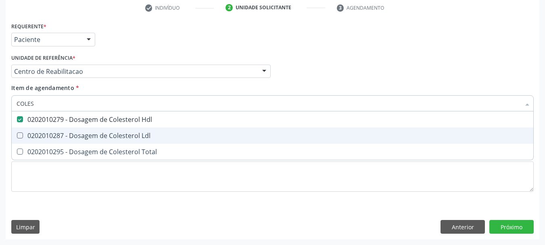
click at [40, 132] on div "0202010287 - Dosagem de Colesterol Ldl" at bounding box center [273, 135] width 512 height 6
checkbox Ldl "true"
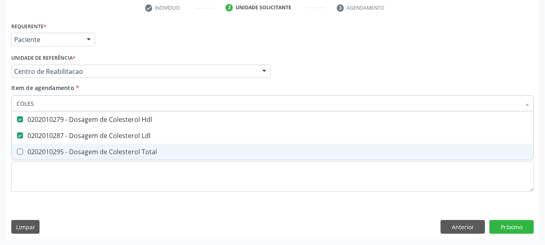
click at [35, 148] on div "0202010295 - Dosagem de Colesterol Total" at bounding box center [273, 151] width 512 height 6
checkbox Total "true"
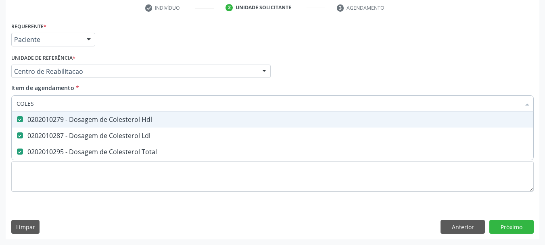
click at [40, 104] on input "COLES" at bounding box center [269, 103] width 504 height 16
checkbox Hdl "false"
checkbox Ldl "false"
checkbox Total "false"
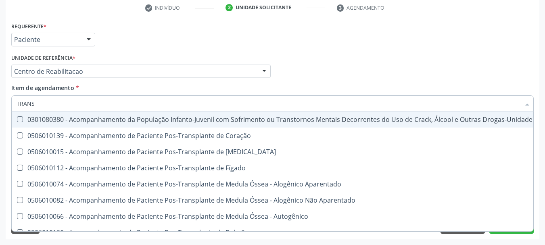
type input "TRANSA"
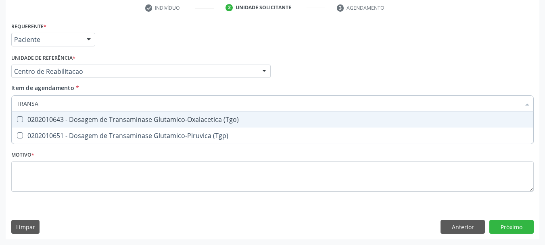
click at [108, 121] on div "0202010643 - Dosagem de Transaminase Glutamico-Oxalacetica (Tgo)" at bounding box center [273, 119] width 512 height 6
checkbox \(Tgo\) "true"
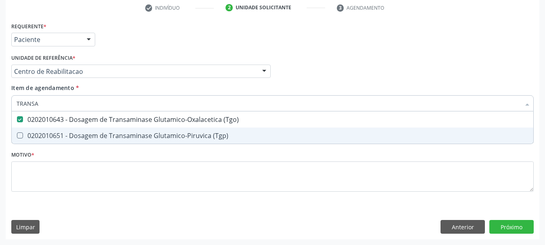
click at [104, 133] on div "0202010651 - Dosagem de Transaminase Glutamico-Piruvica (Tgp)" at bounding box center [273, 135] width 512 height 6
checkbox \(Tgp\) "true"
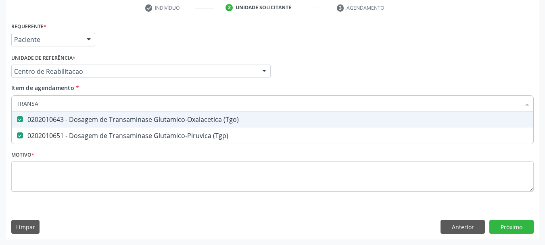
type input "TRANSA"
drag, startPoint x: 75, startPoint y: 88, endPoint x: 73, endPoint y: 101, distance: 13.8
click at [76, 89] on span "*" at bounding box center [77, 88] width 3 height 8
click at [75, 95] on input "TRANSA" at bounding box center [269, 103] width 504 height 16
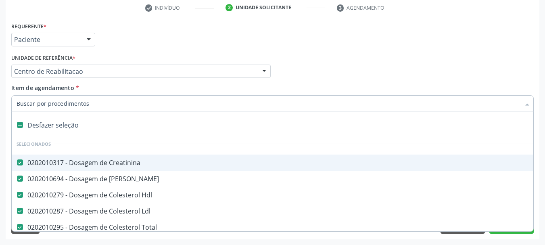
click at [73, 101] on input "Item de agendamento *" at bounding box center [269, 103] width 504 height 16
type input "COI"
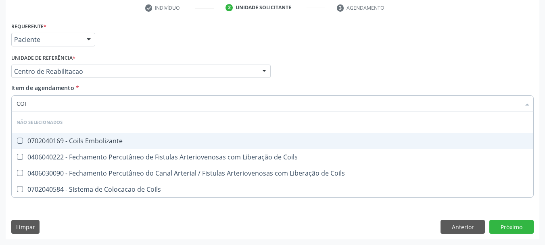
checkbox Embolizante "false"
checkbox Coils "false"
type input "C"
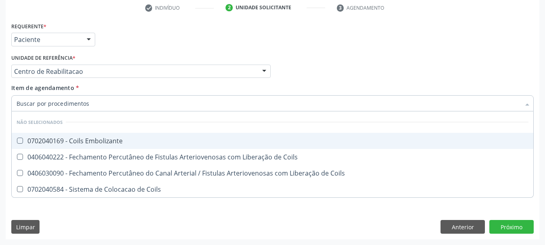
checkbox Embolizante "true"
checkbox Coils "true"
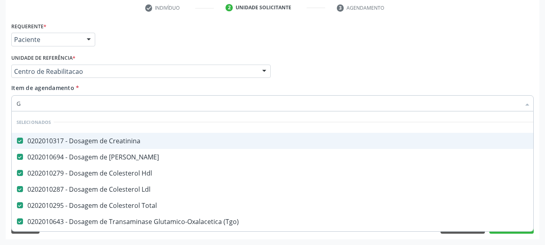
type input "GL"
checkbox Ldl "false"
checkbox Total "false"
checkbox \(Tgo\) "false"
checkbox \(Tgp\) "false"
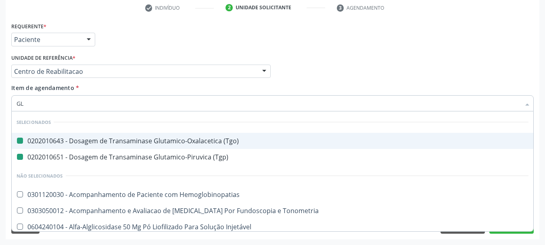
type input "GLI"
checkbox \(Tgo\) "false"
checkbox \(Tgp\) "false"
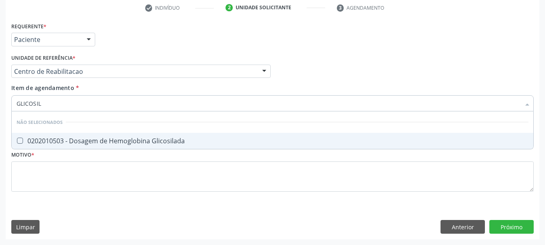
type input "GLICOSILA"
click at [50, 142] on div "0202010503 - Dosagem de Hemoglobina Glicosilada" at bounding box center [273, 141] width 512 height 6
checkbox Glicosilada "true"
click at [50, 109] on input "GLICOSILA" at bounding box center [269, 103] width 504 height 16
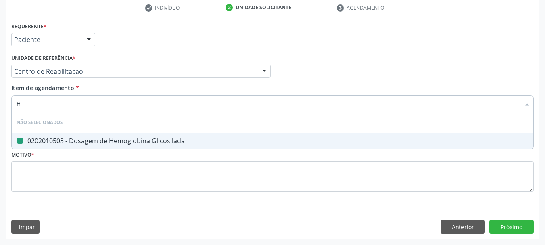
type input "HE"
checkbox Glicosilada "false"
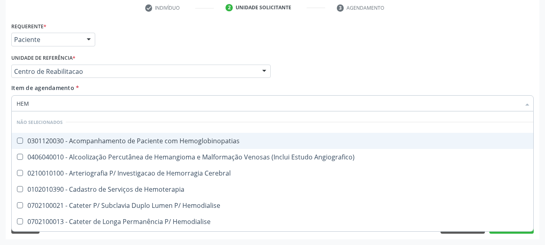
type input "HEMO"
checkbox Hemacias "true"
checkbox Glicosilada "false"
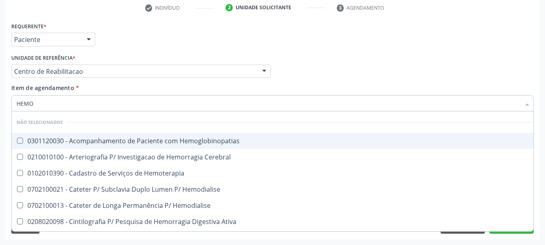
type input "HEMOG"
checkbox Tardio\) "true"
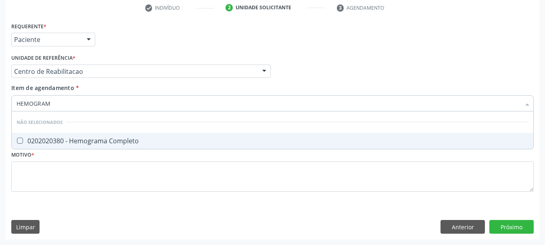
type input "HEMOGRAMA"
click at [115, 140] on div "0202020380 - Hemograma Completo" at bounding box center [273, 141] width 512 height 6
checkbox Completo "true"
click at [66, 108] on input "HEMOGRAMA" at bounding box center [269, 103] width 504 height 16
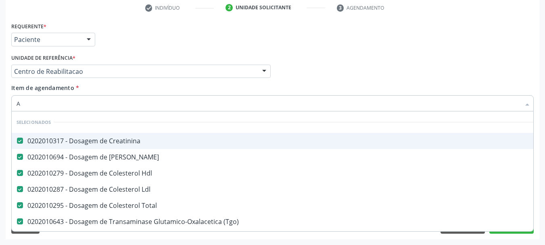
type input "AN"
checkbox Ldl "false"
checkbox Total "false"
checkbox \(Tgo\) "false"
checkbox \(Tgp\) "false"
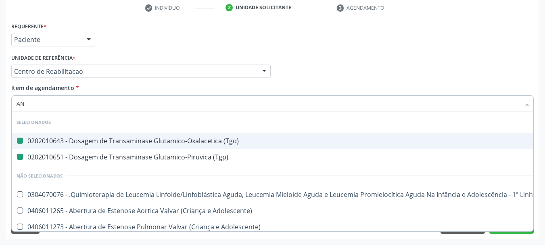
type input "ANA"
checkbox \(Tgo\) "false"
checkbox \(Tgp\) "false"
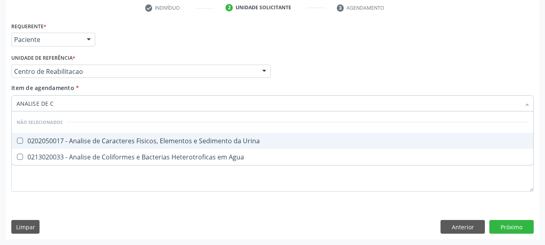
type input "ANALISE DE CA"
click at [93, 138] on div "0202050017 - Analise de Caracteres Fisicos, Elementos e Sedimento da Urina" at bounding box center [273, 141] width 512 height 6
checkbox Urina "true"
click at [69, 106] on input "ANALISE DE CA" at bounding box center [269, 103] width 504 height 16
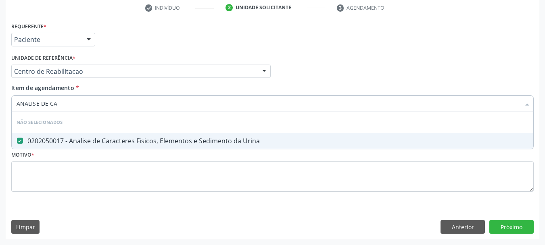
click at [69, 106] on input "ANALISE DE CA" at bounding box center [269, 103] width 504 height 16
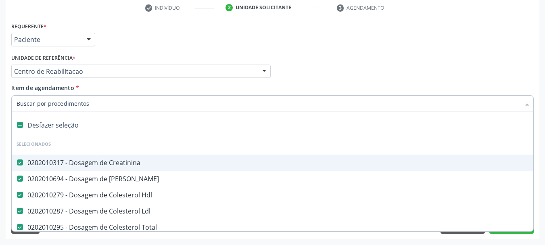
type input "T"
checkbox Reto "true"
checkbox Urina "false"
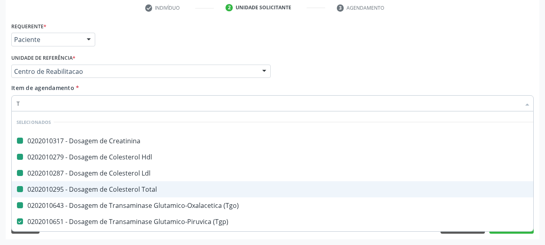
type input "T4"
checkbox Creatinina "false"
checkbox Hdl "false"
checkbox Ldl "false"
checkbox Total "false"
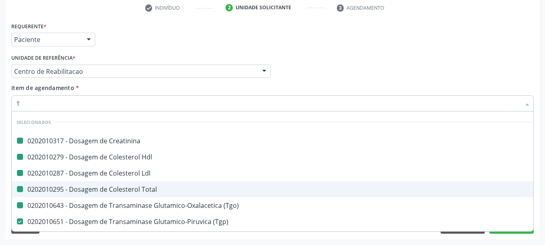
checkbox \(Tgo\) "false"
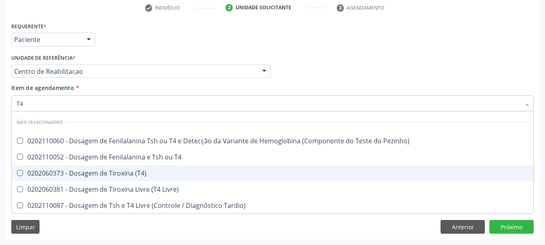
click at [83, 170] on div "0202060373 - Dosagem de Tiroxina (T4)" at bounding box center [273, 173] width 512 height 6
checkbox \(T4\) "true"
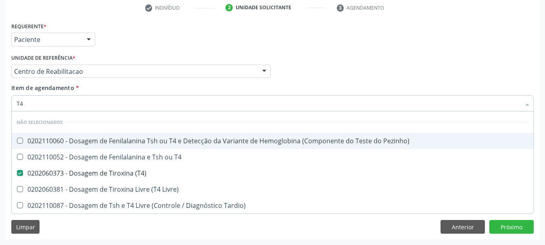
type input "T"
checkbox Pezinho\) "true"
checkbox T4 "true"
checkbox Livre\) "true"
checkbox Tardio\) "true"
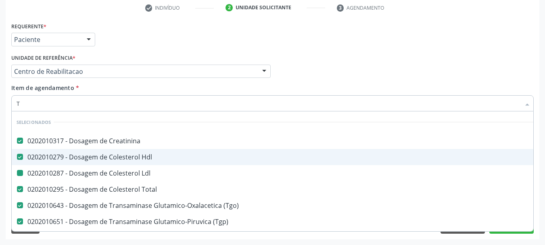
type input "TS"
checkbox Creatinina "false"
checkbox Hdl "false"
checkbox Ldl "false"
checkbox Total "false"
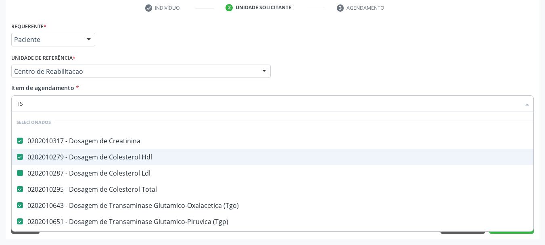
checkbox \(Tgo\) "false"
checkbox \(Tgp\) "false"
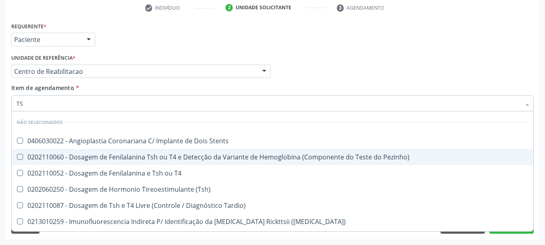
type input "TSH"
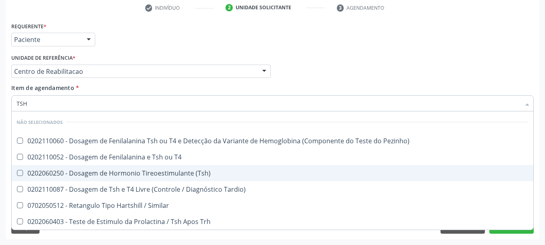
click at [65, 172] on div "0202060250 - Dosagem de Hormonio Tireoestimulante (Tsh)" at bounding box center [273, 173] width 512 height 6
checkbox \(Tsh\) "true"
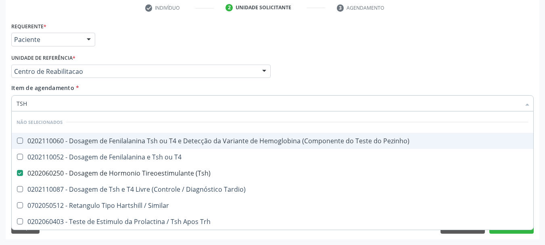
click at [33, 106] on input "TSH" at bounding box center [269, 103] width 504 height 16
click at [131, 38] on div "Requerente * Paciente Profissional de Saúde Paciente Nenhum resultado encontrad…" at bounding box center [272, 35] width 526 height 31
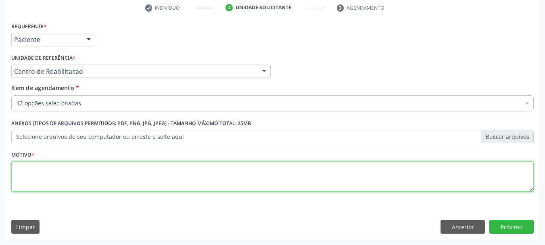
click at [35, 185] on textarea at bounding box center [272, 176] width 522 height 31
type textarea "A"
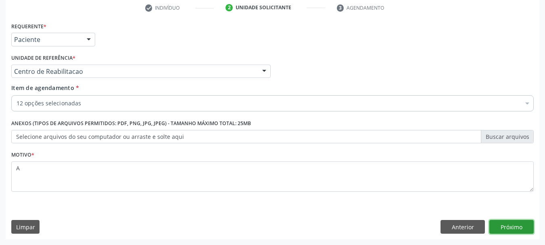
click at [500, 227] on button "Próximo" at bounding box center [511, 227] width 44 height 14
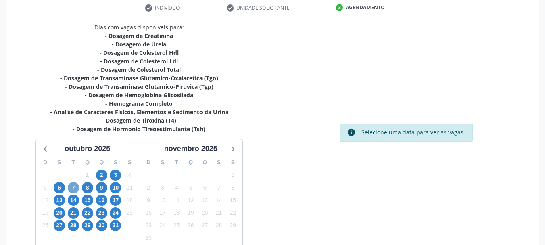
click at [73, 189] on span "7" at bounding box center [73, 187] width 11 height 11
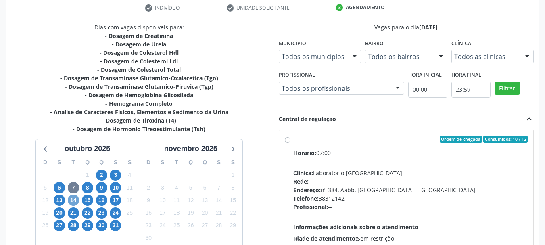
click at [79, 201] on span "14" at bounding box center [73, 199] width 11 height 11
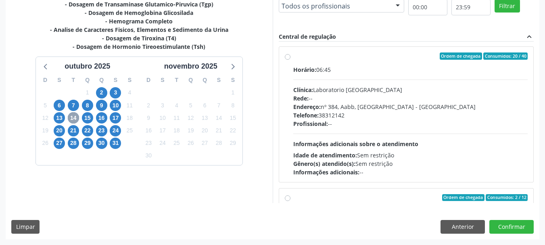
scroll to position [0, 0]
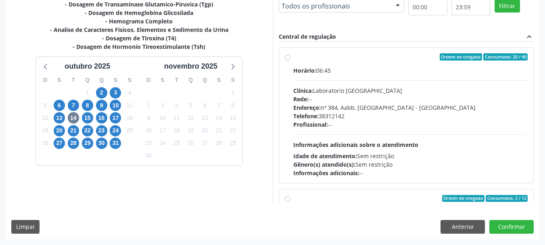
click at [378, 127] on div "Profissional: --" at bounding box center [410, 124] width 235 height 8
click at [290, 60] on input "Ordem de chegada Consumidos: 20 / 40 Horário: 06:45 Clínica: Laboratorio Sao Fr…" at bounding box center [288, 56] width 6 height 7
radio input "true"
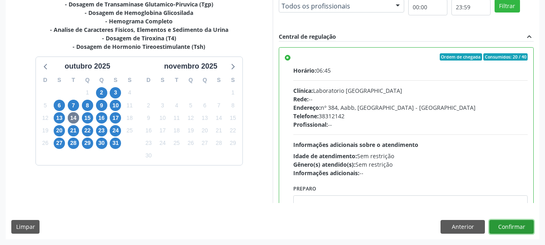
click at [516, 230] on button "Confirmar" at bounding box center [511, 227] width 44 height 14
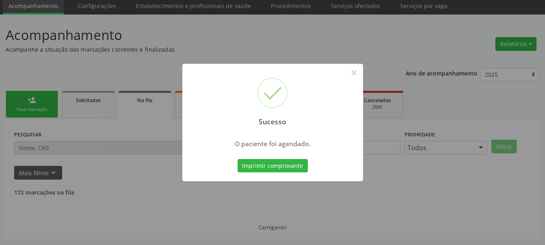
scroll to position [21, 0]
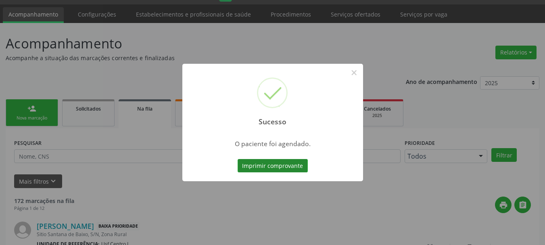
click at [270, 166] on button "Imprimir comprovante" at bounding box center [273, 166] width 70 height 14
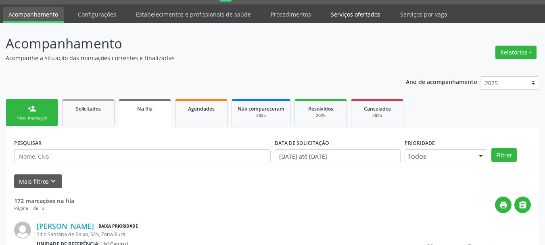
click at [338, 18] on link "Serviços ofertados" at bounding box center [355, 14] width 61 height 14
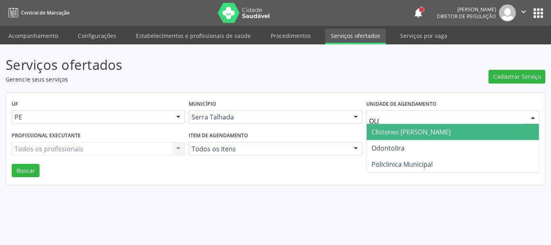
type input "OLIC"
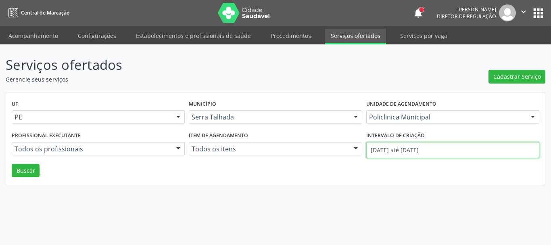
click at [412, 154] on input "01/10/2025 até 02/10/2025" at bounding box center [452, 150] width 173 height 16
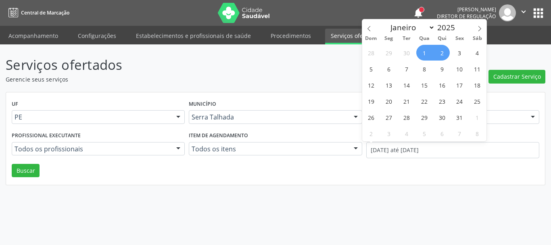
select select "9"
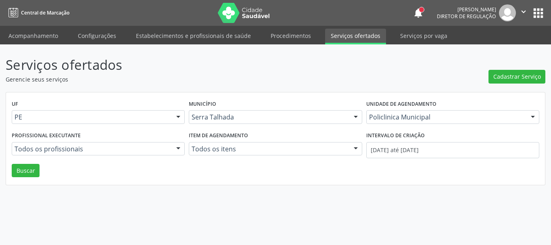
click at [415, 172] on div "UF PE PE Nenhum resultado encontrado para: " " Não há nenhuma opção para ser ex…" at bounding box center [275, 138] width 539 height 93
click at [412, 157] on input "01/10/2025 até 02/10/2025" at bounding box center [452, 150] width 173 height 16
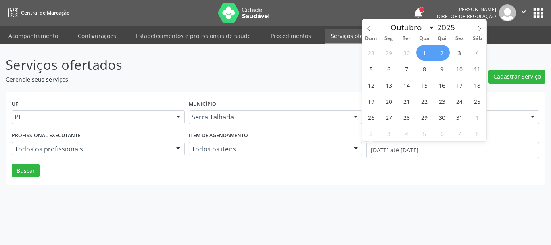
click at [412, 166] on div "UF PE PE Nenhum resultado encontrado para: " " Não há nenhuma opção para ser ex…" at bounding box center [275, 138] width 539 height 93
click at [444, 150] on input "01/10/2025 até 02/10/2025" at bounding box center [452, 150] width 173 height 16
click at [371, 29] on icon at bounding box center [369, 29] width 6 height 6
select select "8"
click at [395, 55] on span "1" at bounding box center [389, 53] width 16 height 16
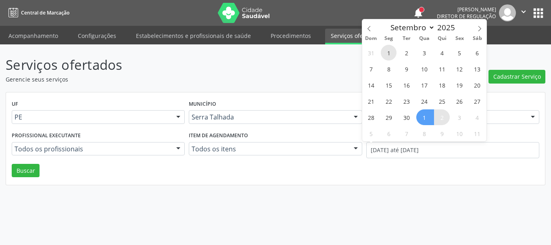
type input "01/09/2025"
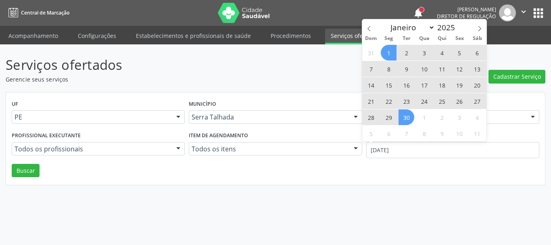
click at [409, 116] on span "30" at bounding box center [406, 117] width 16 height 16
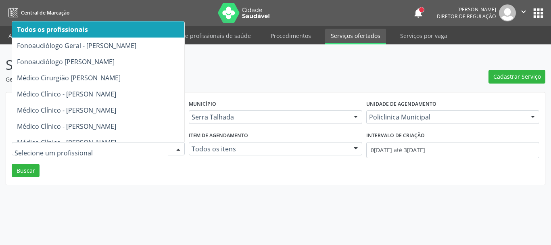
type input "A"
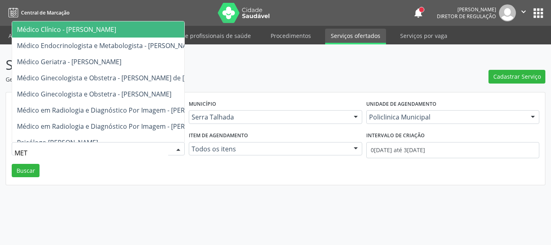
type input "META"
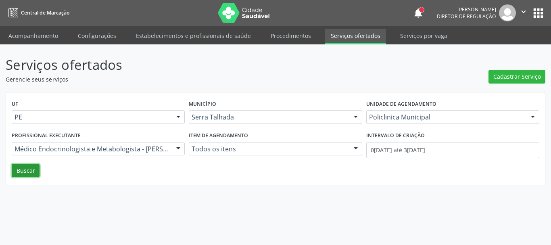
click at [22, 168] on button "Buscar" at bounding box center [26, 171] width 28 height 14
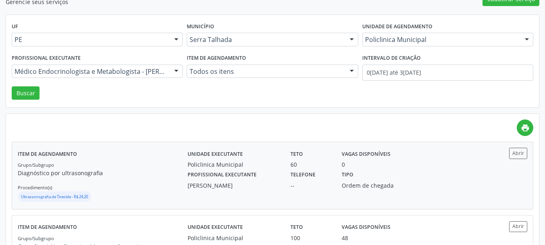
scroll to position [81, 0]
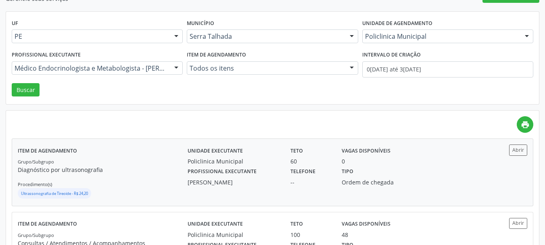
click at [294, 164] on div "60" at bounding box center [310, 161] width 40 height 8
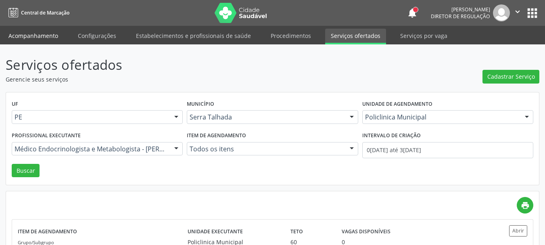
click at [21, 39] on link "Acompanhamento" at bounding box center [33, 36] width 61 height 14
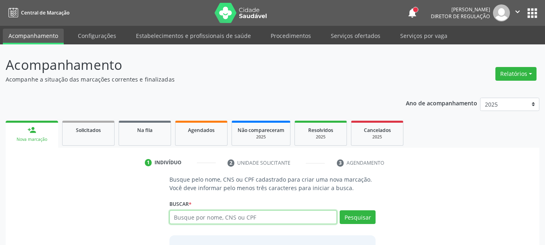
click at [234, 217] on input "text" at bounding box center [253, 217] width 168 height 14
paste input "CNS: 898 0058 2688 9782"
type input "CNS: 898 0058 2688 9782"
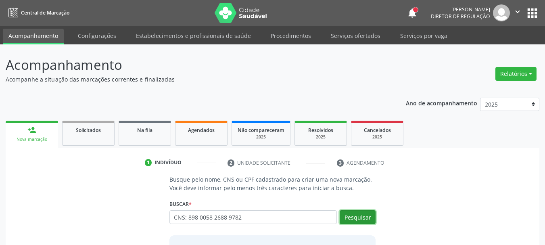
click at [365, 219] on button "Pesquisar" at bounding box center [358, 217] width 36 height 14
type input "CNS: 898 0058 2688 9782"
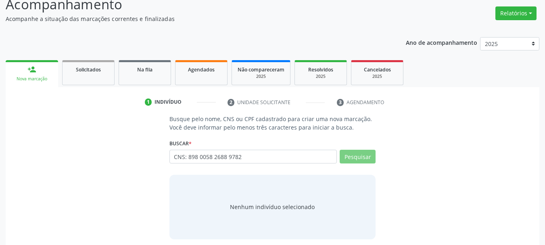
scroll to position [66, 0]
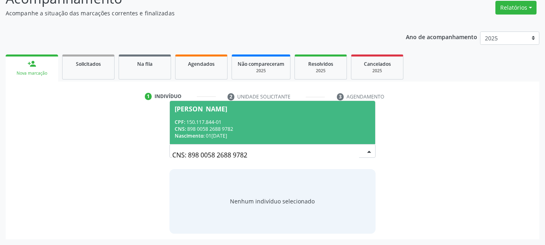
click at [234, 127] on div "CNS: 898 0058 2688 9782" at bounding box center [273, 128] width 196 height 7
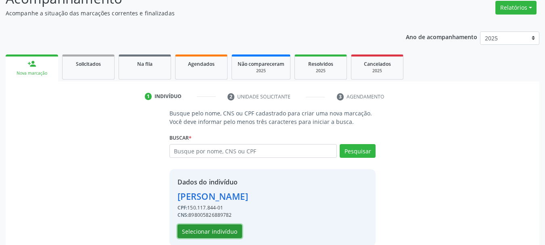
click at [214, 229] on button "Selecionar indivíduo" at bounding box center [209, 231] width 65 height 14
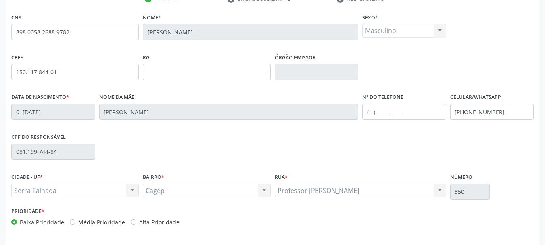
scroll to position [192, 0]
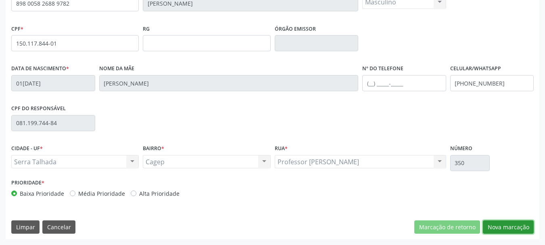
click at [513, 229] on button "Nova marcação" at bounding box center [508, 227] width 51 height 14
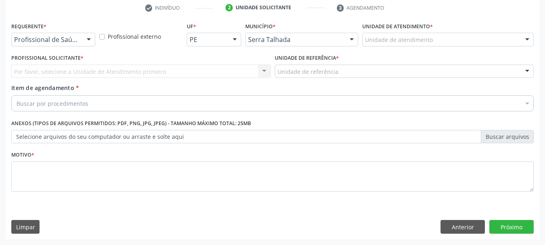
scroll to position [155, 0]
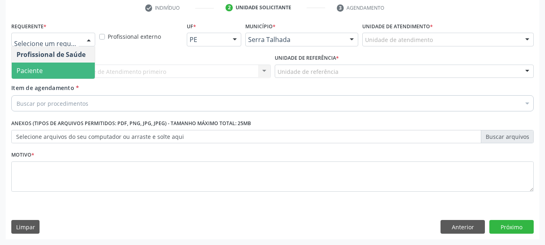
click at [59, 65] on span "Paciente" at bounding box center [53, 71] width 83 height 16
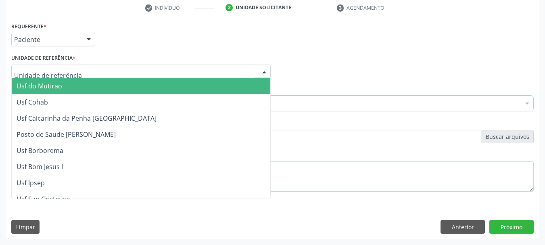
click at [59, 65] on div at bounding box center [140, 72] width 259 height 14
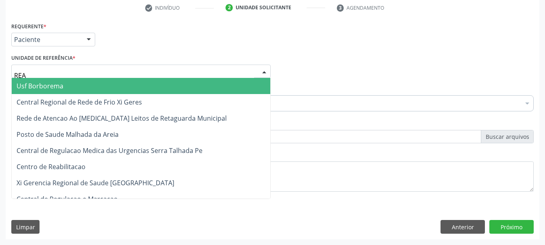
type input "REAB"
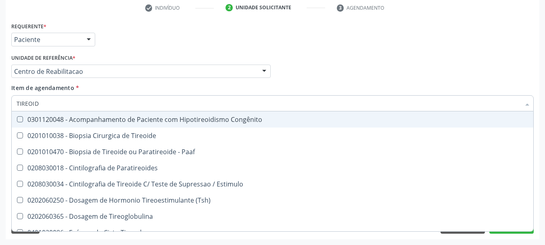
type input "TIREOIDE"
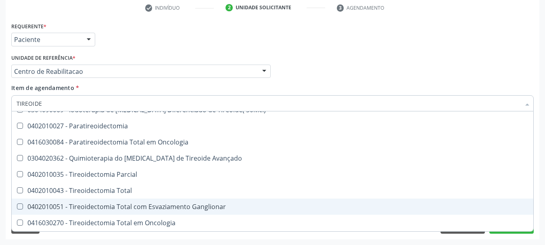
scroll to position [138, 0]
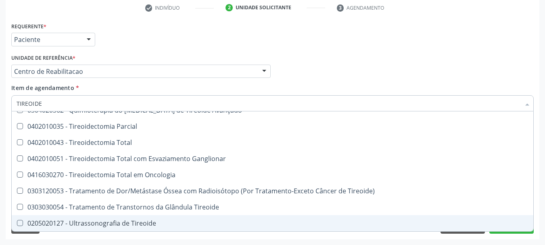
click at [119, 223] on div "0205020127 - Ultrassonografia de Tireoide" at bounding box center [273, 223] width 512 height 6
checkbox Tireoide "true"
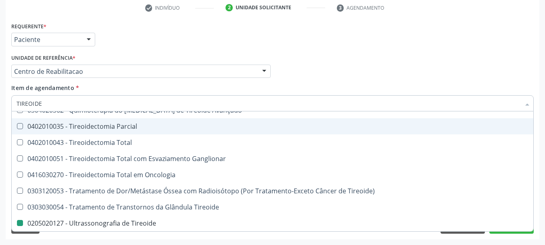
click at [213, 37] on div "Requerente * Paciente Profissional de Saúde Paciente Nenhum resultado encontrad…" at bounding box center [272, 35] width 526 height 31
checkbox Paaf "true"
checkbox Tireoide "false"
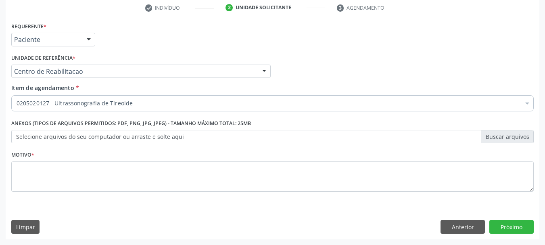
scroll to position [0, 0]
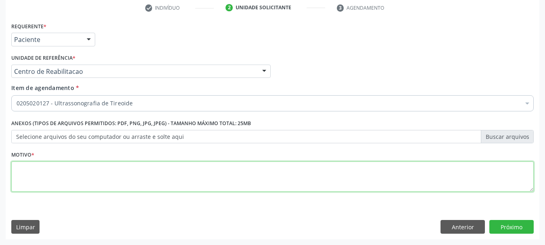
click at [40, 187] on textarea at bounding box center [272, 176] width 522 height 31
type textarea "A"
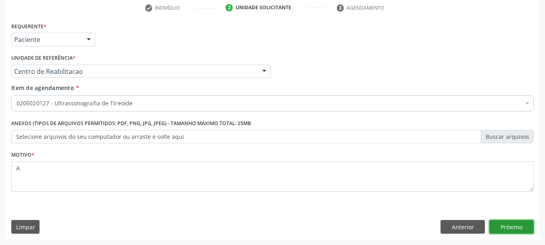
click at [527, 221] on button "Próximo" at bounding box center [511, 227] width 44 height 14
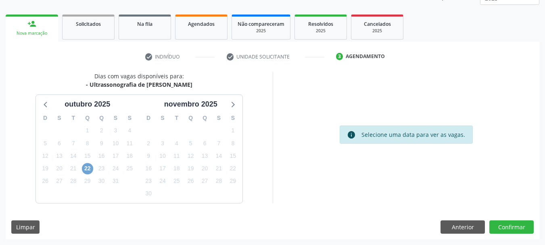
click at [88, 165] on span "22" at bounding box center [87, 168] width 11 height 11
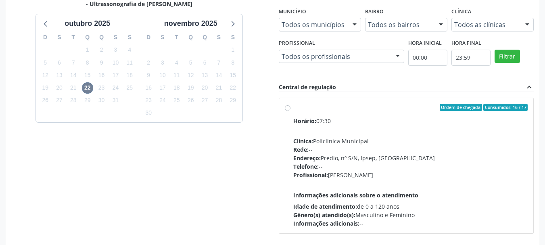
click at [313, 148] on div "Rede: --" at bounding box center [410, 149] width 235 height 8
click at [290, 111] on input "Ordem de chegada Consumidos: 16 / 17 Horário: 07:30 Clínica: Policlinica Munici…" at bounding box center [288, 107] width 6 height 7
radio input "true"
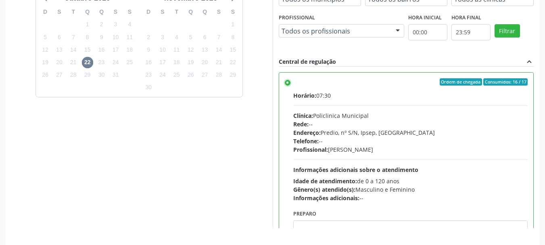
scroll to position [237, 0]
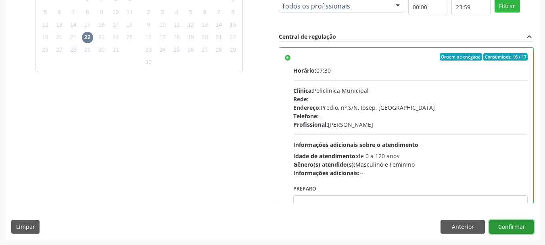
click at [511, 227] on button "Confirmar" at bounding box center [511, 227] width 44 height 14
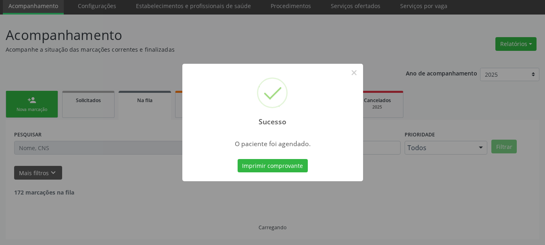
scroll to position [21, 0]
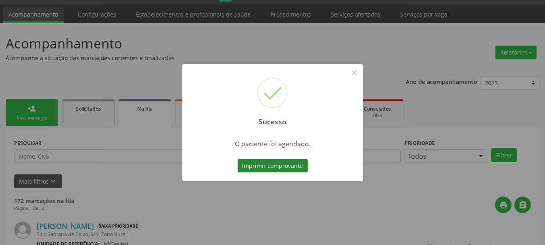
click at [251, 165] on button "Imprimir comprovante" at bounding box center [273, 166] width 70 height 14
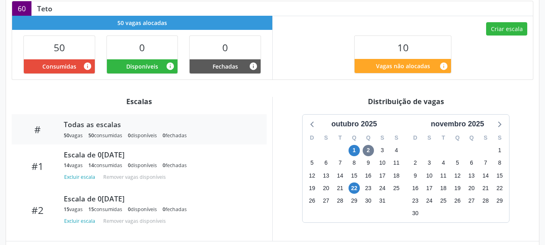
scroll to position [202, 0]
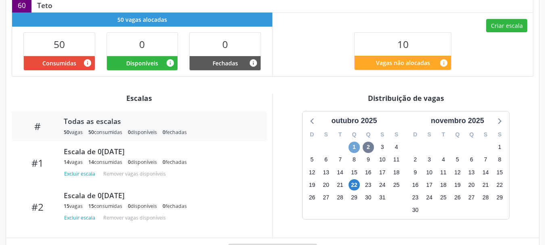
click at [354, 148] on span "1" at bounding box center [353, 147] width 11 height 11
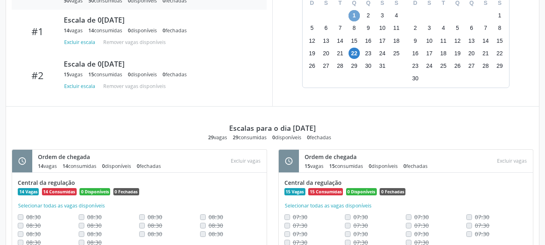
scroll to position [282, 0]
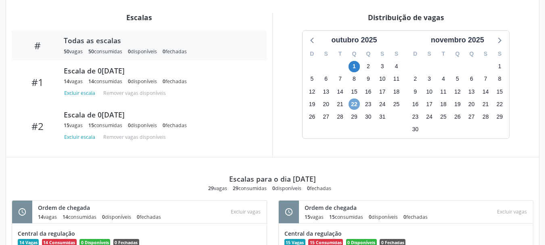
click at [354, 106] on span "22" at bounding box center [353, 103] width 11 height 11
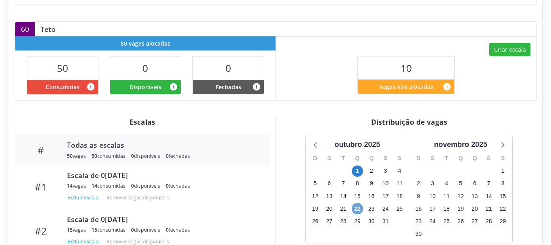
scroll to position [171, 0]
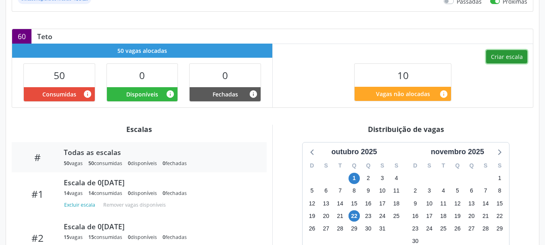
click at [509, 56] on button "Criar escala" at bounding box center [506, 57] width 41 height 14
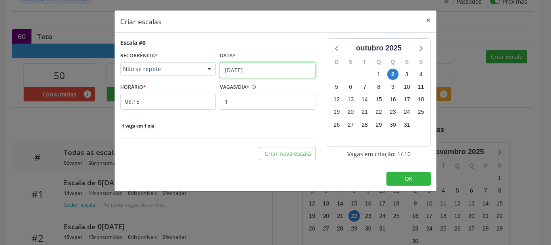
click at [240, 70] on input "[DATE]" at bounding box center [268, 70] width 96 height 16
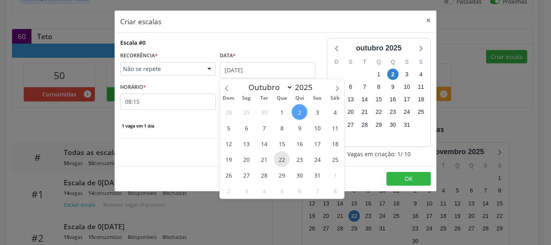
click at [285, 162] on span "22" at bounding box center [282, 159] width 16 height 16
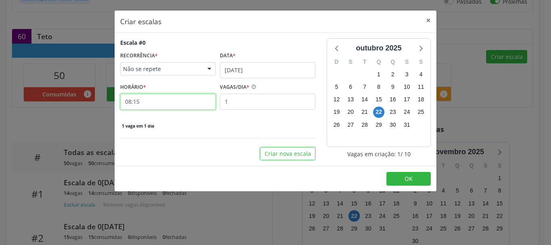
click at [176, 102] on input "08:15" at bounding box center [168, 102] width 96 height 16
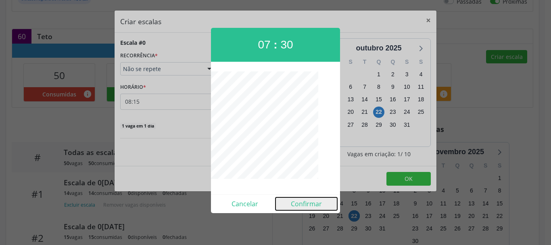
click at [295, 202] on button "Confirmar" at bounding box center [306, 203] width 62 height 13
type input "07:30"
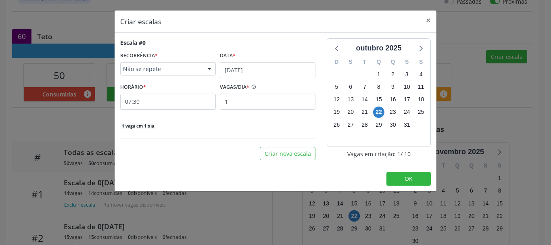
click at [404, 186] on footer "OK" at bounding box center [276, 178] width 322 height 25
click at [403, 182] on button "OK" at bounding box center [408, 179] width 44 height 14
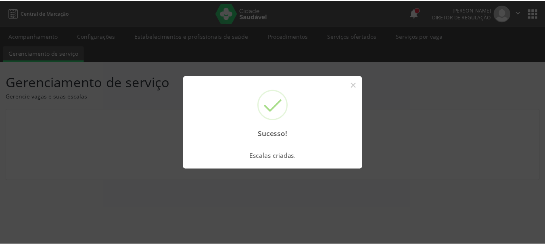
scroll to position [0, 0]
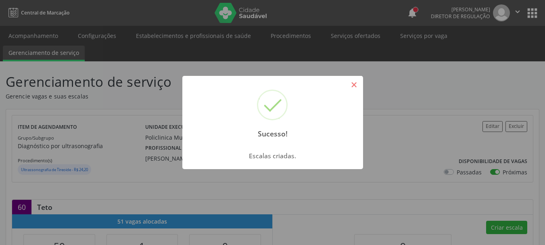
click at [350, 86] on button "×" at bounding box center [354, 85] width 14 height 14
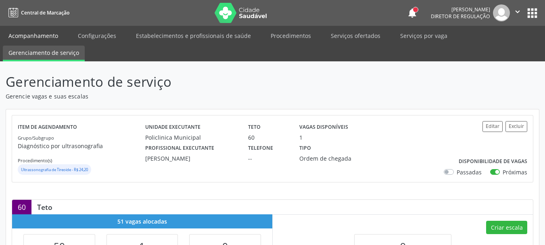
click at [35, 32] on link "Acompanhamento" at bounding box center [33, 36] width 61 height 14
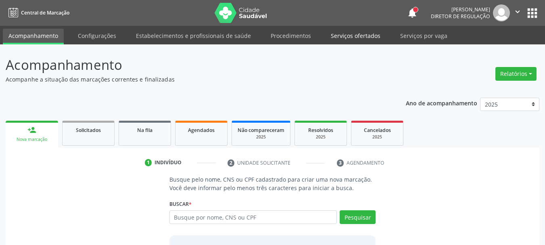
click at [354, 35] on link "Serviços ofertados" at bounding box center [355, 36] width 61 height 14
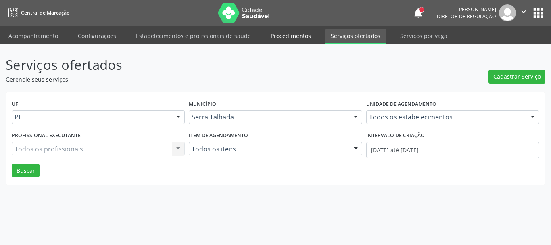
click at [291, 32] on link "Procedimentos" at bounding box center [291, 36] width 52 height 14
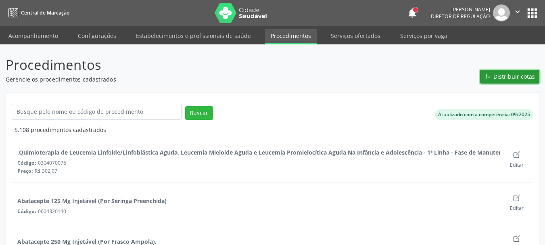
click at [497, 79] on span "Distribuir cotas" at bounding box center [514, 76] width 42 height 8
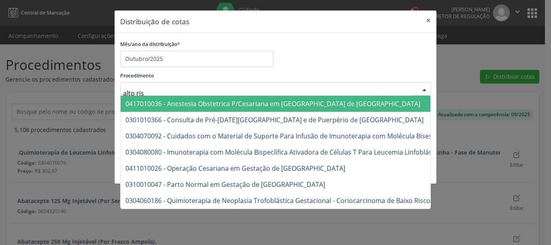
type input "alto risc"
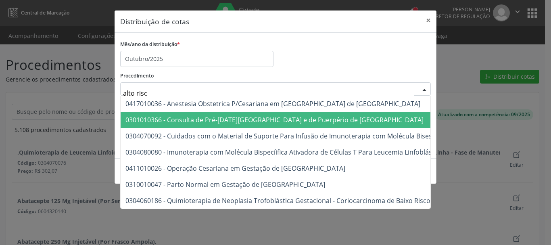
click at [251, 123] on span "0301010366 - Consulta de Pré-[DATE][GEOGRAPHIC_DATA] e de Puerpério de [GEOGRAP…" at bounding box center [274, 119] width 298 height 9
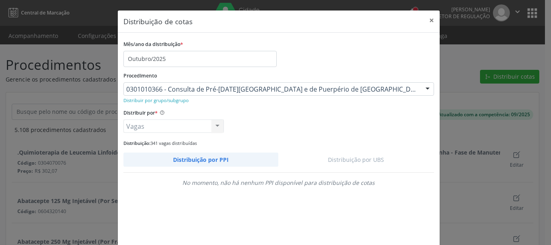
click at [359, 154] on link "Distribuição por UBS" at bounding box center [356, 159] width 156 height 14
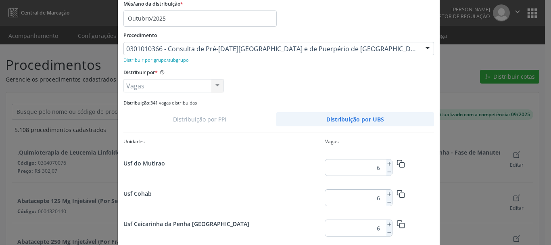
scroll to position [240, 0]
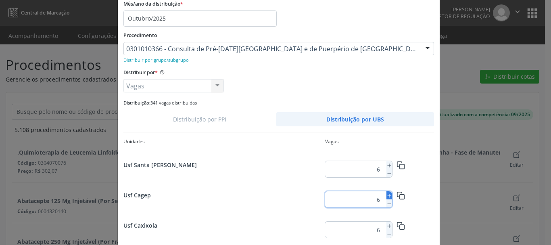
click at [386, 195] on icon at bounding box center [389, 196] width 6 height 6
type input "8"
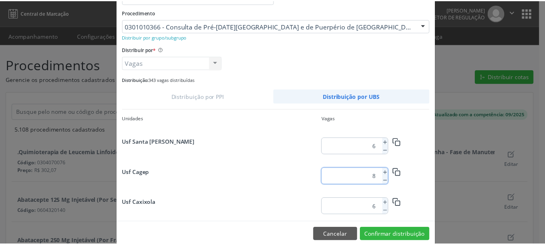
scroll to position [76, 0]
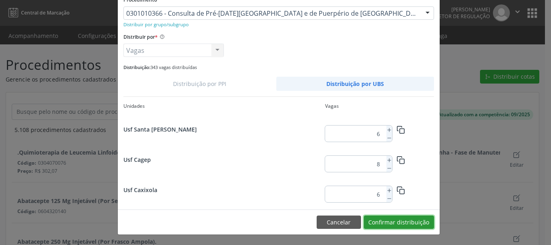
click at [425, 218] on button "Confirmar distribuição" at bounding box center [399, 222] width 70 height 14
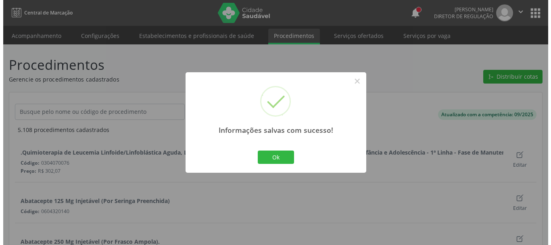
scroll to position [0, 0]
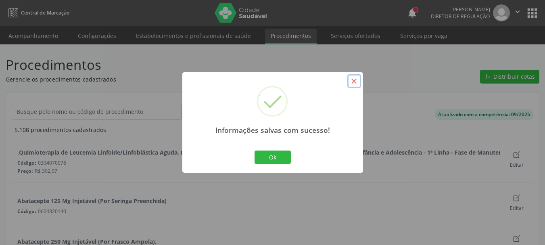
click at [356, 82] on button "×" at bounding box center [354, 81] width 14 height 14
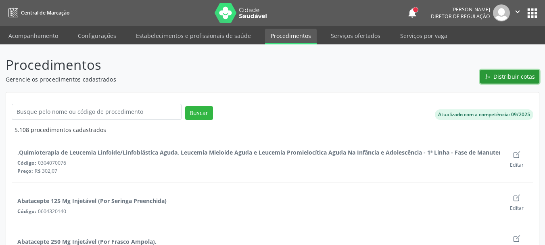
click at [495, 75] on span "Distribuir cotas" at bounding box center [514, 76] width 42 height 8
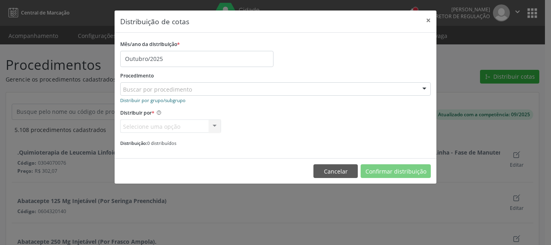
click at [148, 99] on small "Distribuir por grupo/subgrupo" at bounding box center [152, 100] width 65 height 6
click at [148, 99] on small "Distribuir por procedimento" at bounding box center [150, 100] width 60 height 6
click at [169, 99] on small "Distribuir por grupo/subgrupo" at bounding box center [152, 100] width 65 height 6
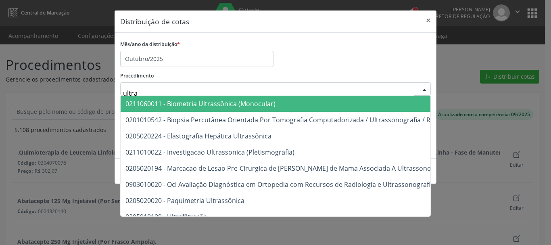
type input "ultras"
click at [328, 74] on div "Procedimento ultras 0211060011 - Biometria Ultrassônica (Monocular) 0201010542 …" at bounding box center [275, 83] width 311 height 26
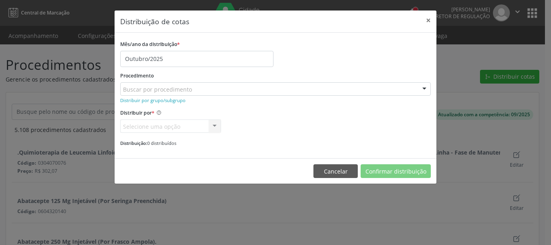
click at [297, 69] on div "Mês/ano da distribuição * Outubro/2025 Procedimento Buscar por procedimento 030…" at bounding box center [275, 92] width 311 height 109
click at [160, 100] on small "Distribuir por grupo/subgrupo" at bounding box center [152, 100] width 65 height 6
click at [163, 101] on small "Distribuir por procedimento" at bounding box center [150, 100] width 60 height 6
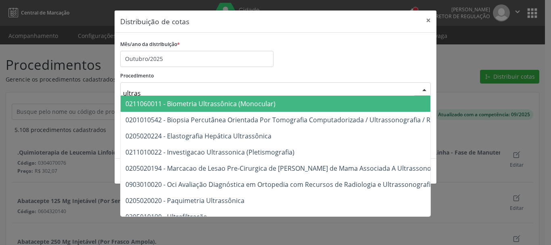
type input "ultrass"
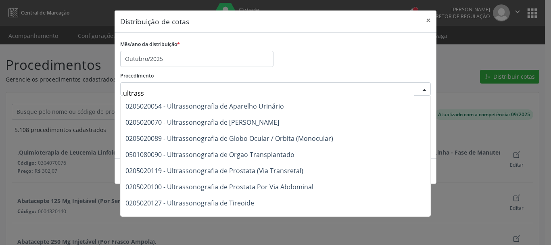
scroll to position [282, 0]
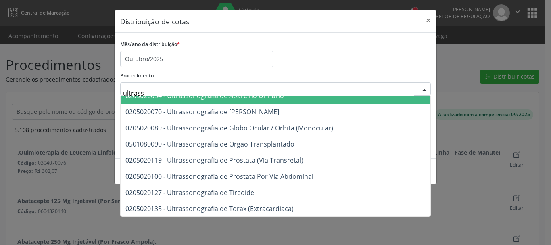
click at [323, 49] on div "Mês/ano da distribuição * Outubro/2025" at bounding box center [275, 52] width 315 height 29
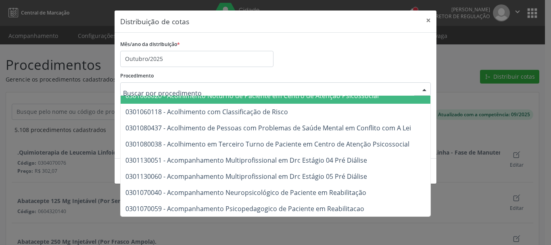
click at [330, 60] on div "Mês/ano da distribuição * Outubro/2025" at bounding box center [275, 52] width 315 height 29
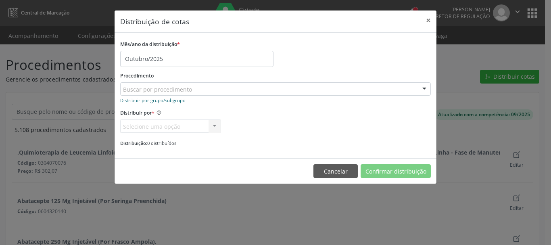
click at [158, 102] on small "Distribuir por grupo/subgrupo" at bounding box center [152, 100] width 65 height 6
click at [165, 100] on small "Distribuir por procedimento" at bounding box center [150, 100] width 60 height 6
click at [164, 90] on div "Procedimento Carregando... No elements found. Consider changing the search quer…" at bounding box center [275, 83] width 311 height 26
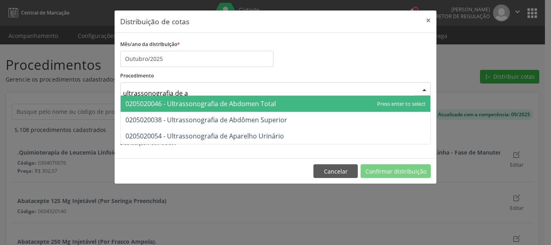
type input "ultrassonografia de ab"
click at [179, 99] on span "0205020046 - Ultrassonografia de Abdomen Total" at bounding box center [276, 104] width 310 height 16
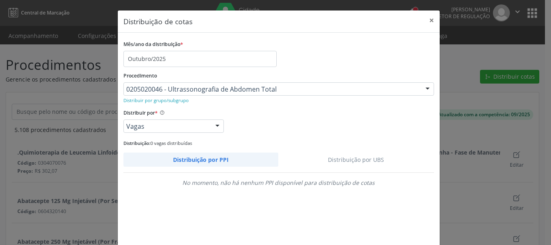
click at [334, 157] on link "Distribuição por UBS" at bounding box center [356, 159] width 156 height 14
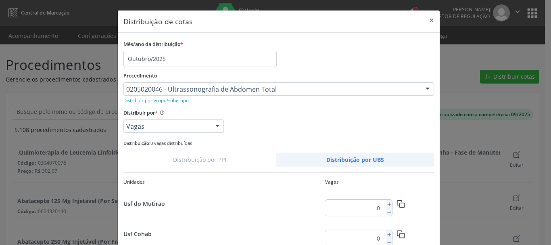
scroll to position [1057, 0]
click at [386, 237] on icon at bounding box center [389, 236] width 6 height 6
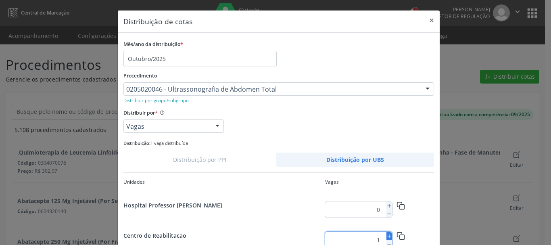
click at [386, 237] on icon at bounding box center [389, 236] width 6 height 6
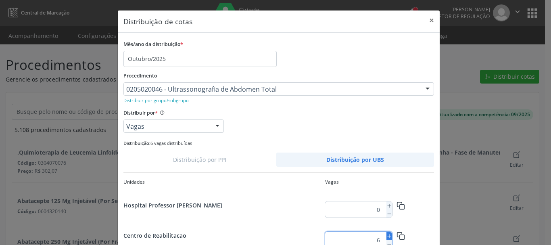
click at [386, 237] on icon at bounding box center [389, 236] width 6 height 6
type input "7"
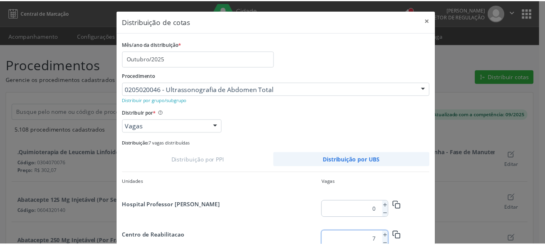
scroll to position [76, 0]
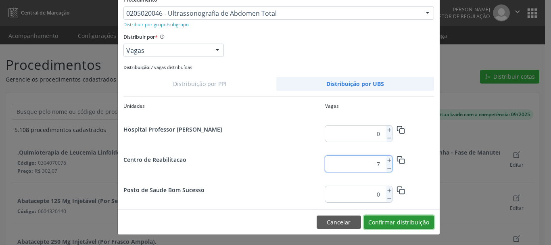
click at [412, 222] on button "Confirmar distribuição" at bounding box center [399, 222] width 70 height 14
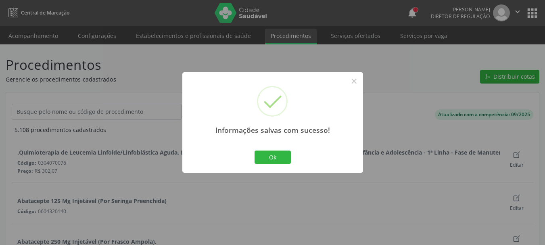
scroll to position [0, 0]
click at [264, 157] on button "Ok" at bounding box center [272, 157] width 36 height 14
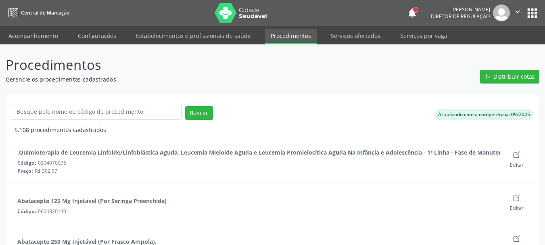
click at [295, 31] on link "Procedimentos" at bounding box center [291, 37] width 52 height 16
click at [504, 74] on span "Distribuir cotas" at bounding box center [514, 76] width 42 height 8
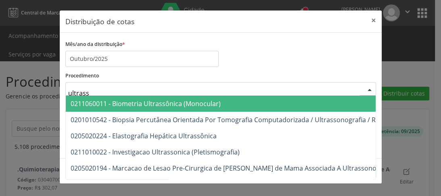
type input "ultras"
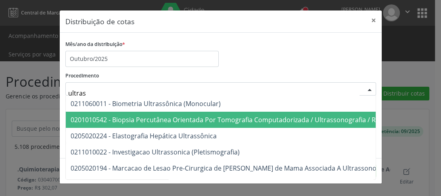
click at [256, 41] on div "Mês/ano da distribuição * Outubro/2025" at bounding box center [220, 52] width 315 height 29
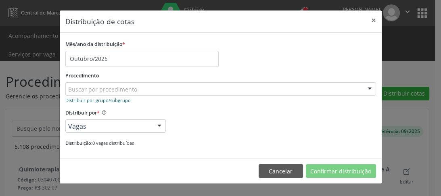
click at [121, 99] on small "Distribuir por grupo/subgrupo" at bounding box center [97, 100] width 65 height 6
click at [114, 99] on small "Distribuir por procedimento" at bounding box center [95, 100] width 60 height 6
click at [376, 21] on button "×" at bounding box center [373, 20] width 16 height 20
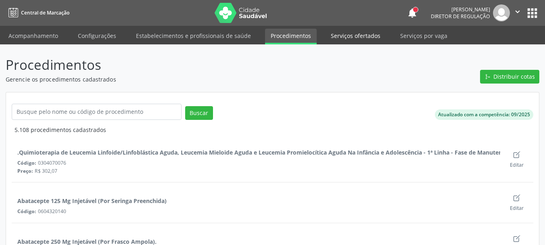
click at [363, 40] on link "Serviços ofertados" at bounding box center [355, 36] width 61 height 14
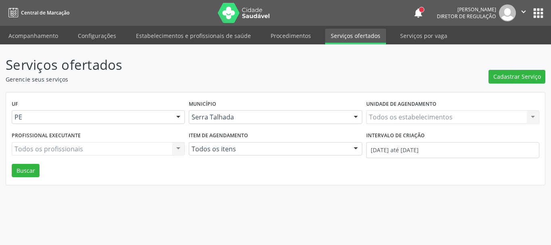
click at [398, 120] on div "Todos os estabelecimentos Todos os estabelecimentos Nenhum resultado encontrado…" at bounding box center [452, 117] width 173 height 14
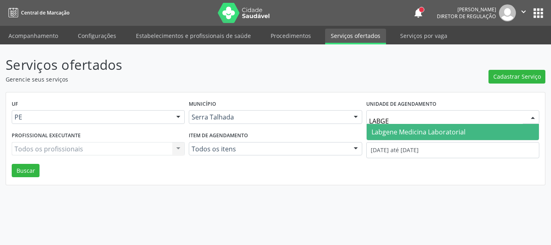
type input "LABGEN"
click at [441, 133] on span "Labgene Medicina Laboratorial" at bounding box center [418, 131] width 94 height 9
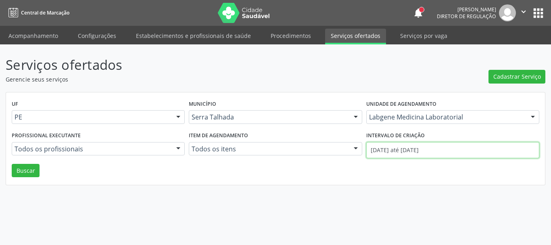
click at [425, 154] on input "01/10/2025 até 02/10/2025" at bounding box center [452, 150] width 173 height 16
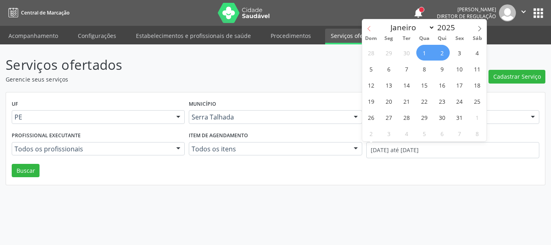
click at [371, 30] on icon at bounding box center [369, 29] width 6 height 6
select select "8"
click at [390, 56] on span "1" at bounding box center [389, 53] width 16 height 16
type input "01/09/2025"
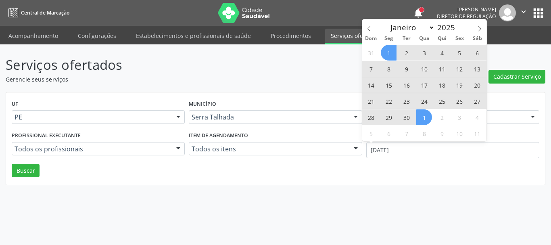
click at [417, 115] on span "1" at bounding box center [424, 117] width 16 height 16
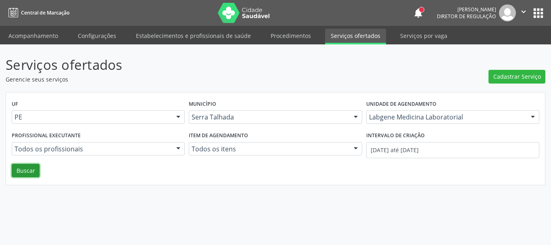
click at [29, 168] on button "Buscar" at bounding box center [26, 171] width 28 height 14
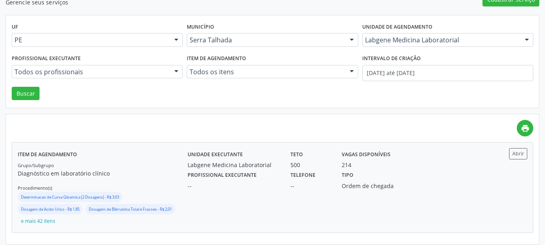
scroll to position [82, 0]
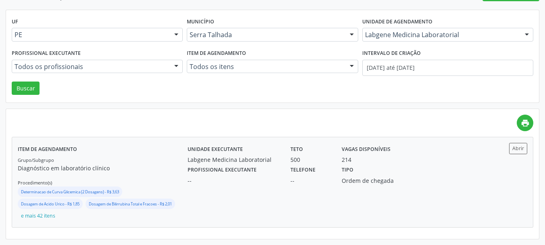
click at [391, 175] on div "Tipo Ordem de chegada" at bounding box center [374, 174] width 77 height 21
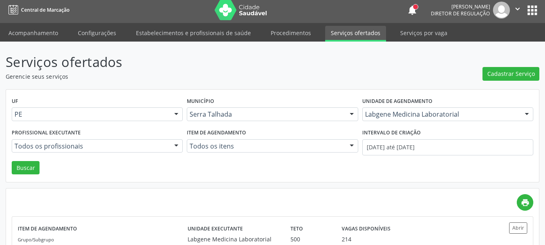
scroll to position [0, 0]
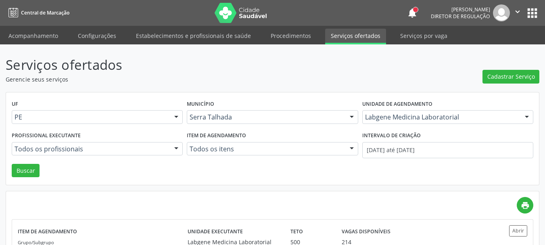
click at [349, 33] on link "Serviços ofertados" at bounding box center [355, 37] width 61 height 16
click at [47, 34] on link "Acompanhamento" at bounding box center [33, 36] width 61 height 14
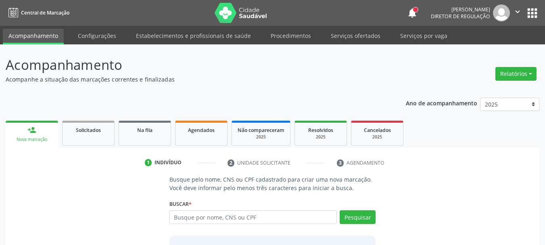
scroll to position [40, 0]
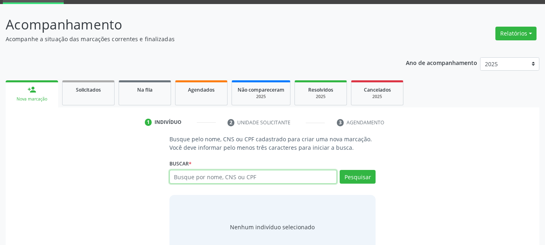
click at [227, 181] on input "text" at bounding box center [253, 177] width 168 height 14
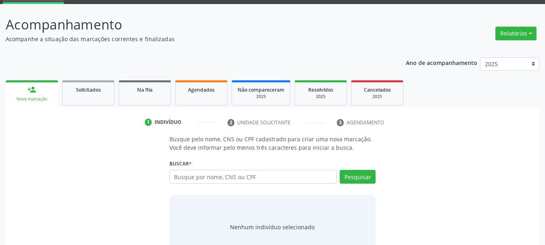
click at [409, 147] on div "Busque pelo nome, CNS ou CPF cadastrado para criar uma nova marcação. Você deve…" at bounding box center [272, 197] width 522 height 124
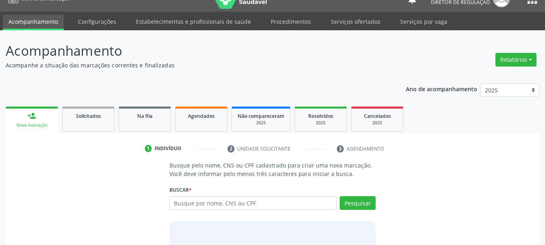
scroll to position [0, 0]
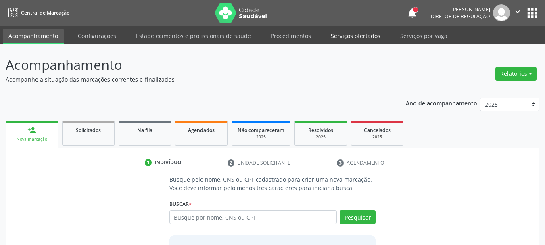
click at [343, 35] on link "Serviços ofertados" at bounding box center [355, 36] width 61 height 14
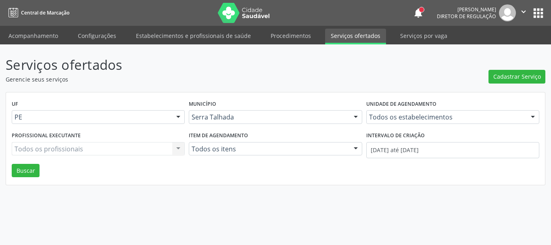
click at [342, 35] on link "Serviços ofertados" at bounding box center [355, 37] width 61 height 16
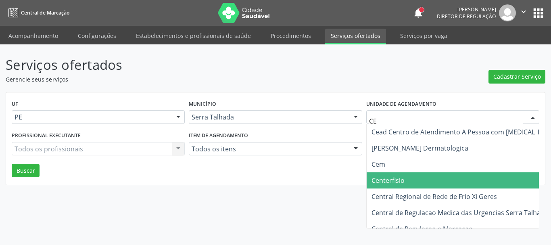
type input "CEM"
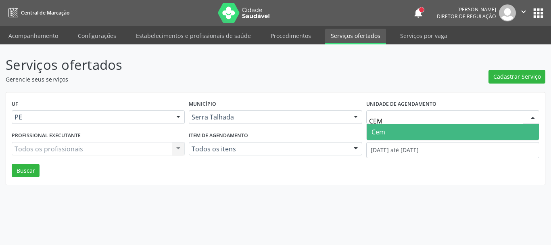
click at [418, 138] on span "Cem" at bounding box center [453, 132] width 172 height 16
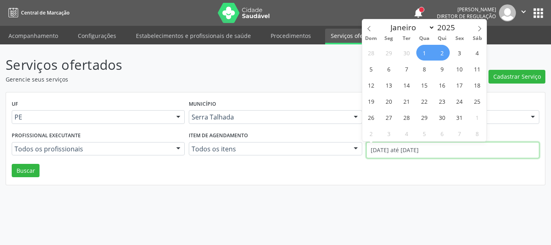
click at [381, 153] on input "01/10/2025 até 02/10/2025" at bounding box center [452, 150] width 173 height 16
click at [368, 27] on icon at bounding box center [369, 29] width 6 height 6
select select "8"
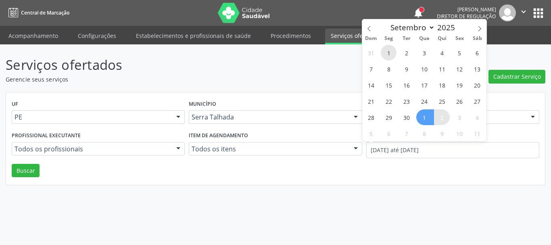
click at [392, 52] on span "1" at bounding box center [389, 53] width 16 height 16
type input "01/09/2025"
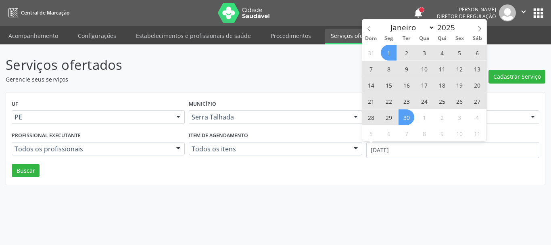
click at [412, 112] on span "30" at bounding box center [406, 117] width 16 height 16
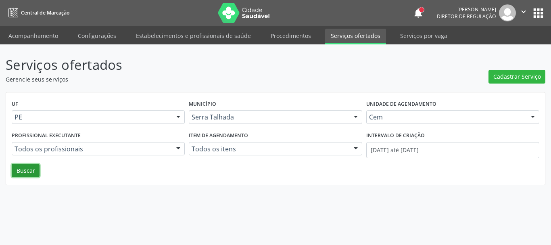
click at [33, 168] on button "Buscar" at bounding box center [26, 171] width 28 height 14
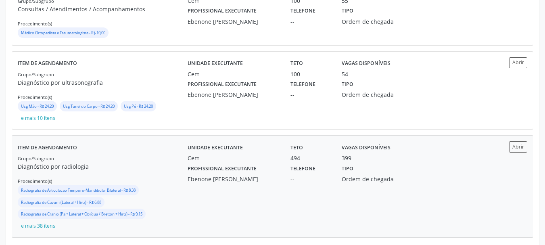
scroll to position [242, 0]
click at [225, 192] on div "Unidade executante Cem Teto 494 Vagas disponíveis 399 Profissional executante E…" at bounding box center [336, 185] width 297 height 90
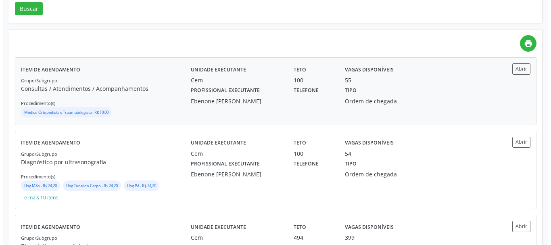
scroll to position [0, 0]
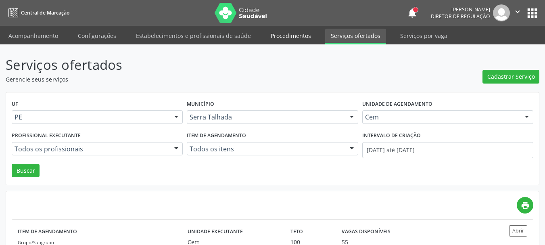
click at [290, 38] on link "Procedimentos" at bounding box center [291, 36] width 52 height 14
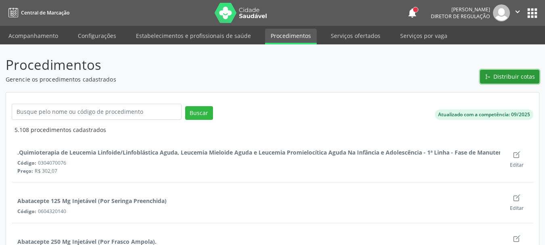
click at [517, 78] on span "Distribuir cotas" at bounding box center [514, 76] width 42 height 8
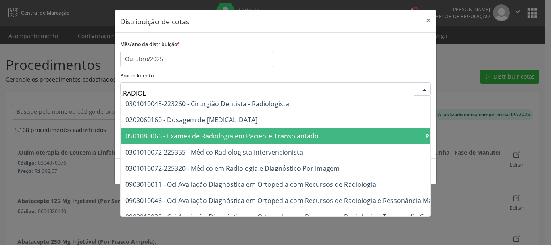
type input "RADIOLO"
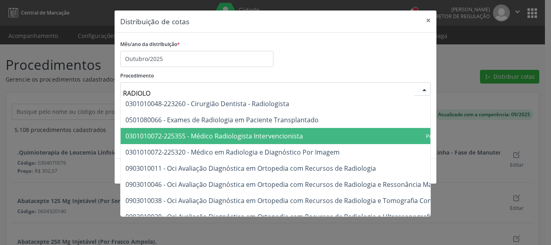
click at [309, 49] on div "Mês/ano da distribuição * Outubro/2025" at bounding box center [275, 52] width 315 height 29
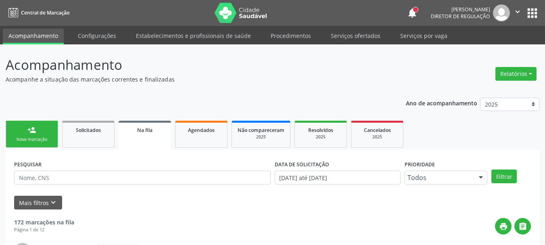
scroll to position [21, 0]
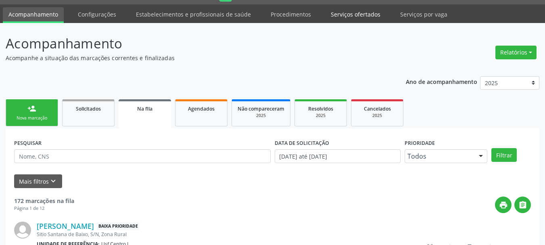
click at [359, 12] on link "Serviços ofertados" at bounding box center [355, 14] width 61 height 14
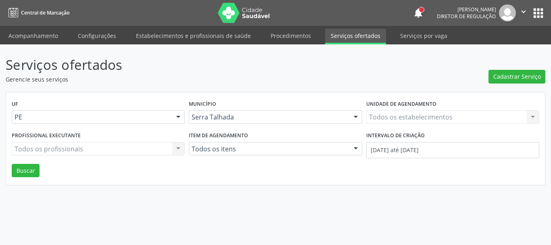
click at [392, 117] on div "Todos os estabelecimentos Todos os estabelecimentos Nenhum resultado encontrado…" at bounding box center [452, 117] width 173 height 14
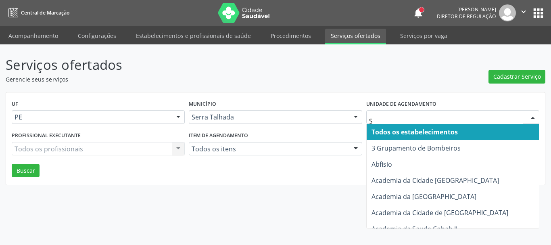
type input "S B"
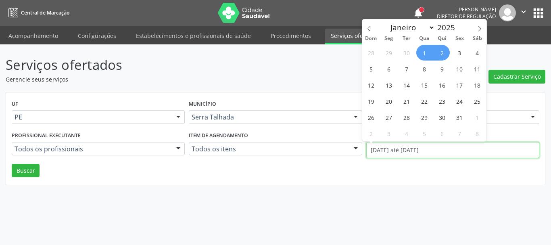
click at [389, 152] on input "[DATE] até [DATE]" at bounding box center [452, 150] width 173 height 16
click at [370, 28] on icon at bounding box center [369, 29] width 6 height 6
select select "8"
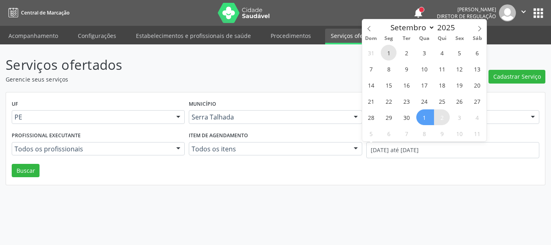
click at [390, 52] on span "1" at bounding box center [389, 53] width 16 height 16
type input "[DATE]"
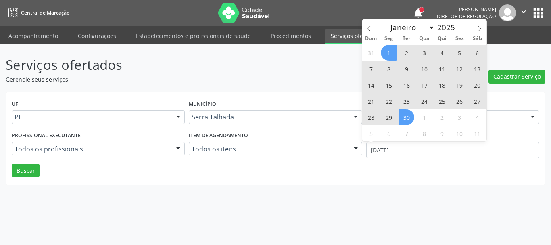
click at [409, 119] on span "30" at bounding box center [406, 117] width 16 height 16
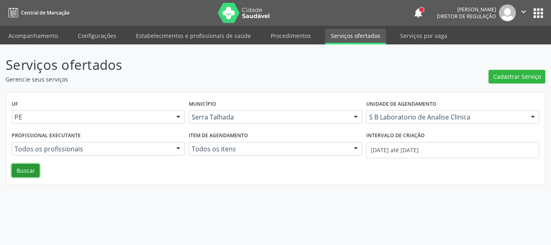
click at [25, 169] on button "Buscar" at bounding box center [26, 171] width 28 height 14
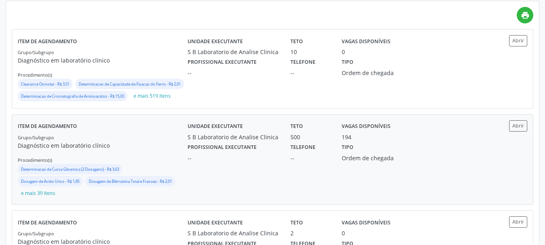
scroll to position [202, 0]
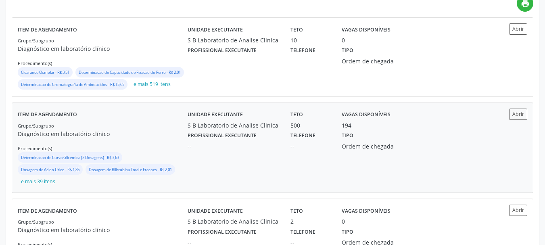
click at [110, 138] on p "Diagnóstico em laboratório clínico" at bounding box center [103, 133] width 170 height 8
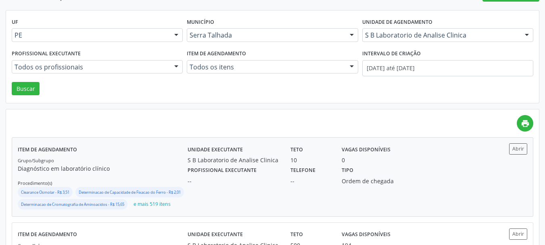
scroll to position [0, 0]
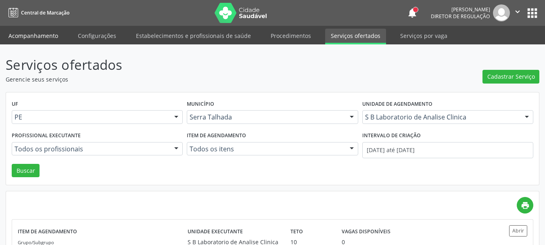
click at [40, 38] on link "Acompanhamento" at bounding box center [33, 36] width 61 height 14
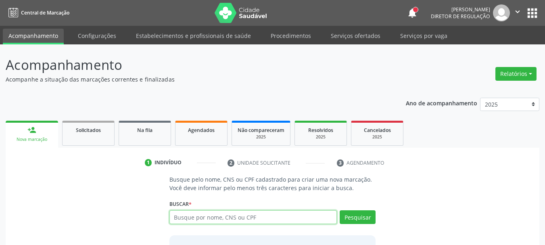
click at [220, 223] on input "text" at bounding box center [253, 217] width 168 height 14
paste input "708005355221629"
type input "708005355221629"
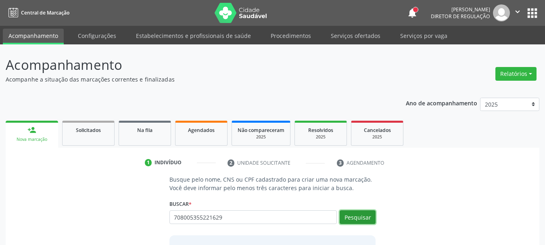
click at [347, 219] on button "Pesquisar" at bounding box center [358, 217] width 36 height 14
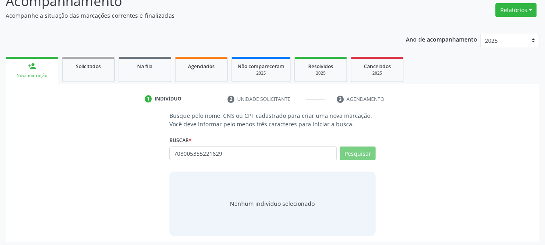
scroll to position [66, 0]
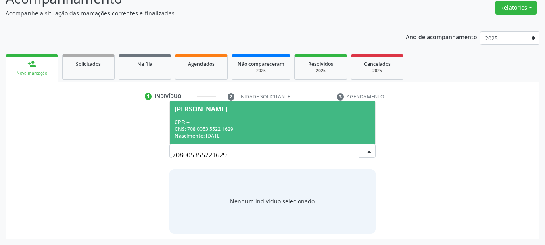
click at [259, 124] on div "CPF: --" at bounding box center [273, 122] width 196 height 7
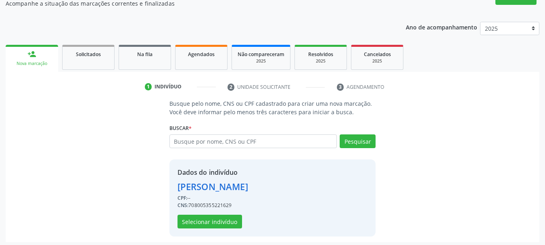
scroll to position [79, 0]
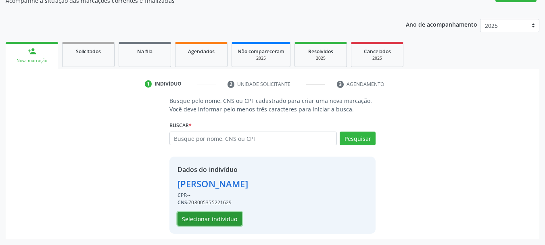
click at [211, 222] on button "Selecionar indivíduo" at bounding box center [209, 219] width 65 height 14
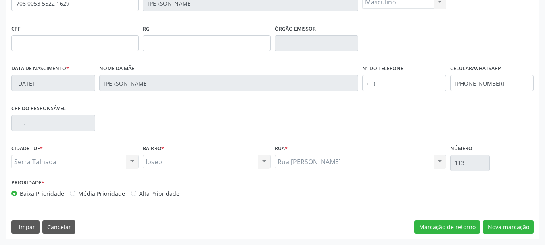
scroll to position [152, 0]
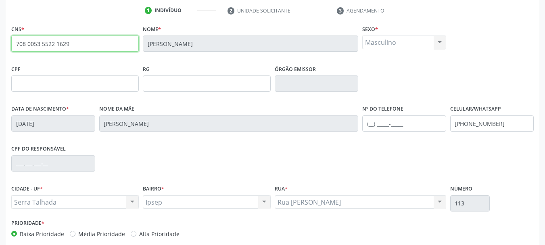
click at [68, 43] on input "708 0053 5522 1629" at bounding box center [74, 43] width 127 height 16
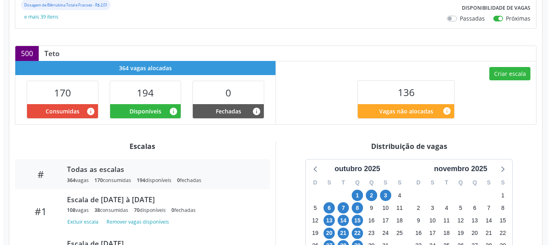
scroll to position [202, 0]
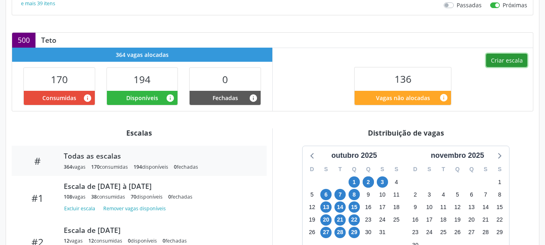
click at [514, 62] on button "Criar escala" at bounding box center [506, 61] width 41 height 14
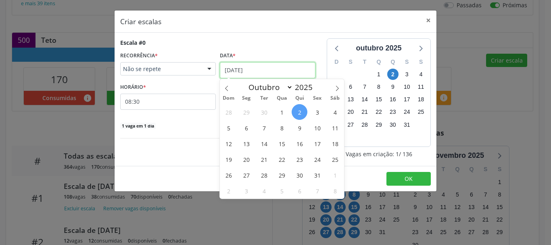
click at [238, 67] on input "[DATE]" at bounding box center [268, 70] width 96 height 16
click at [248, 131] on span "6" at bounding box center [246, 128] width 16 height 16
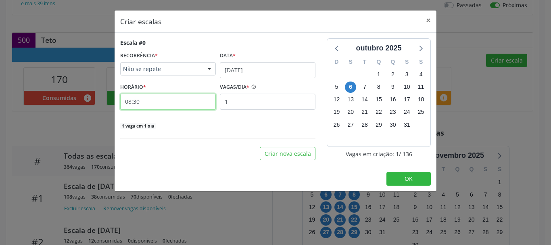
click at [169, 105] on input "08:30" at bounding box center [168, 102] width 96 height 16
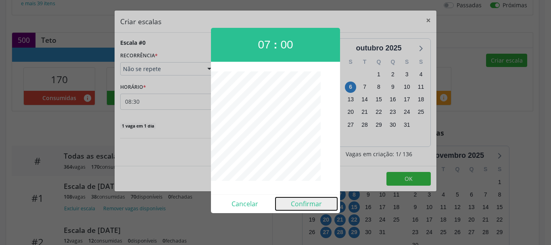
click at [306, 203] on button "Confirmar" at bounding box center [306, 203] width 62 height 13
type input "07:00"
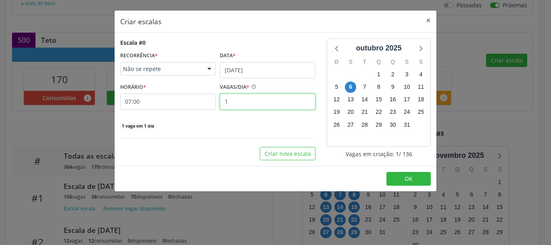
click at [261, 105] on input "1" at bounding box center [268, 102] width 96 height 16
type input "12"
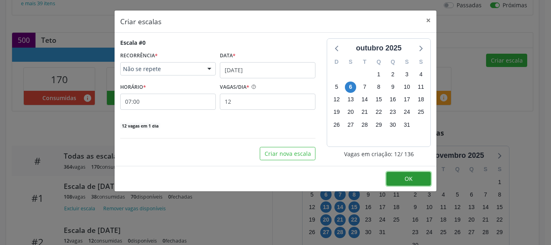
click at [410, 179] on span "OK" at bounding box center [409, 179] width 8 height 8
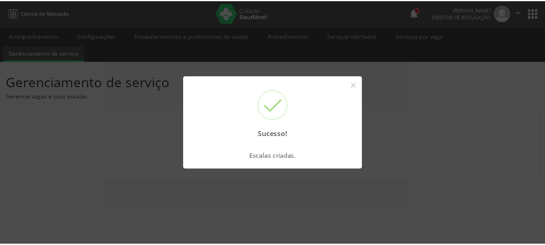
scroll to position [0, 0]
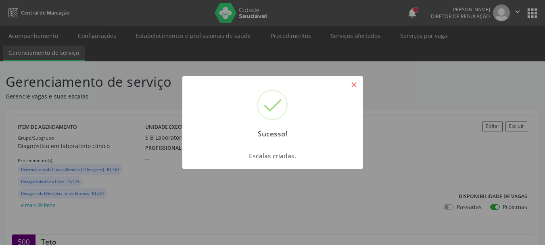
click at [350, 84] on button "×" at bounding box center [354, 85] width 14 height 14
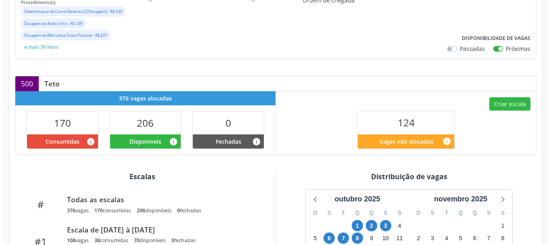
scroll to position [161, 0]
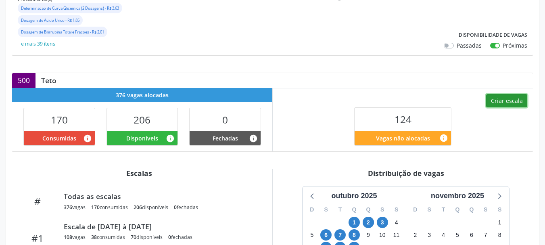
click at [494, 103] on button "Criar escala" at bounding box center [506, 101] width 41 height 14
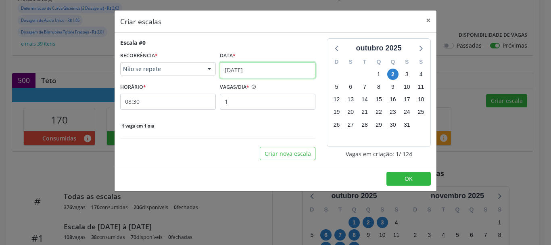
click at [261, 63] on input "[DATE]" at bounding box center [268, 70] width 96 height 16
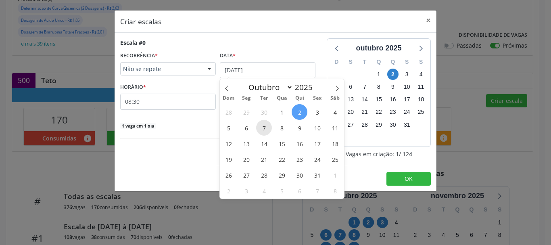
click at [265, 128] on span "7" at bounding box center [264, 128] width 16 height 16
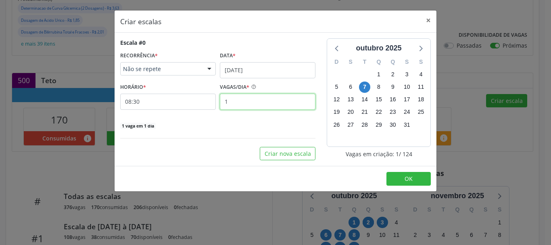
click at [238, 105] on input "1" at bounding box center [268, 102] width 96 height 16
type input "2"
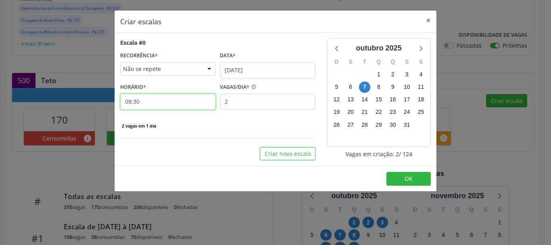
click at [165, 101] on input "08:30" at bounding box center [168, 102] width 96 height 16
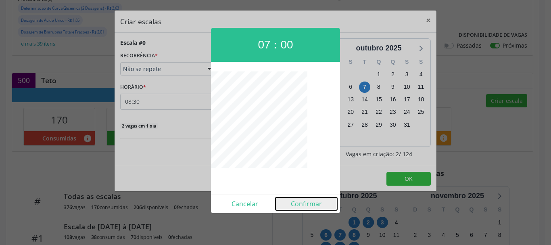
click at [303, 208] on button "Confirmar" at bounding box center [306, 203] width 62 height 13
type input "07:00"
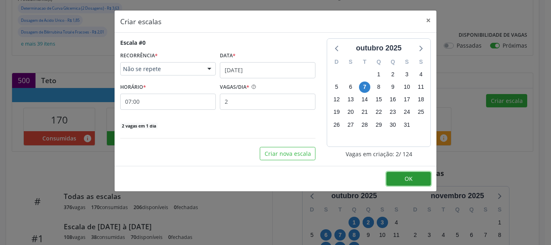
click at [405, 184] on button "OK" at bounding box center [408, 179] width 44 height 14
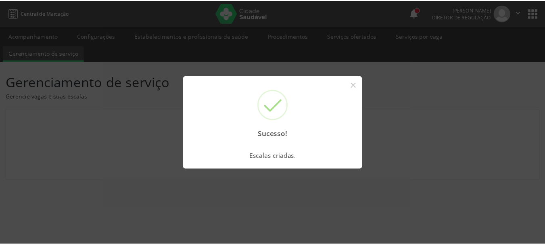
scroll to position [0, 0]
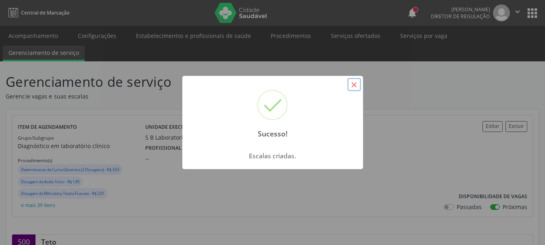
click at [352, 88] on button "×" at bounding box center [354, 85] width 14 height 14
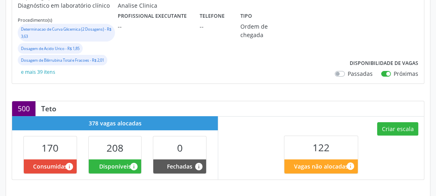
scroll to position [129, 0]
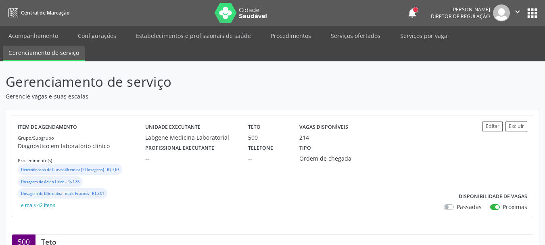
click at [484, 169] on div "Editar Excluir Disponibilidade de vagas Passadas Próximas" at bounding box center [484, 166] width 85 height 90
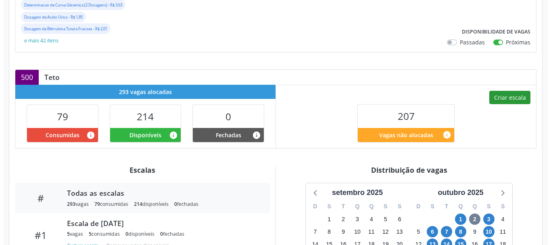
scroll to position [161, 0]
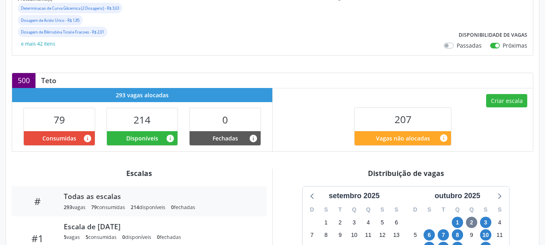
click at [507, 108] on div "Criar escala 207 Vagas não alocadas info" at bounding box center [403, 119] width 260 height 63
click at [506, 102] on button "Criar escala" at bounding box center [506, 101] width 41 height 14
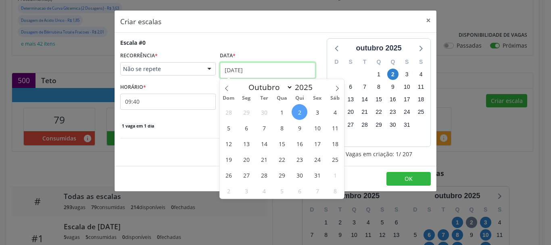
click at [249, 69] on input "[DATE]" at bounding box center [268, 70] width 96 height 16
click at [283, 128] on span "8" at bounding box center [282, 128] width 16 height 16
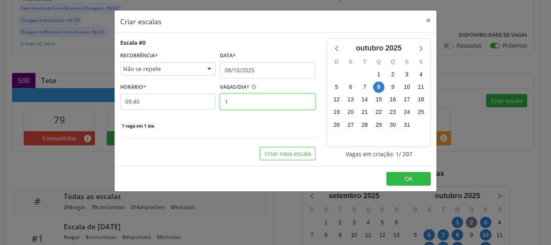
click at [229, 100] on input "1" at bounding box center [268, 102] width 96 height 16
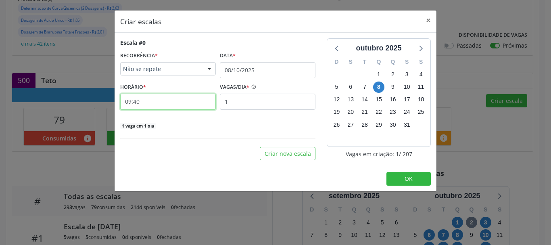
click at [169, 104] on input "09:40" at bounding box center [168, 102] width 96 height 16
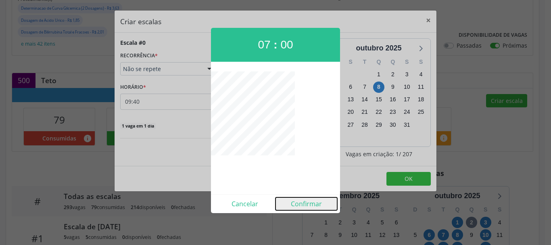
click at [305, 200] on button "Confirmar" at bounding box center [306, 203] width 62 height 13
type input "07:00"
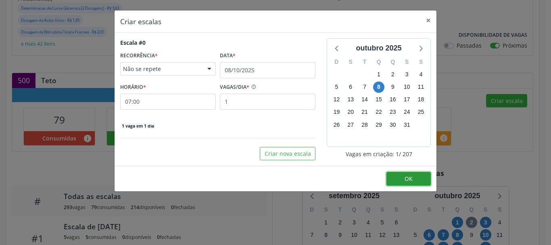
click at [402, 178] on button "OK" at bounding box center [408, 179] width 44 height 14
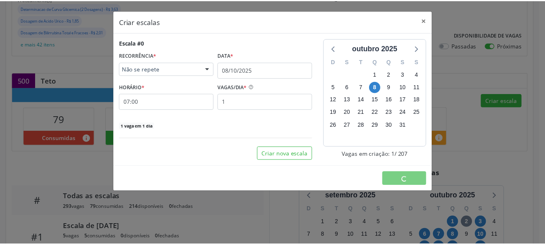
scroll to position [0, 0]
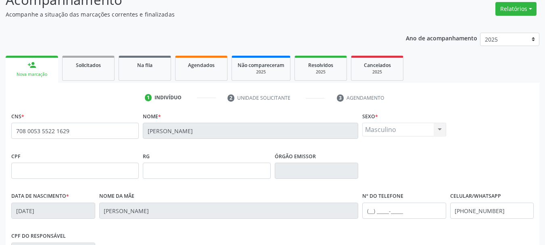
scroll to position [192, 0]
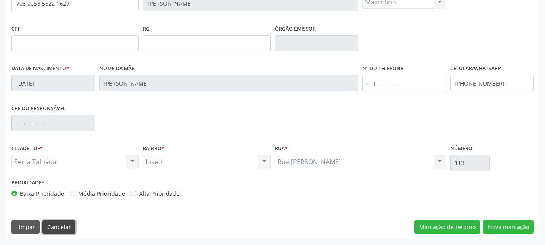
click at [65, 227] on button "Cancelar" at bounding box center [58, 227] width 33 height 14
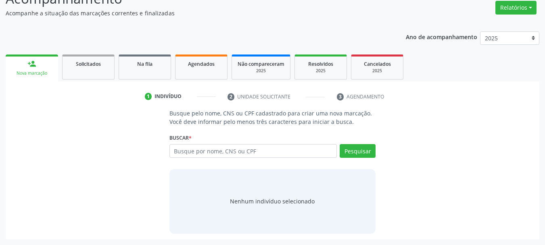
scroll to position [66, 0]
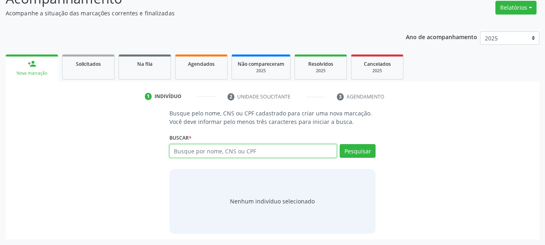
click at [193, 152] on input "text" at bounding box center [253, 151] width 168 height 14
paste input "703000807208778"
type input "703000807208778"
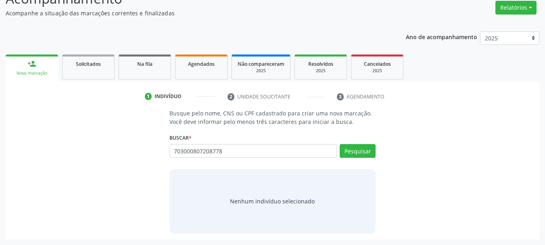
click at [340, 150] on div "Pesquisar" at bounding box center [356, 153] width 39 height 19
click at [346, 152] on button "Pesquisar" at bounding box center [358, 151] width 36 height 14
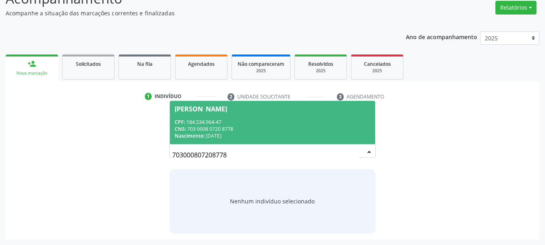
click at [252, 117] on span "[PERSON_NAME] CPF: 184.534.964-47 CNS: 703 0008 0720 8778 Nascimento: [DATE]" at bounding box center [273, 122] width 206 height 43
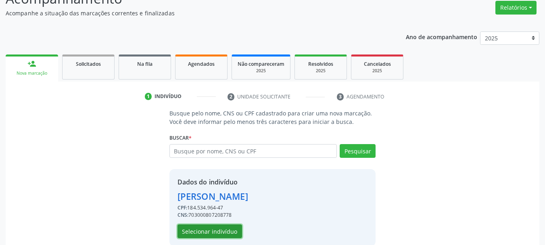
click at [206, 230] on button "Selecionar indivíduo" at bounding box center [209, 231] width 65 height 14
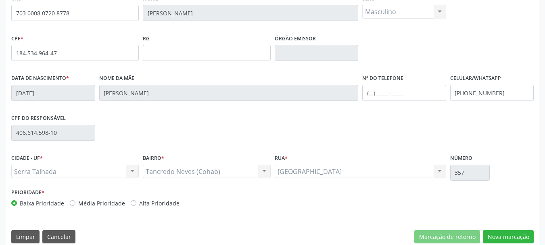
scroll to position [187, 0]
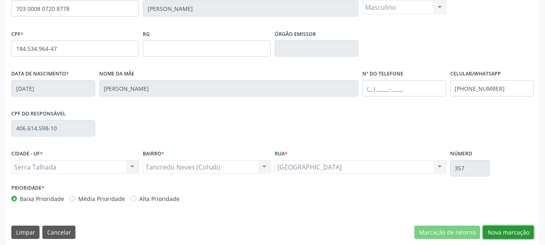
click at [505, 232] on button "Nova marcação" at bounding box center [508, 232] width 51 height 14
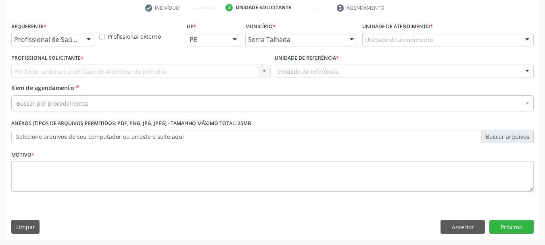
scroll to position [155, 0]
click at [13, 40] on div "Profissional de Saúde" at bounding box center [53, 40] width 84 height 14
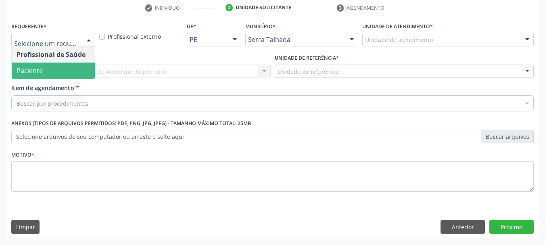
click at [30, 69] on span "Paciente" at bounding box center [30, 70] width 26 height 9
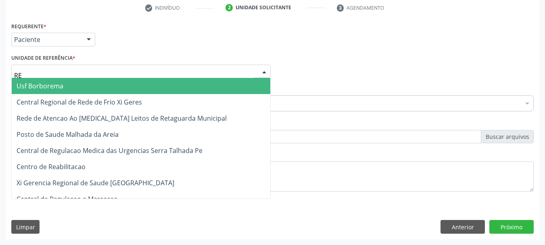
type input "REA"
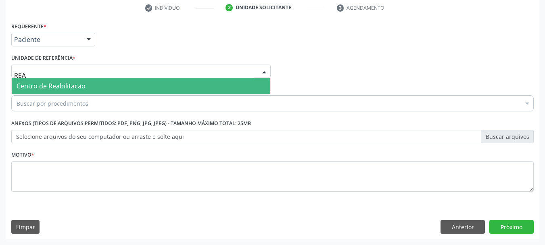
click at [35, 83] on span "Centro de Reabilitacao" at bounding box center [51, 85] width 69 height 9
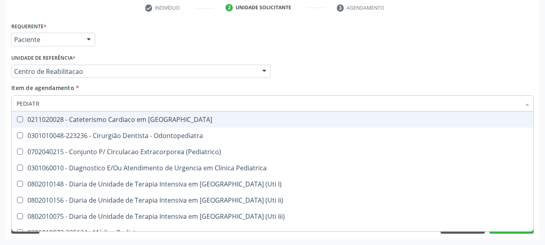
type input "PEDIATRA"
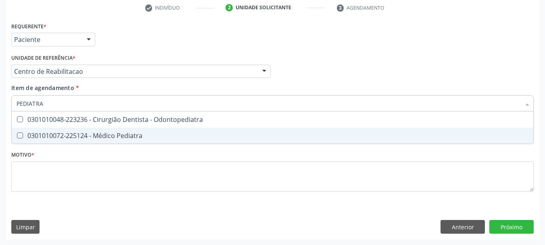
click at [102, 136] on div "0301010072-225124 - Médico Pediatra" at bounding box center [273, 135] width 512 height 6
checkbox Pediatra "true"
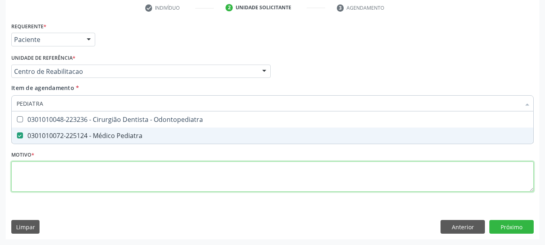
click at [95, 171] on div "Requerente * Paciente Profissional de Saúde Paciente Nenhum resultado encontrad…" at bounding box center [272, 111] width 522 height 183
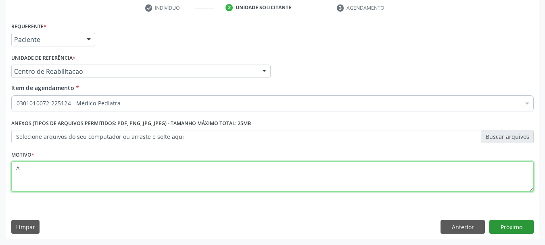
type textarea "A"
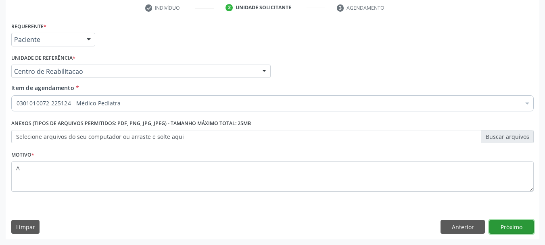
click at [510, 225] on button "Próximo" at bounding box center [511, 227] width 44 height 14
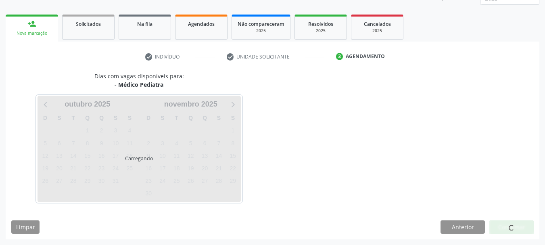
scroll to position [106, 0]
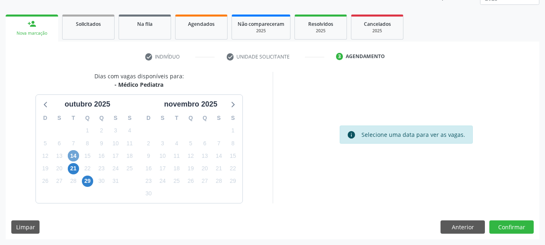
click at [71, 154] on span "14" at bounding box center [73, 155] width 11 height 11
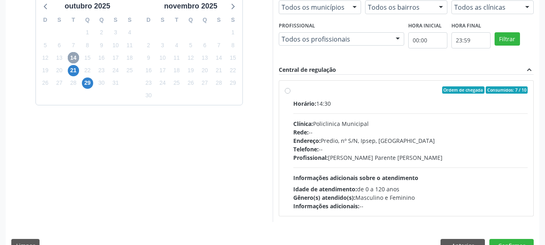
scroll to position [223, 0]
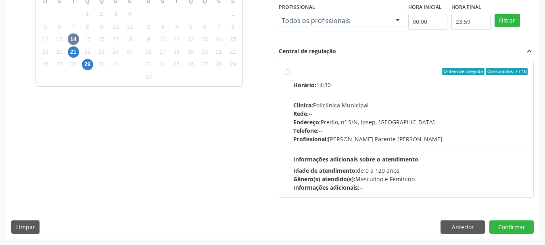
click at [370, 121] on div "Endereço: Predio, nº S/N, Ipsep, Serra Talhada - PE" at bounding box center [410, 122] width 235 height 8
click at [290, 75] on input "Ordem de chegada Consumidos: 7 / 10 Horário: 14:30 Clínica: Policlinica Municip…" at bounding box center [288, 71] width 6 height 7
radio input "true"
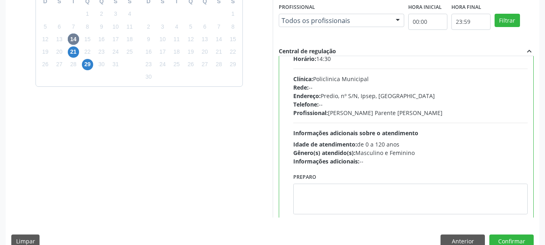
scroll to position [40, 0]
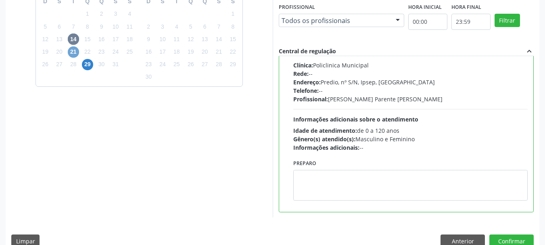
click at [72, 51] on span "21" at bounding box center [73, 51] width 11 height 11
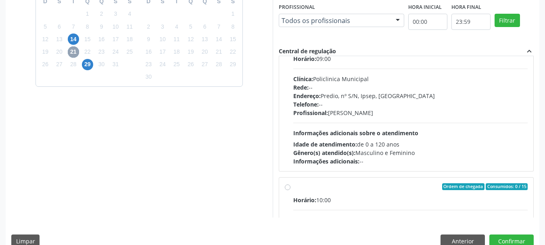
scroll to position [40, 0]
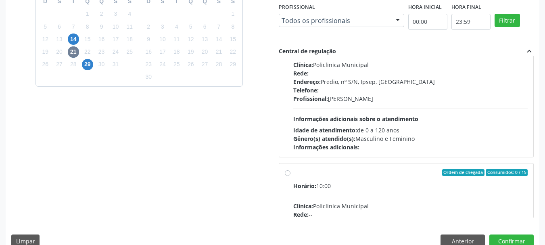
click at [359, 113] on div "Horário: 09:00 Clínica: Policlinica Municipal Rede: -- Endereço: Predio, nº S/N…" at bounding box center [410, 95] width 235 height 111
click at [290, 35] on input "Ordem de chegada Consumidos: 11 / 18 Horário: 09:00 Clínica: Policlinica Munici…" at bounding box center [288, 30] width 6 height 7
radio input "true"
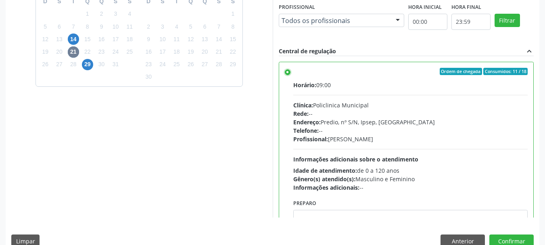
scroll to position [237, 0]
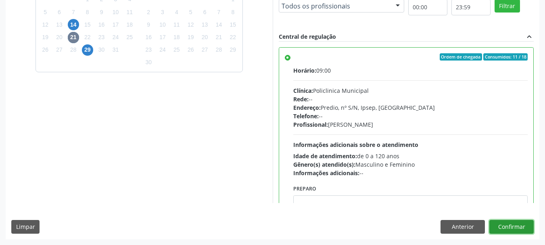
click at [513, 228] on button "Confirmar" at bounding box center [511, 227] width 44 height 14
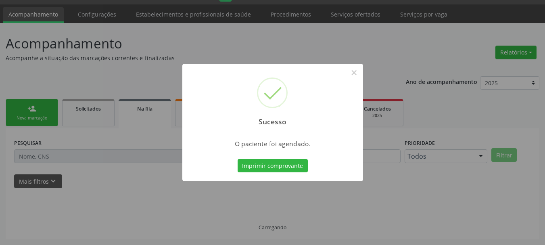
scroll to position [21, 0]
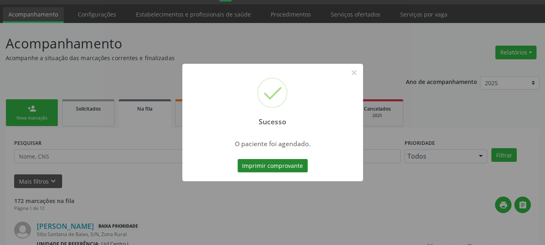
click at [284, 163] on button "Imprimir comprovante" at bounding box center [273, 166] width 70 height 14
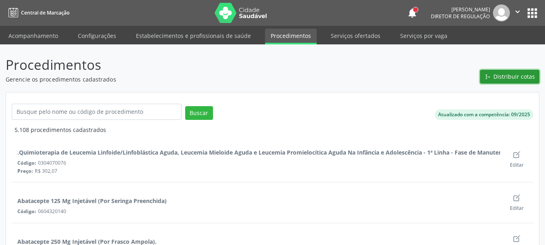
click at [518, 77] on span "Distribuir cotas" at bounding box center [514, 76] width 42 height 8
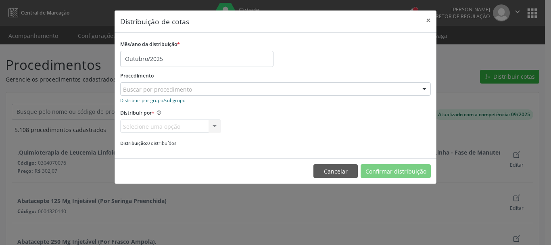
click at [163, 100] on small "Distribuir por grupo/subgrupo" at bounding box center [152, 100] width 65 height 6
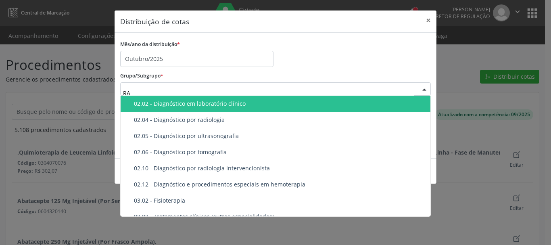
type input "R"
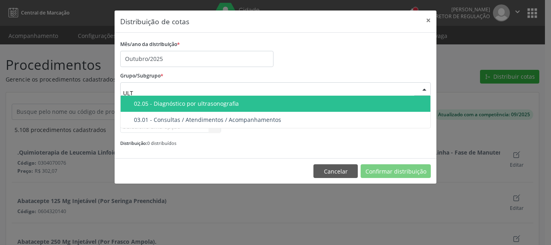
type input "ULTR"
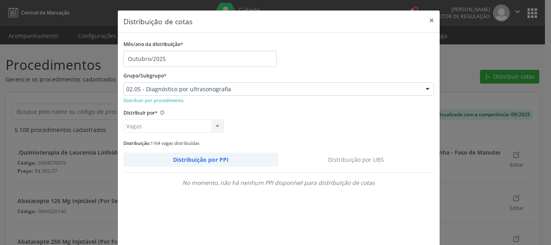
click at [346, 159] on link "Distribuição por UBS" at bounding box center [356, 159] width 156 height 14
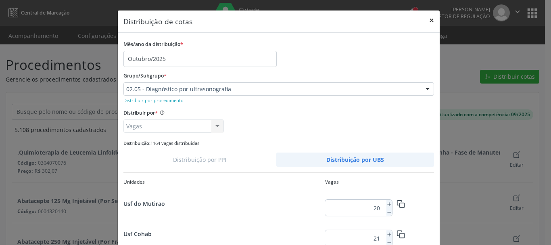
click at [429, 18] on button "×" at bounding box center [431, 20] width 16 height 20
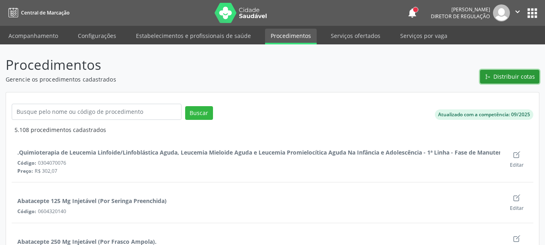
click at [501, 77] on span "Distribuir cotas" at bounding box center [514, 76] width 42 height 8
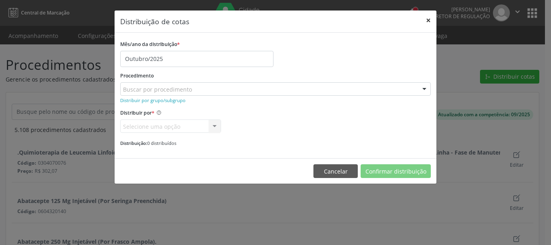
click at [426, 23] on button "×" at bounding box center [428, 20] width 16 height 20
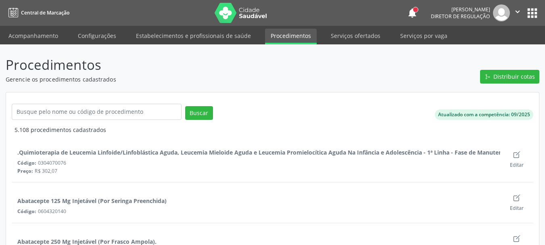
click at [530, 10] on button "apps" at bounding box center [532, 13] width 14 height 14
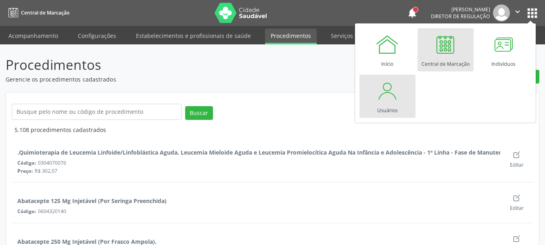
click at [387, 93] on div at bounding box center [387, 91] width 24 height 24
